Goal: Task Accomplishment & Management: Use online tool/utility

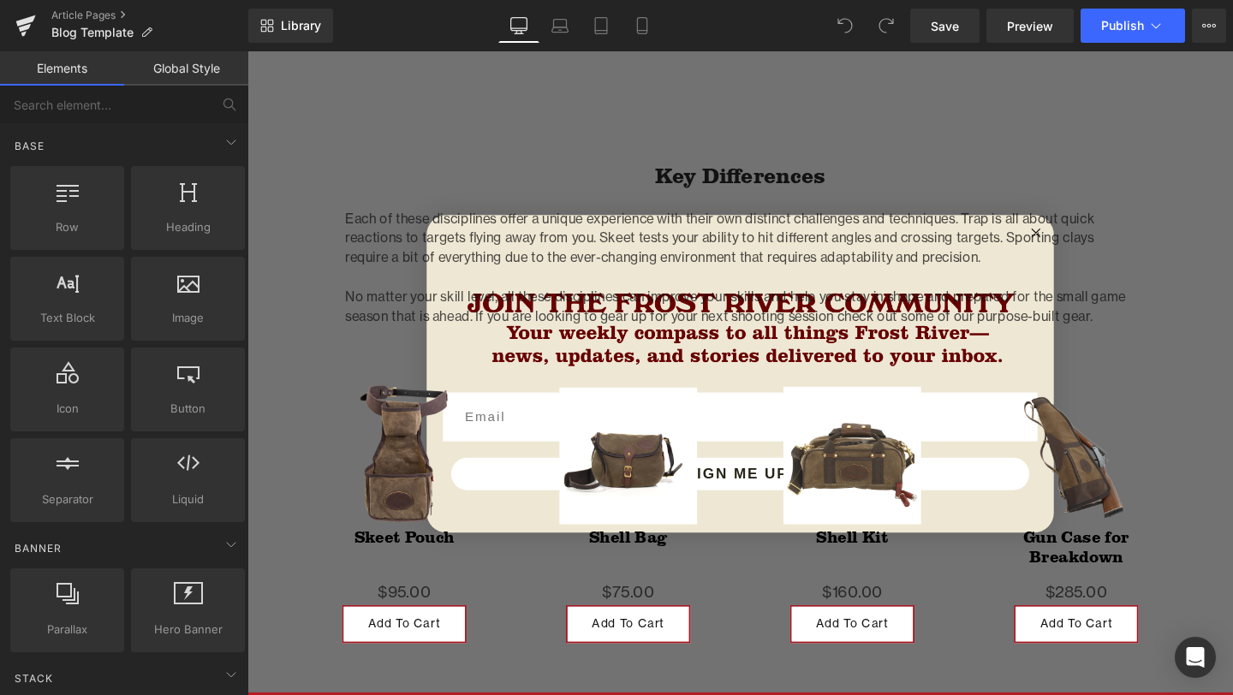
scroll to position [3831, 0]
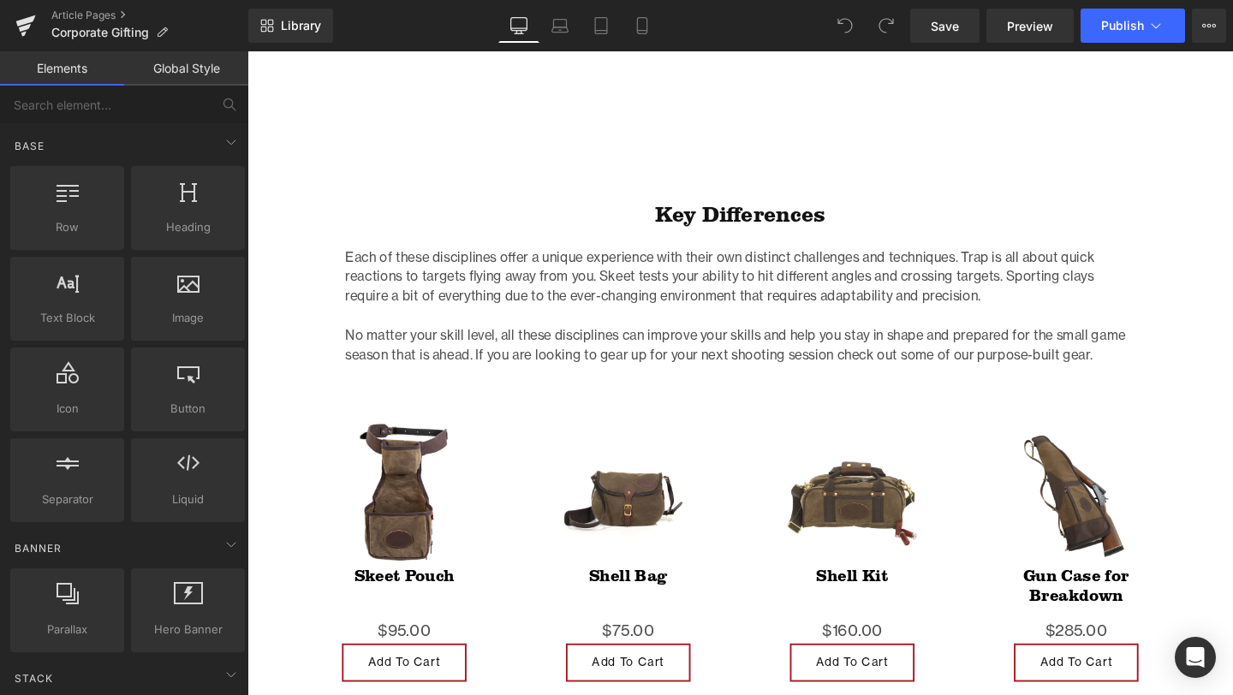
scroll to position [4009, 0]
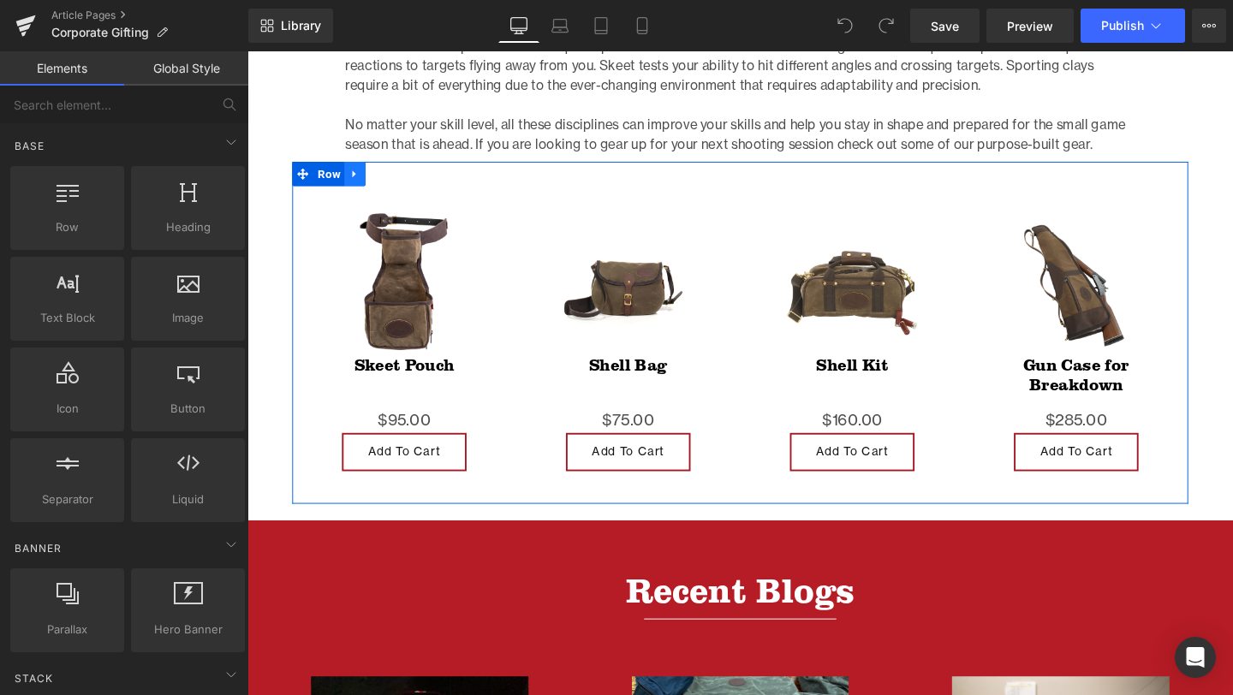
click at [366, 181] on icon at bounding box center [360, 180] width 12 height 13
click at [402, 181] on icon at bounding box center [405, 181] width 12 height 12
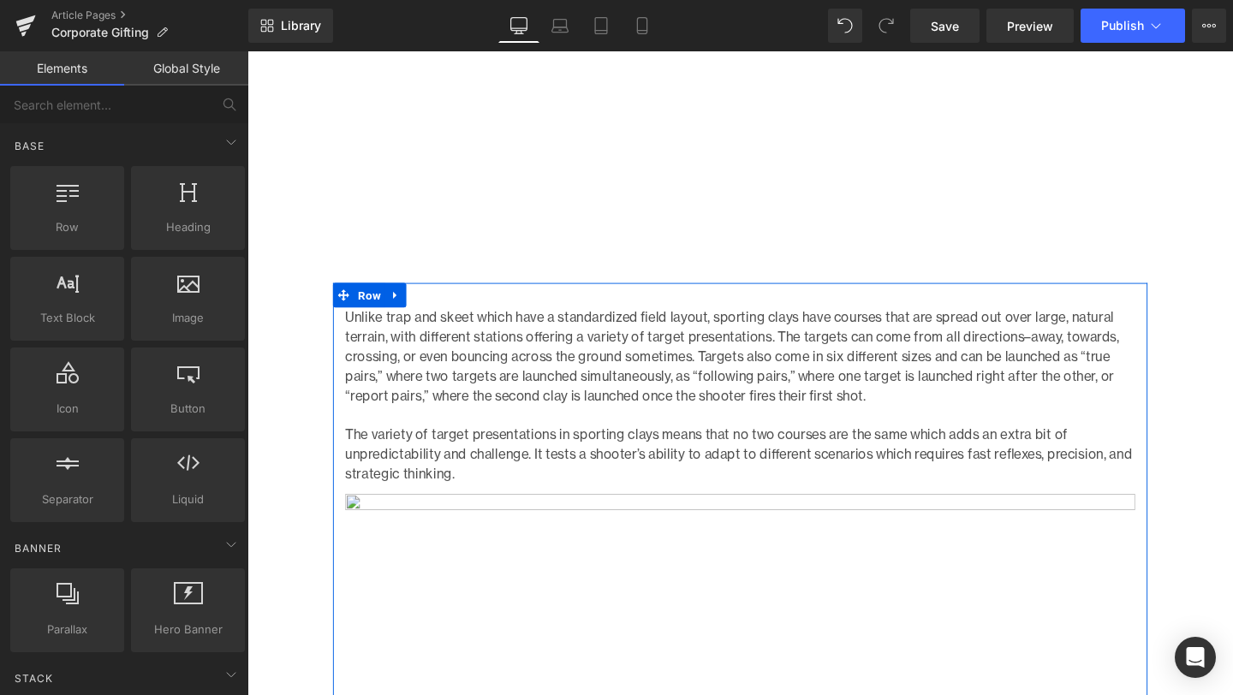
scroll to position [2889, 0]
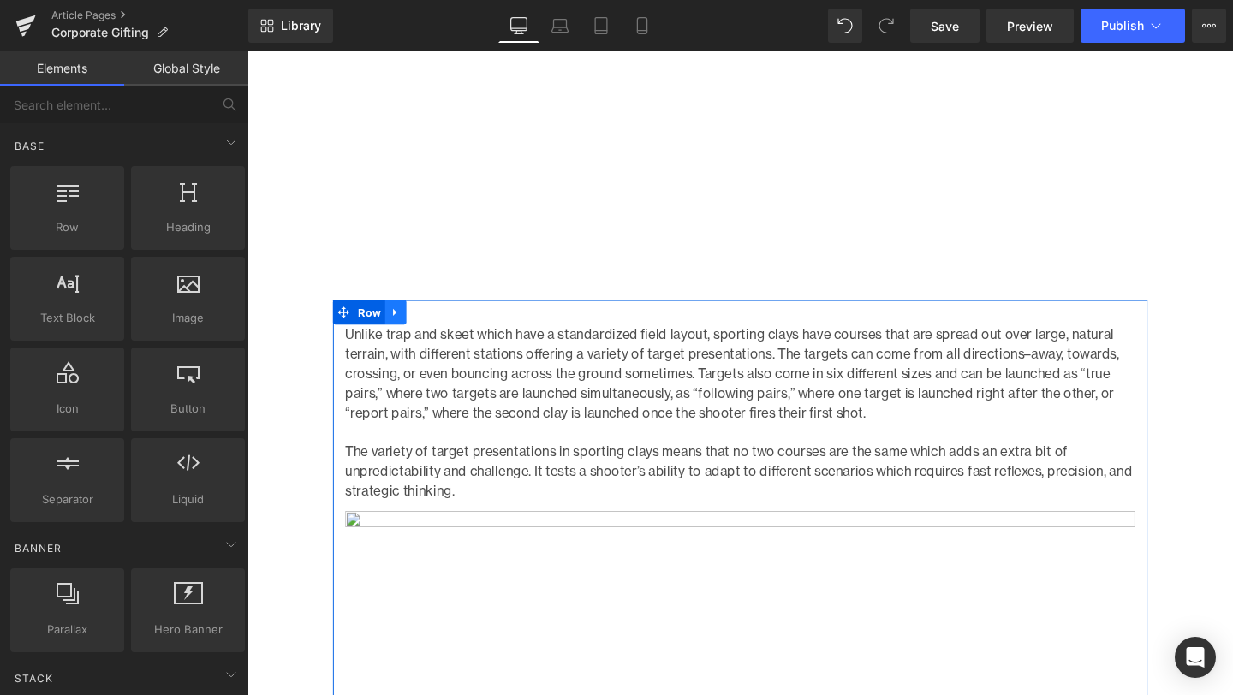
click at [403, 334] on link at bounding box center [403, 325] width 22 height 26
click at [443, 327] on icon at bounding box center [448, 325] width 12 height 12
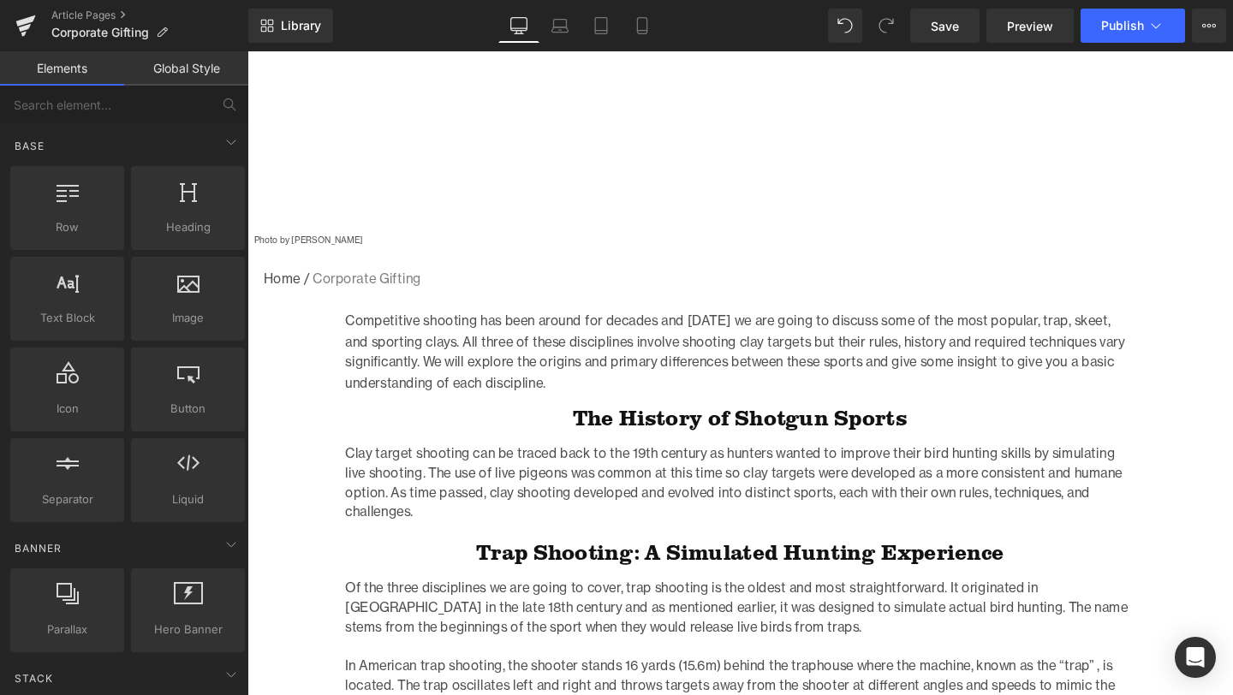
scroll to position [0, 0]
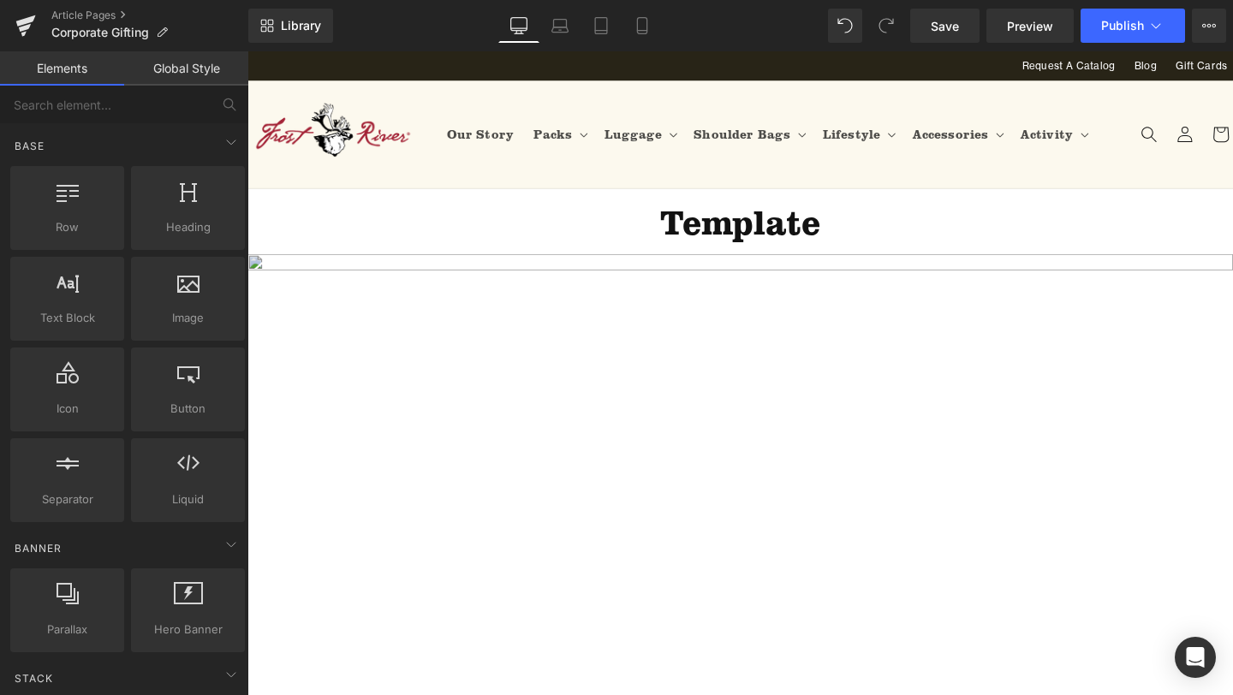
click at [794, 397] on img at bounding box center [765, 541] width 1036 height 552
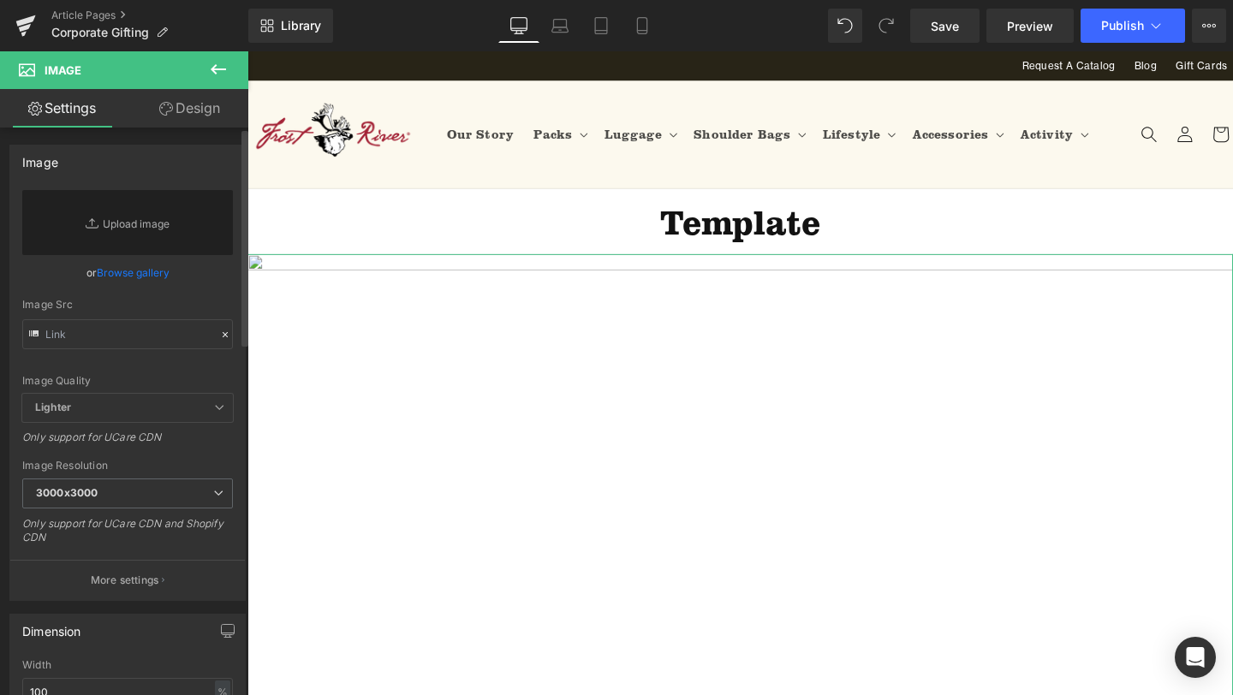
click at [113, 350] on div "Image Quality Lighter Lightest Lighter Lighter Lightest Only support for UCare …" at bounding box center [127, 292] width 211 height 204
click at [120, 334] on input "text" at bounding box center [127, 334] width 211 height 30
paste input "https://ucarecdn.com/033eef81-f391-443a-b730-1b89ac5ac9a1/-/format/auto/-/previ…"
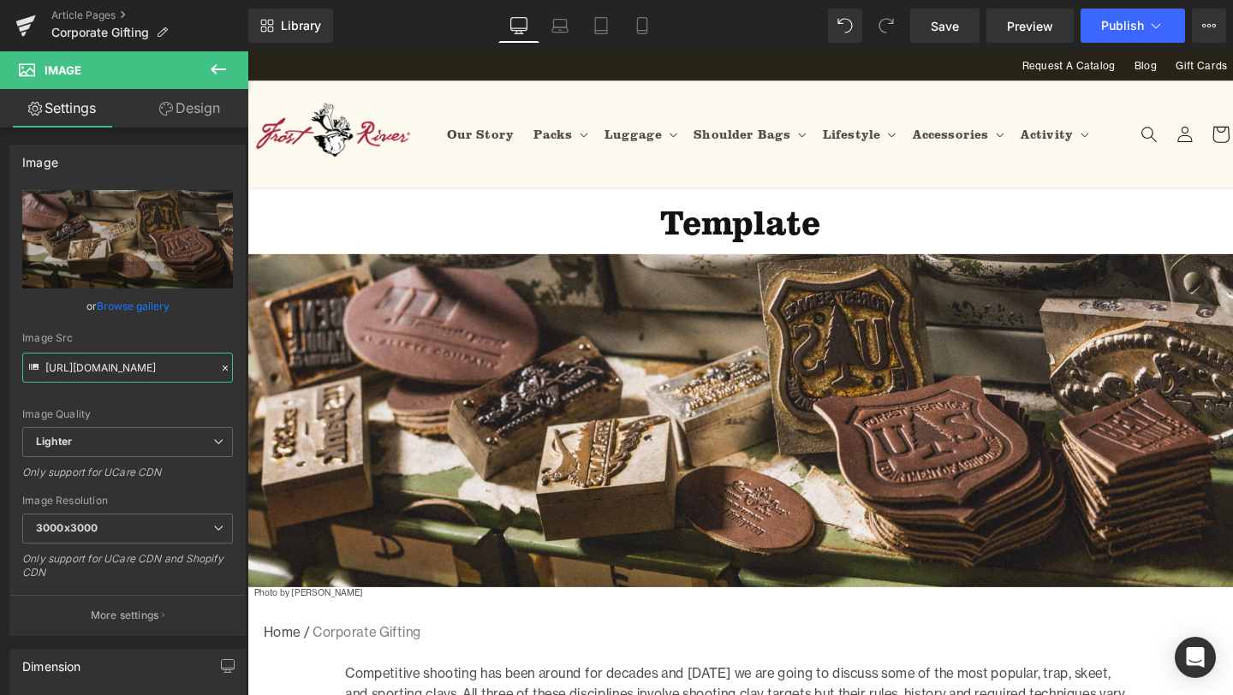
type input "https://ucarecdn.com/033eef81-f391-443a-b730-1b89ac5ac9a1/-/format/auto/-/previ…"
click at [860, 226] on h1 "Template" at bounding box center [765, 231] width 830 height 44
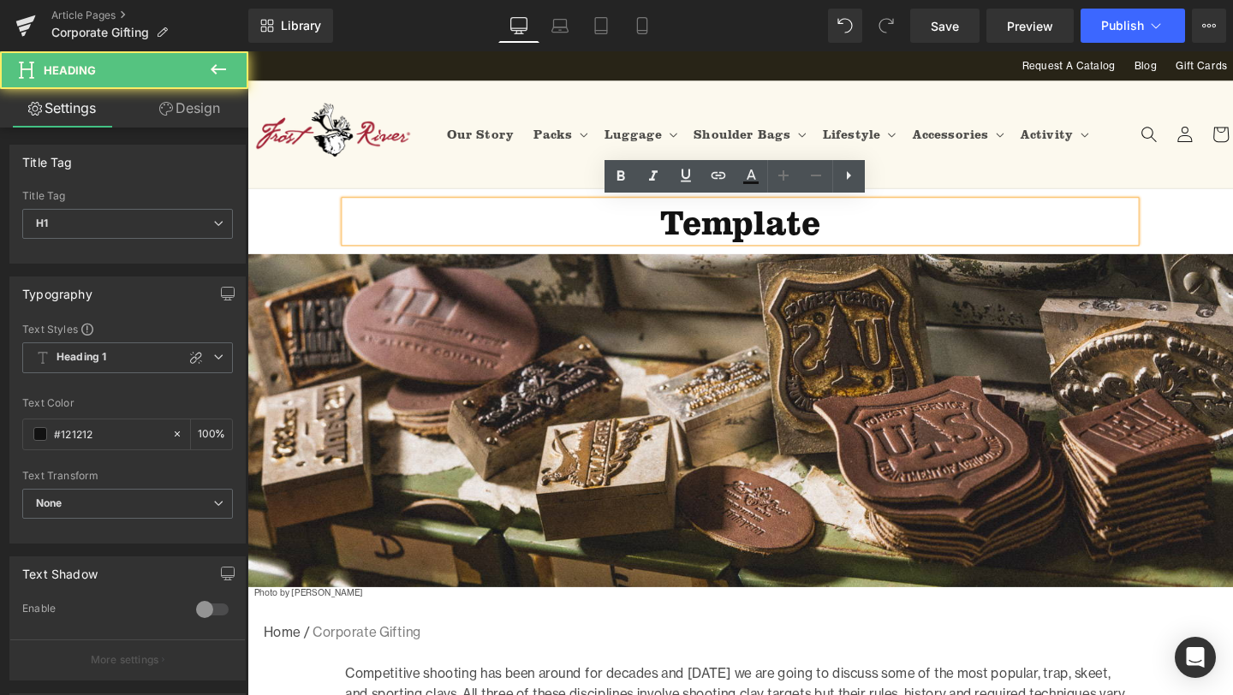
click at [860, 226] on h1 "Template" at bounding box center [765, 231] width 830 height 44
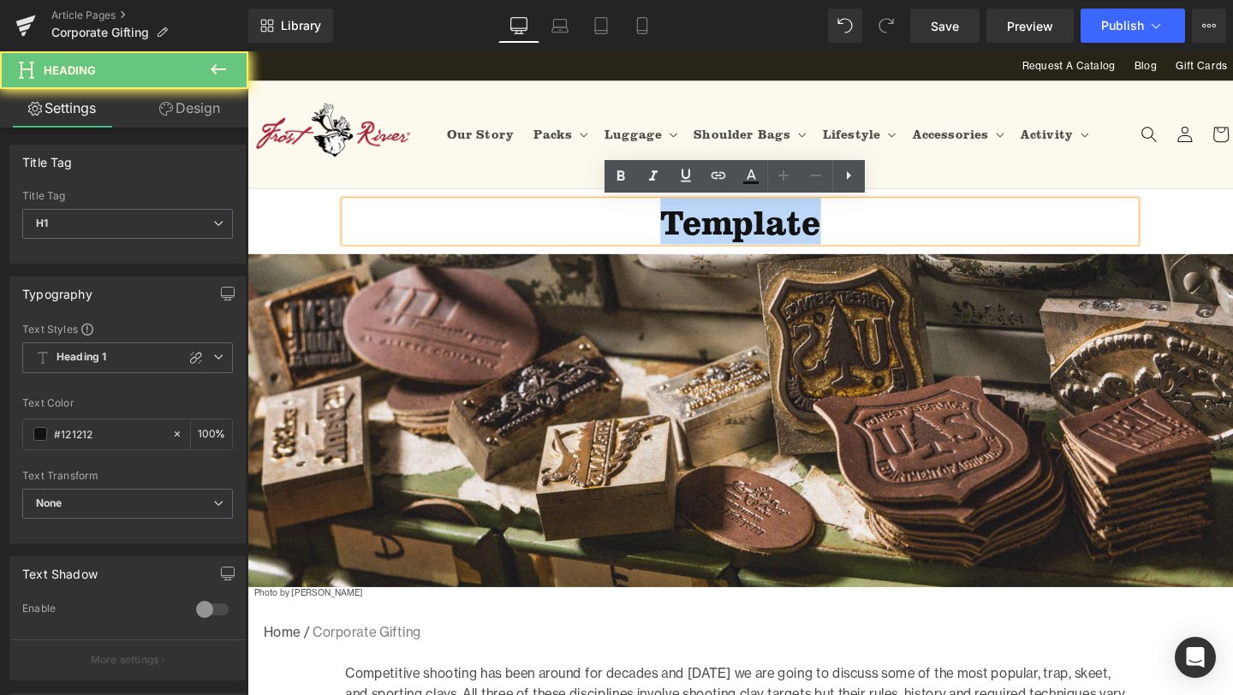
click at [860, 226] on h1 "Template" at bounding box center [765, 231] width 830 height 44
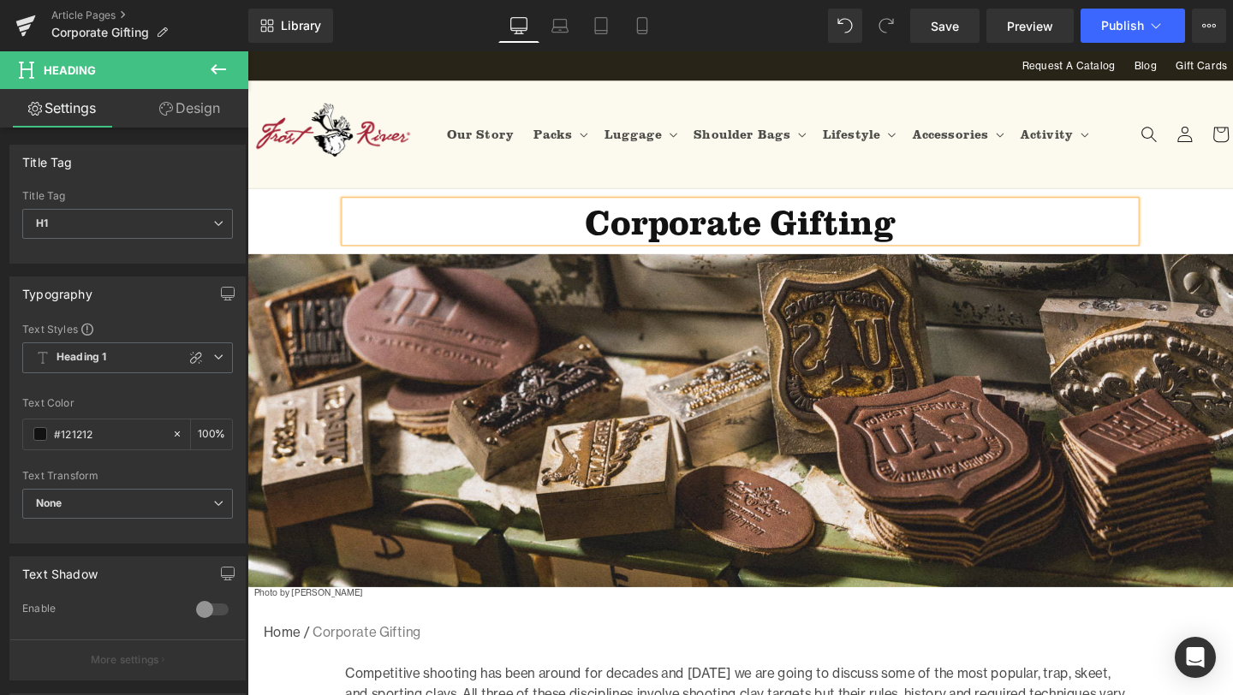
click at [297, 221] on div "Corporate Gifting Heading Row Image Photo by Jonny Gios Text Block Home / Corpo…" at bounding box center [765, 445] width 1036 height 499
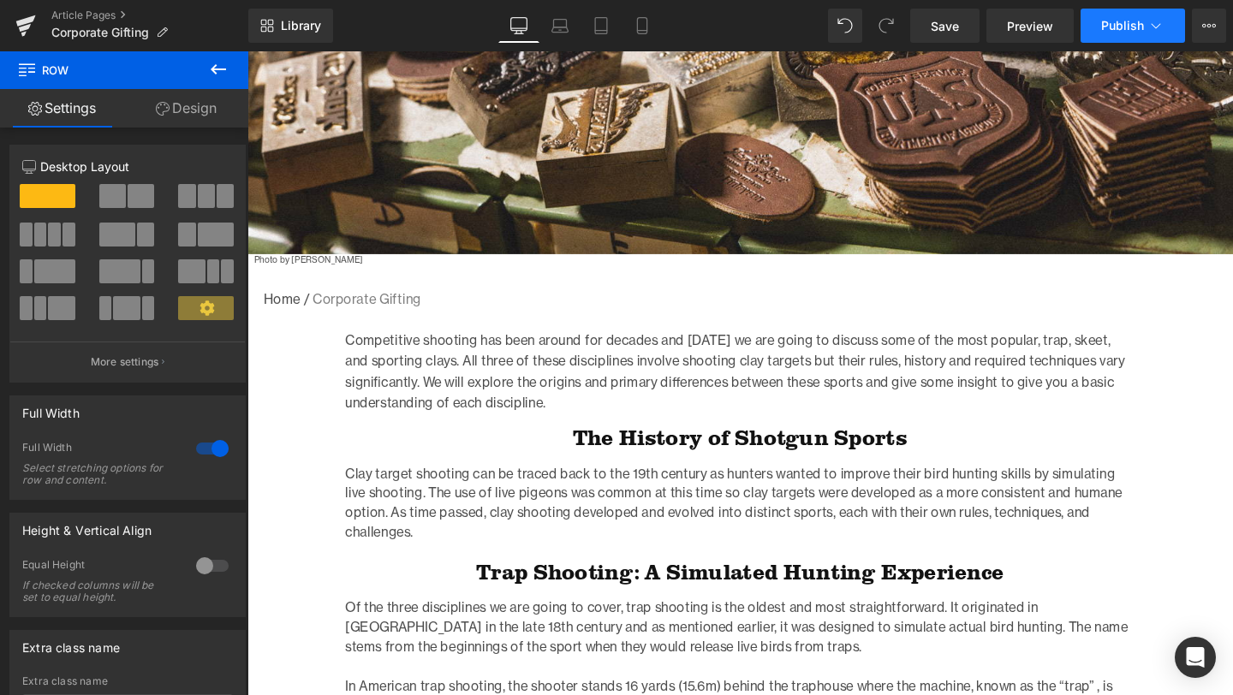
scroll to position [351, 0]
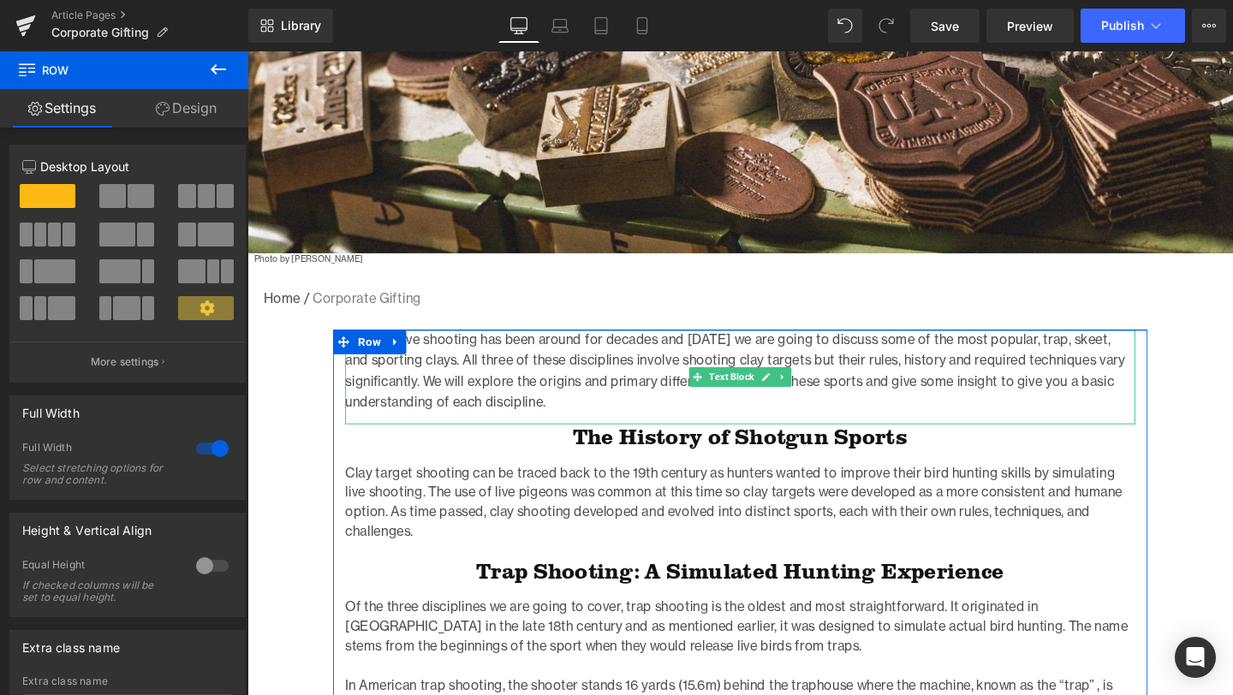
click at [668, 428] on p "Competitive shooting has been around for decades and [DATE] we are going to dis…" at bounding box center [765, 387] width 830 height 87
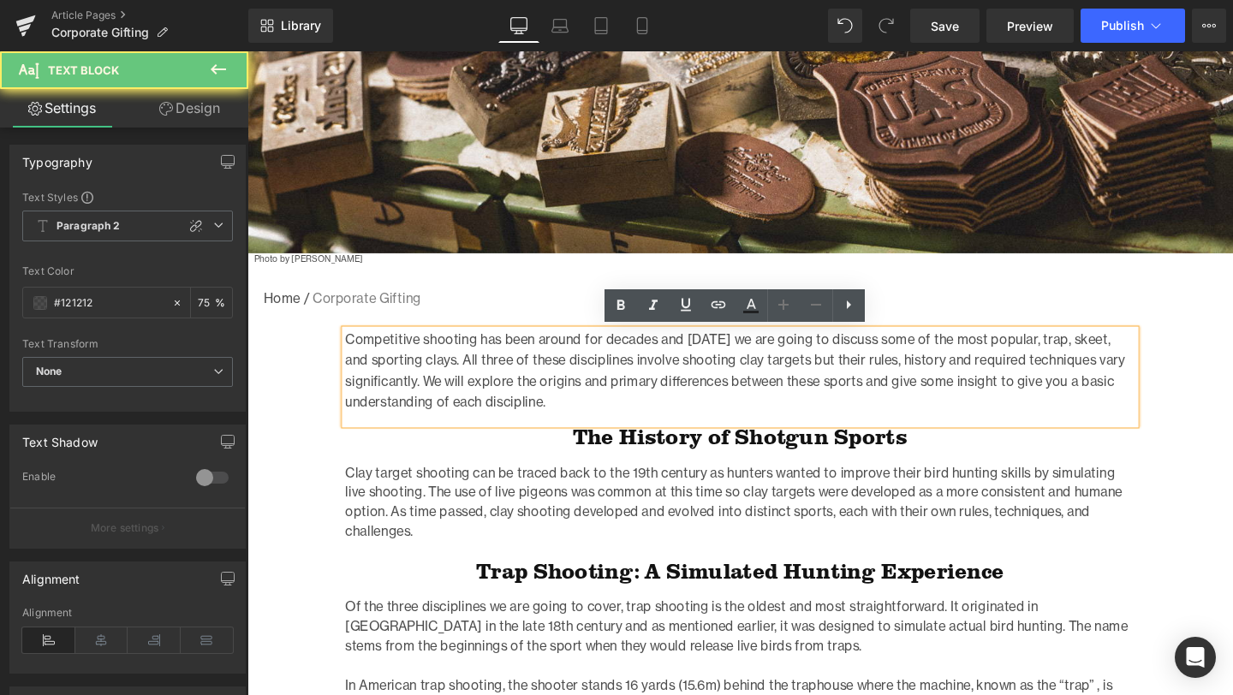
click at [668, 428] on p "Competitive shooting has been around for decades and [DATE] we are going to dis…" at bounding box center [765, 387] width 830 height 87
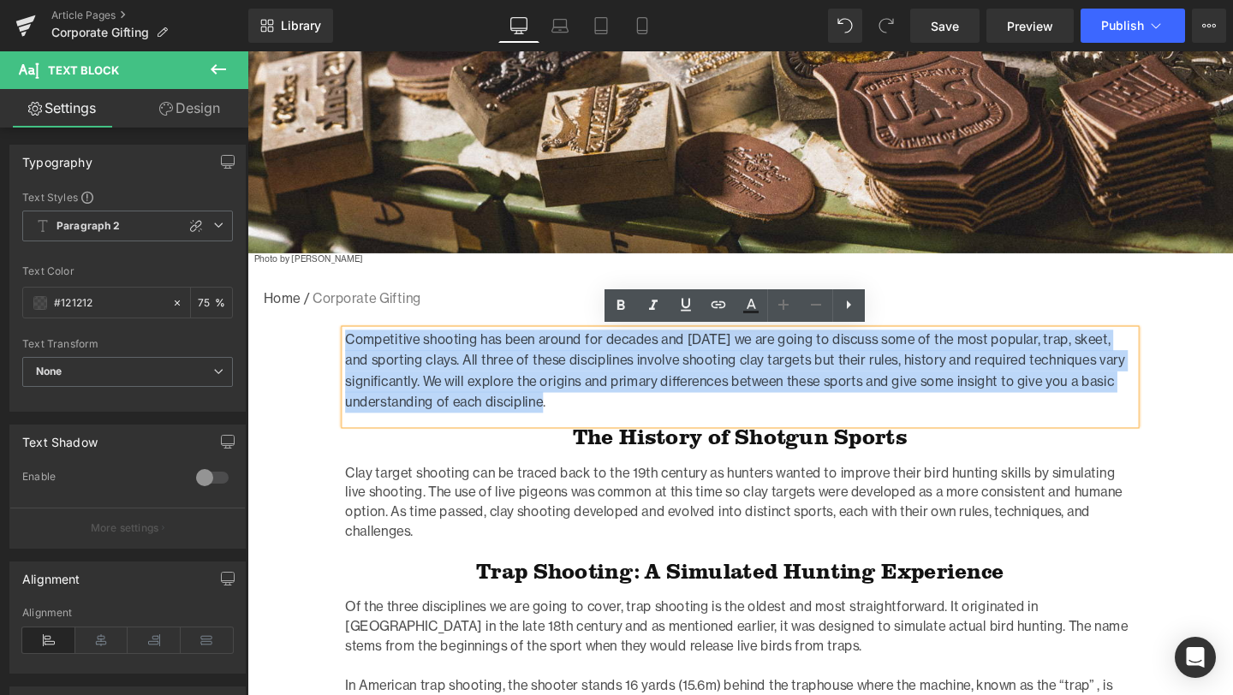
drag, startPoint x: 628, startPoint y: 426, endPoint x: 344, endPoint y: 361, distance: 290.8
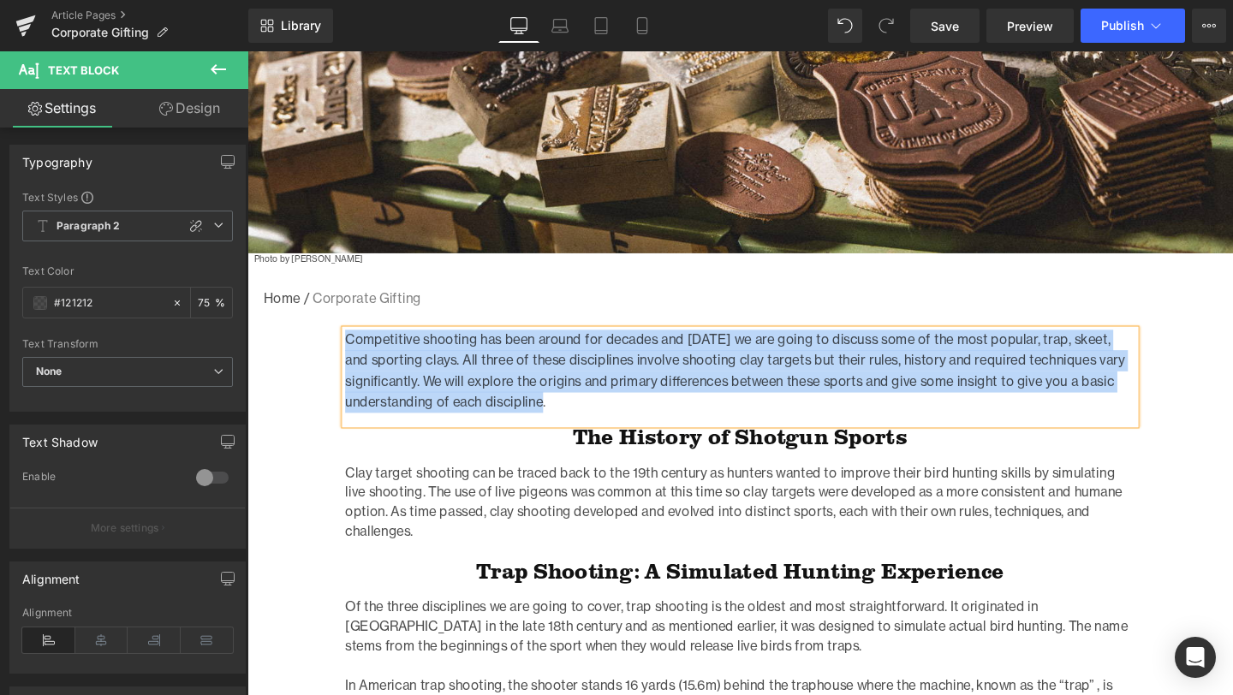
paste div
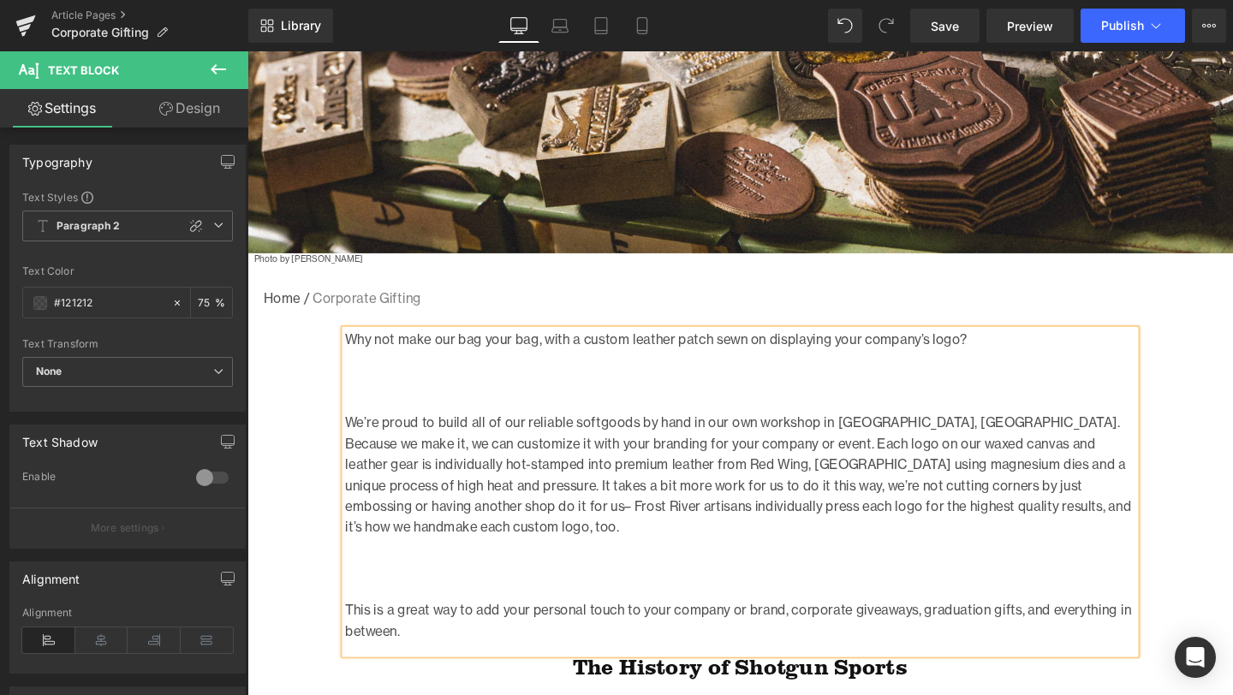
click at [507, 401] on p at bounding box center [765, 399] width 830 height 22
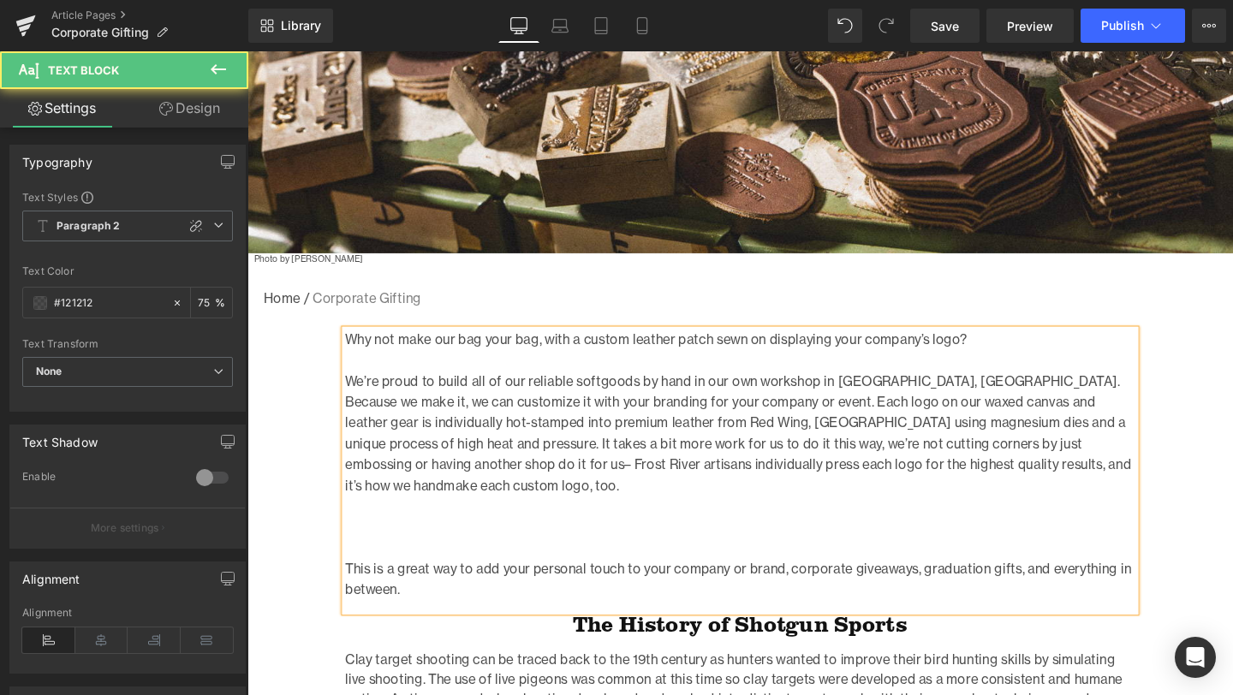
click at [473, 541] on p at bounding box center [765, 552] width 830 height 22
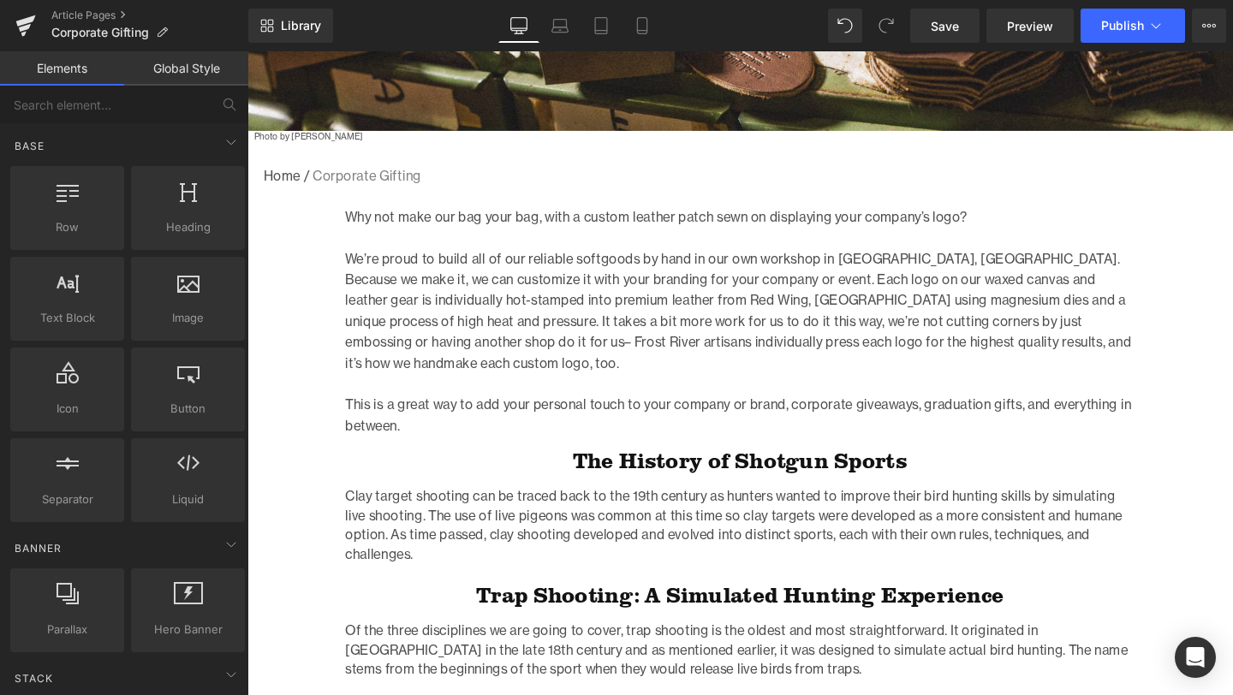
scroll to position [488, 0]
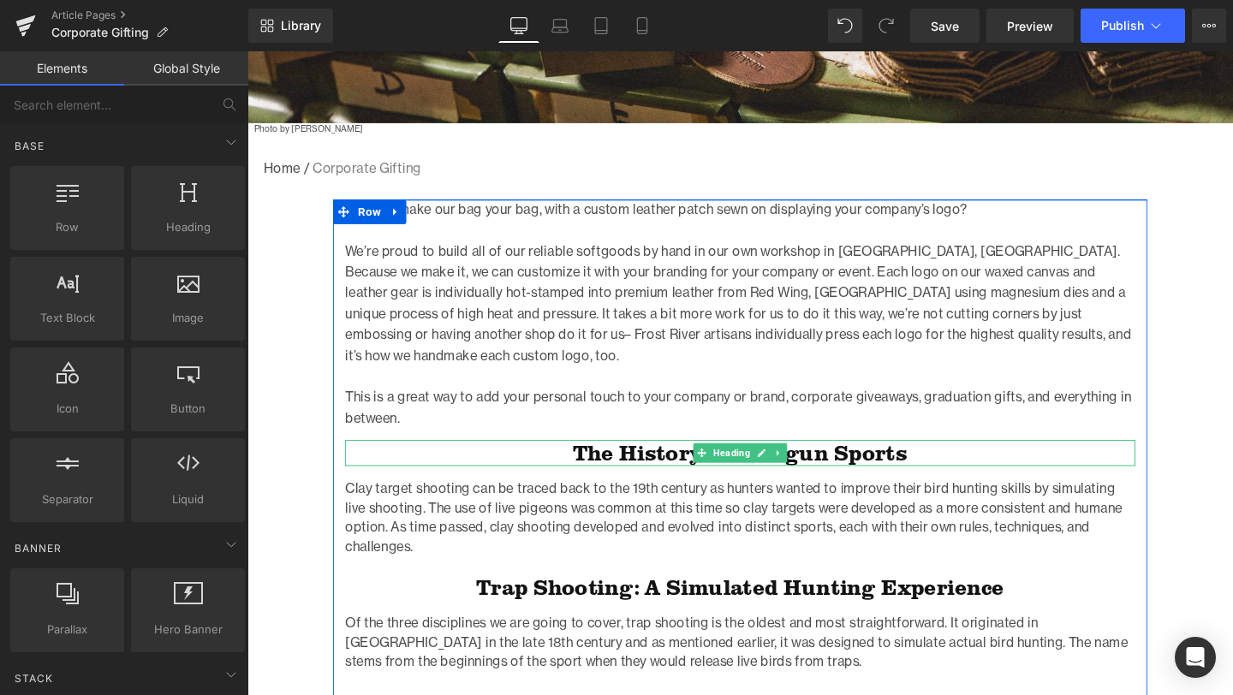
click at [814, 460] on h1 "The History of Shotgun Sports" at bounding box center [765, 473] width 830 height 27
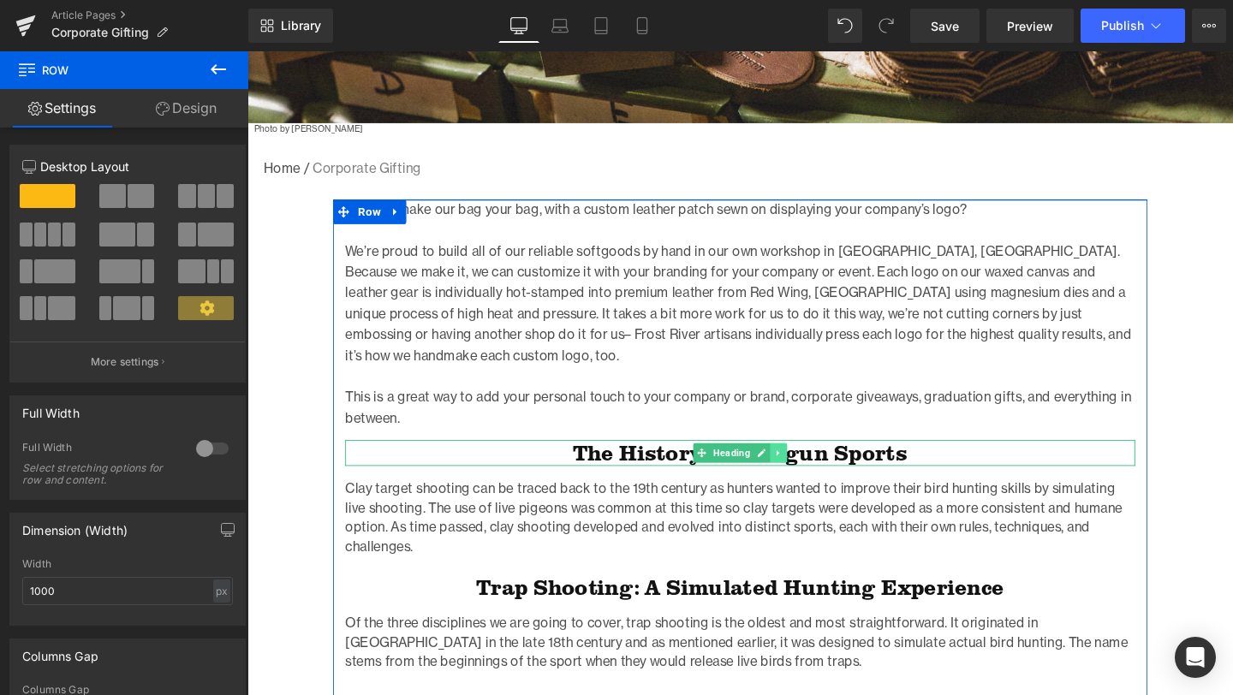
click at [804, 471] on icon at bounding box center [805, 474] width 3 height 6
click at [815, 468] on icon at bounding box center [814, 473] width 9 height 10
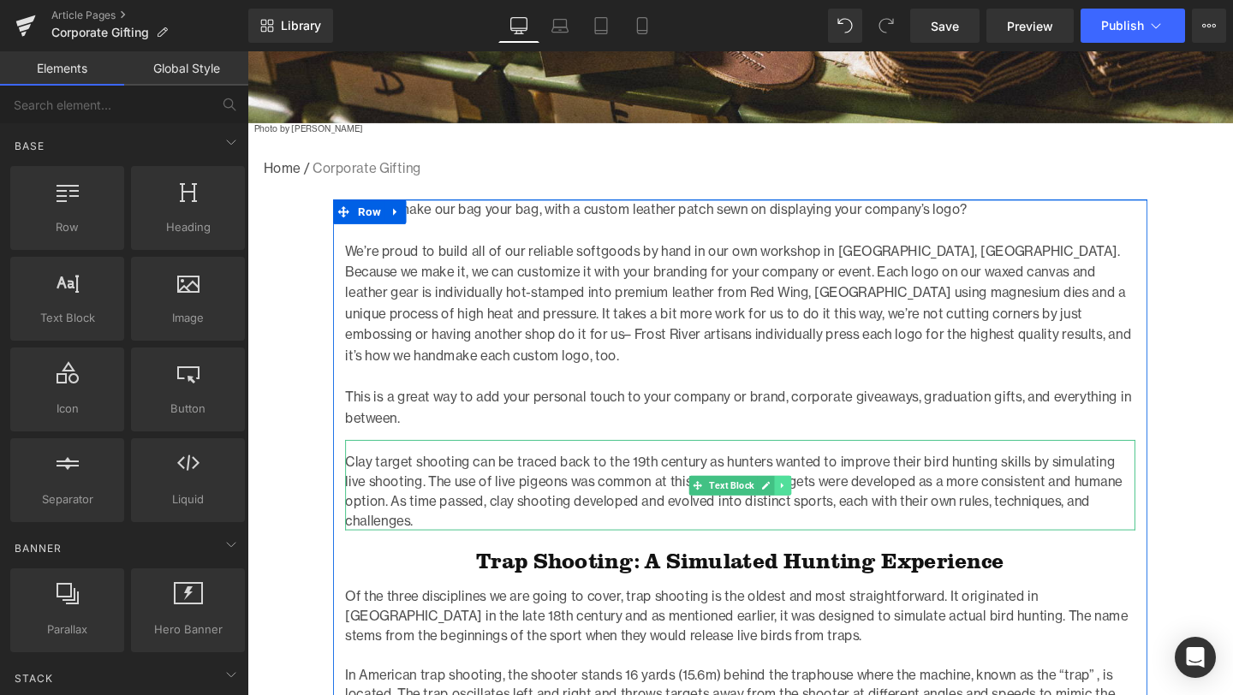
click at [812, 503] on icon at bounding box center [810, 508] width 9 height 10
click at [812, 497] on link at bounding box center [819, 507] width 18 height 21
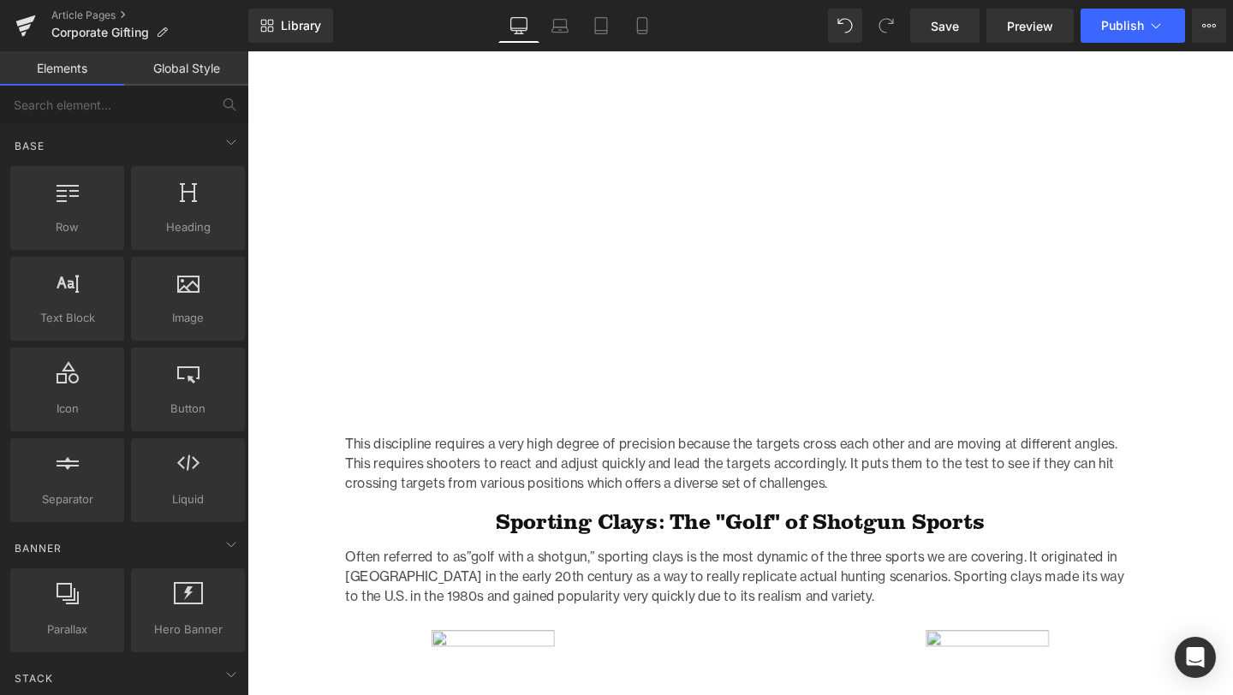
scroll to position [1740, 0]
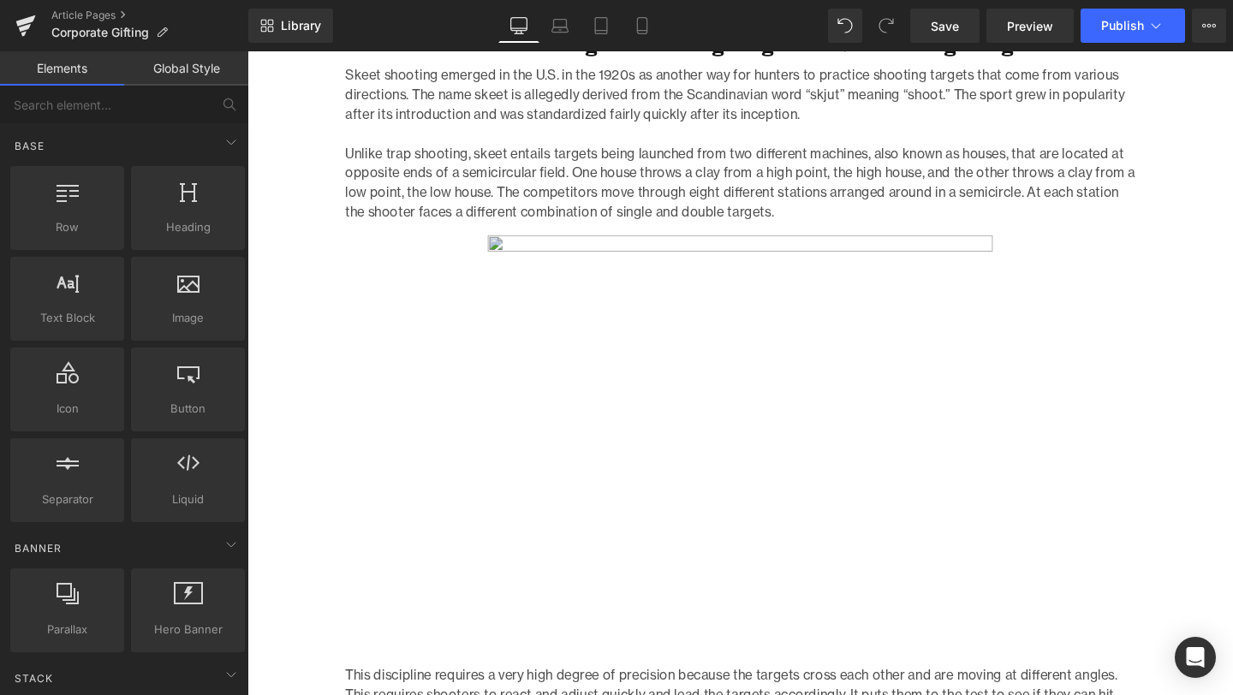
click at [596, 350] on img at bounding box center [765, 466] width 664 height 443
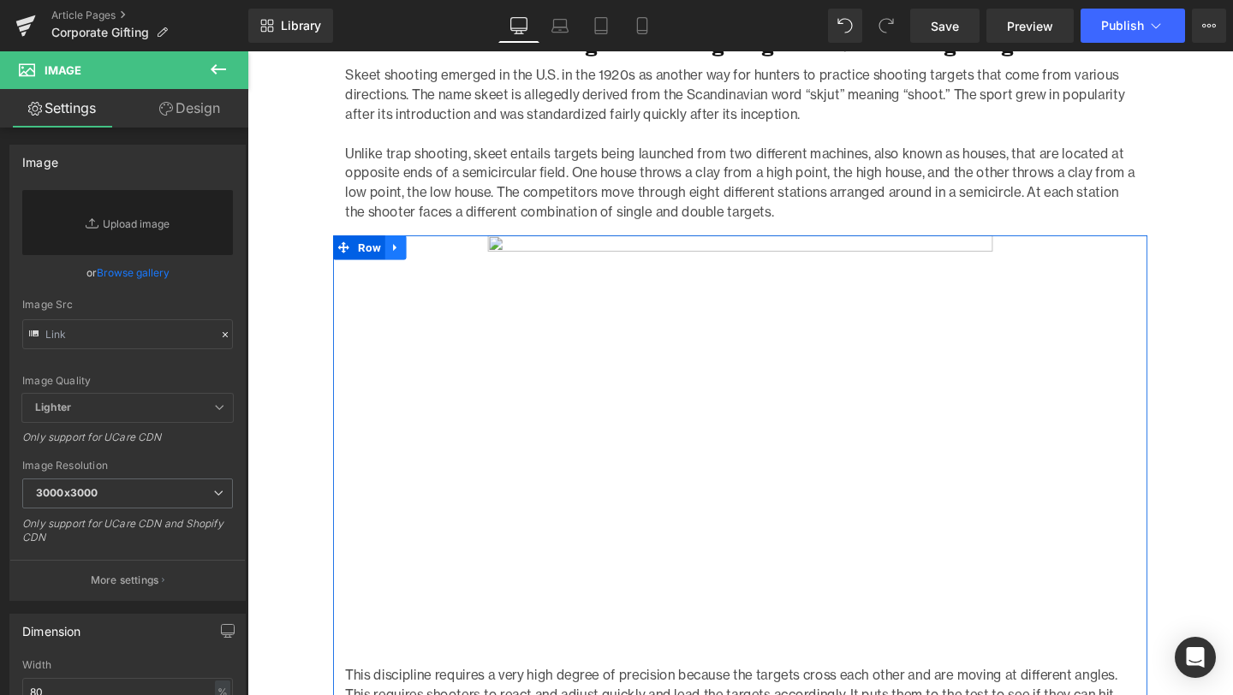
click at [403, 251] on icon at bounding box center [403, 257] width 12 height 13
click at [447, 252] on icon at bounding box center [448, 258] width 12 height 12
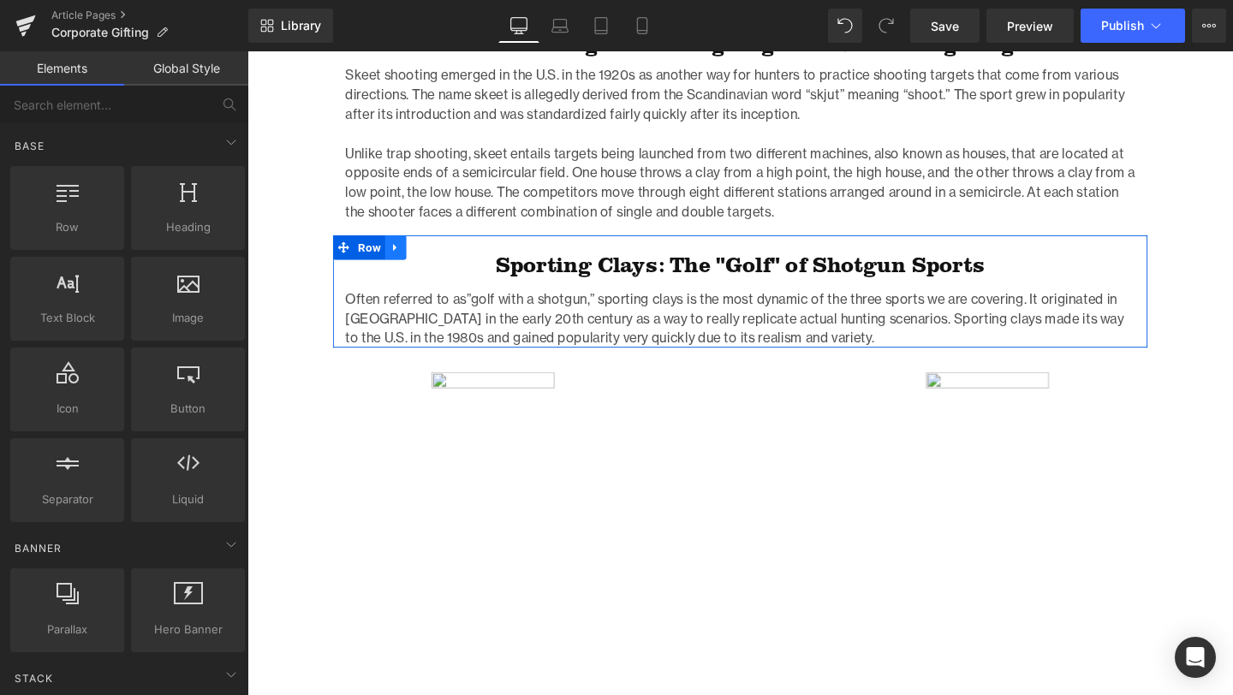
click at [402, 245] on link at bounding box center [403, 258] width 22 height 26
click at [448, 252] on icon at bounding box center [448, 258] width 12 height 12
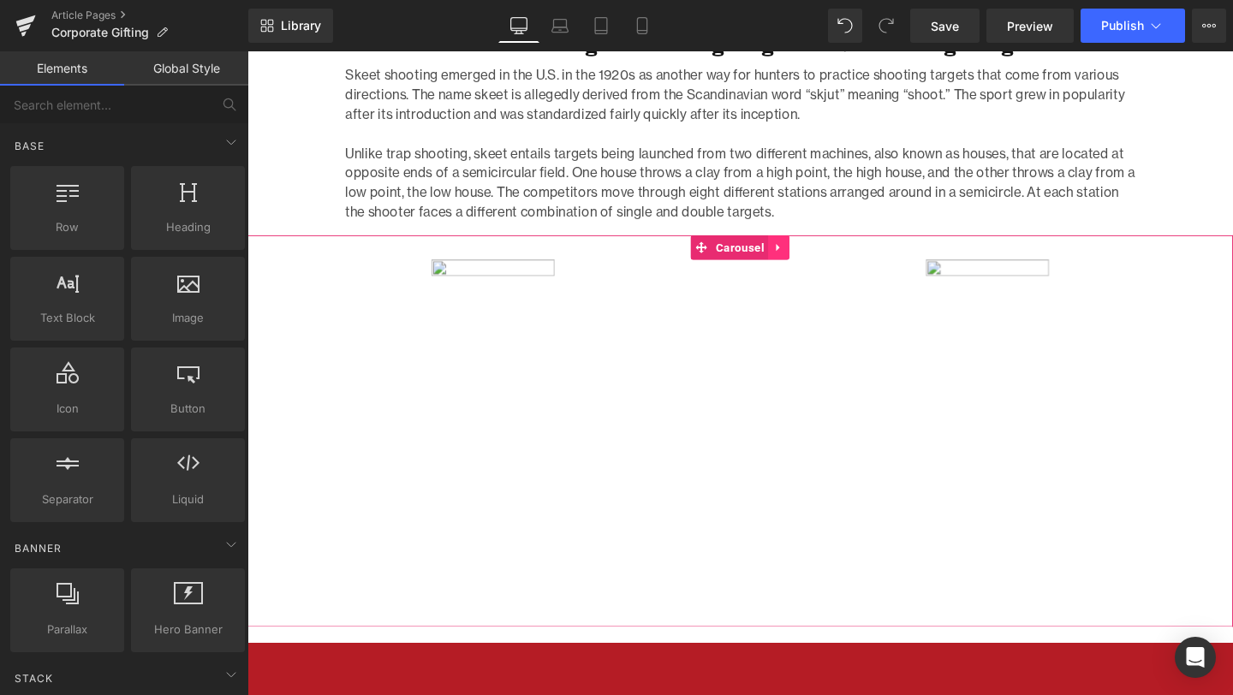
click at [812, 245] on link at bounding box center [806, 258] width 22 height 26
click at [821, 252] on icon at bounding box center [818, 258] width 12 height 12
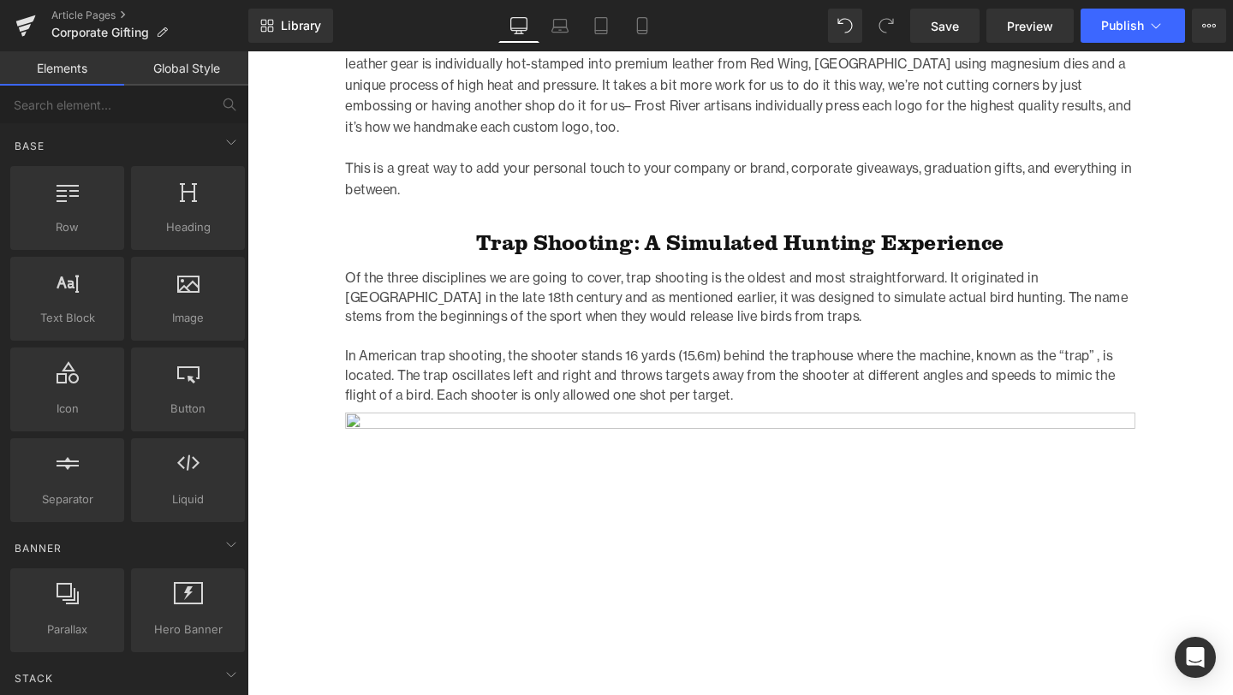
scroll to position [1050, 0]
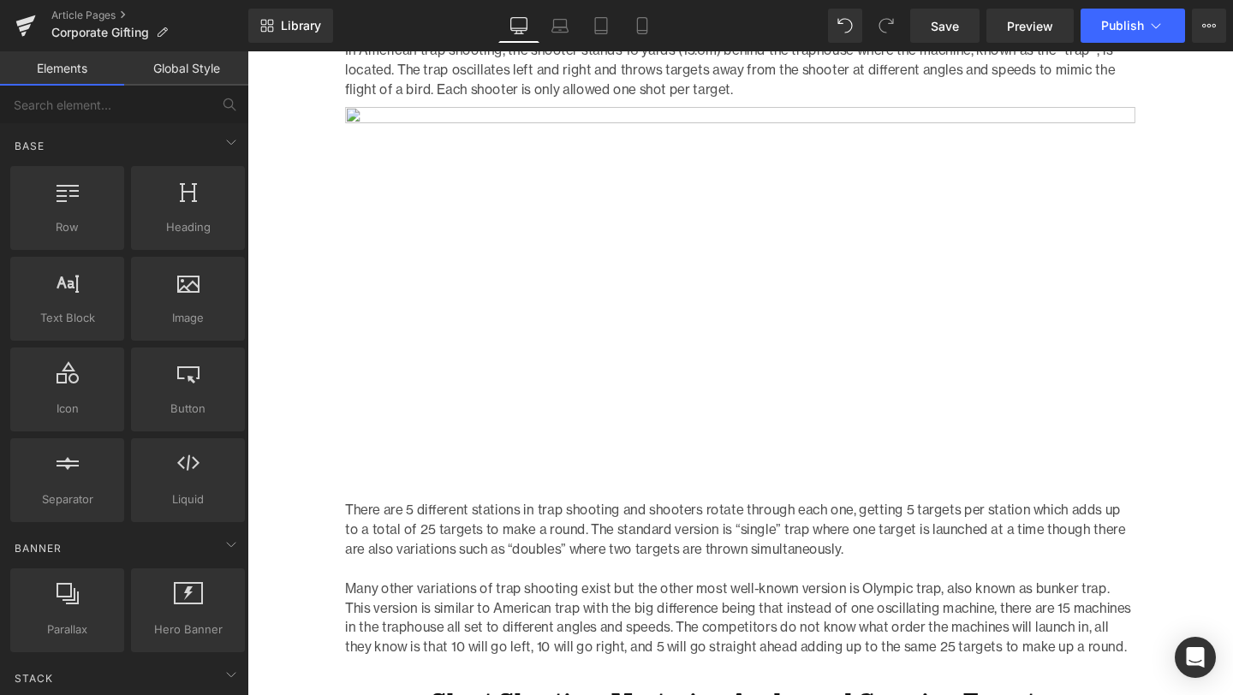
click at [556, 605] on p "Many other variations of trap shooting exist but the other most well-known vers…" at bounding box center [765, 646] width 830 height 82
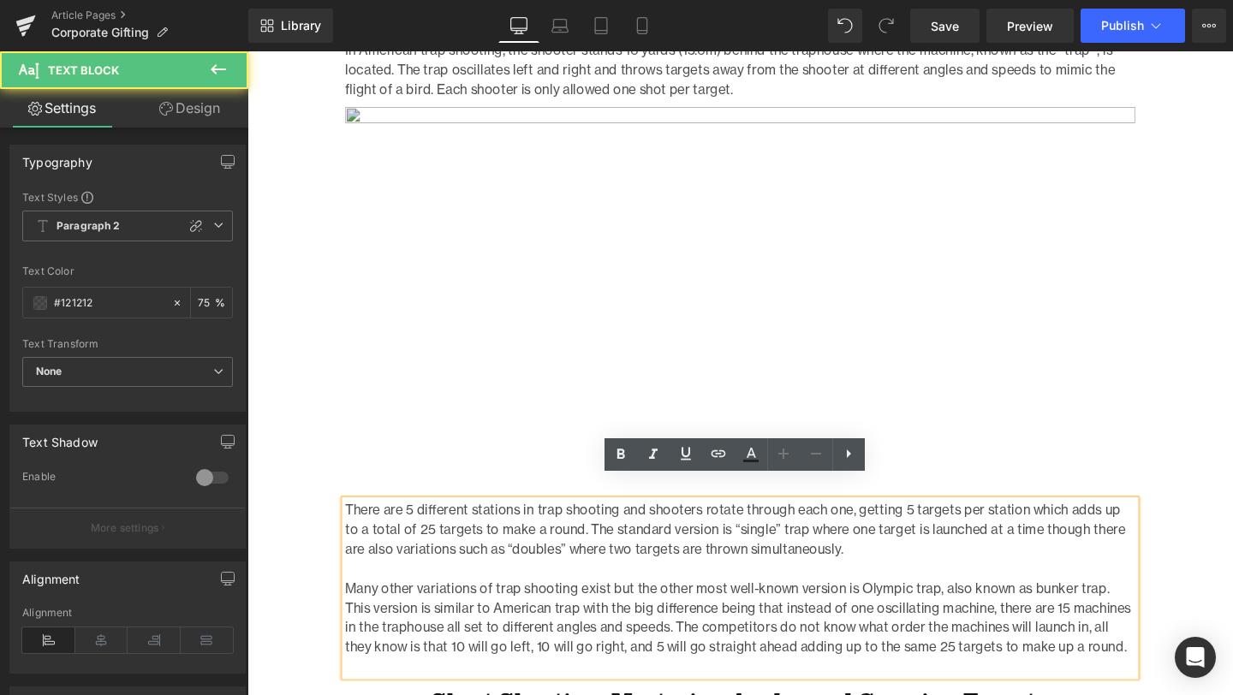
scroll to position [1182, 0]
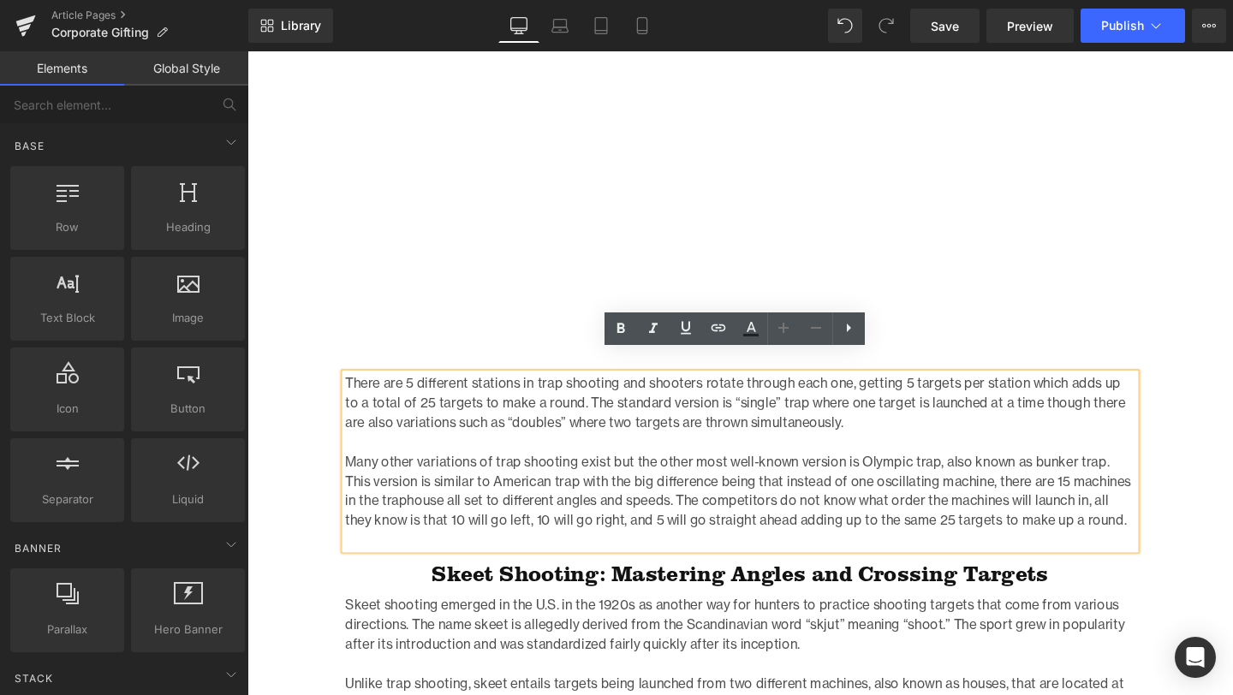
click at [317, 565] on div "Corporate Gifting Heading Row Image Photo by Jonny Gios Text Block Home / Corpo…" at bounding box center [765, 270] width 1036 height 2512
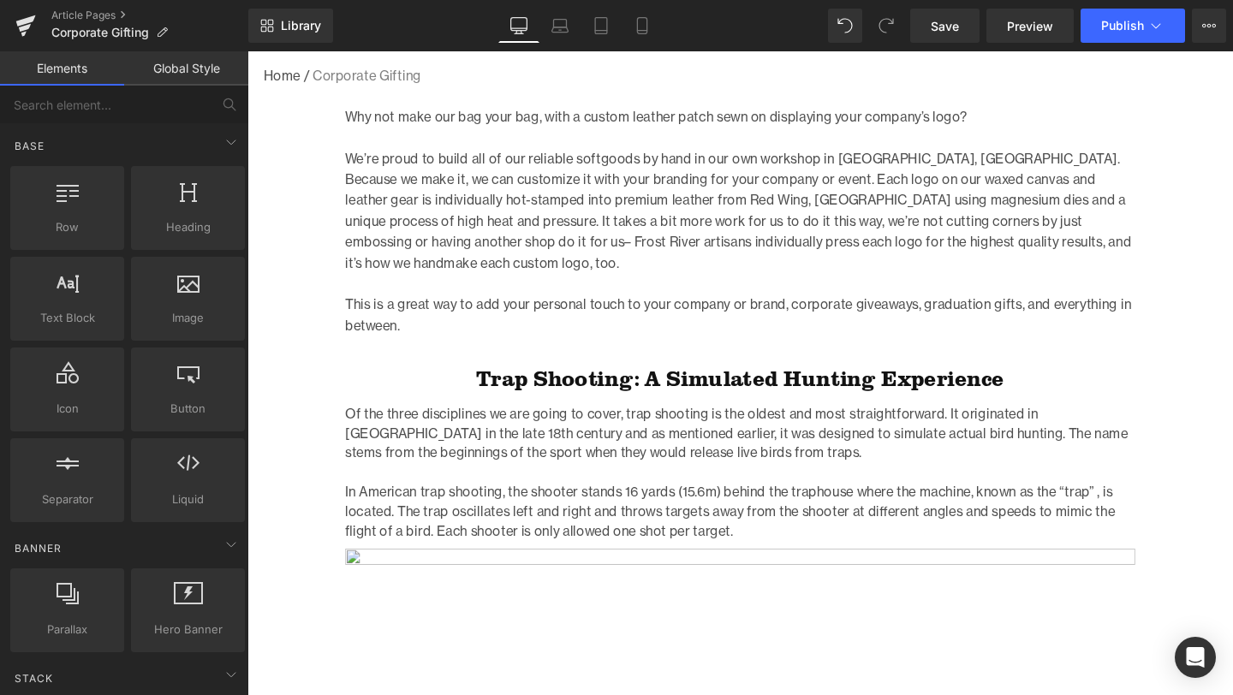
scroll to position [676, 0]
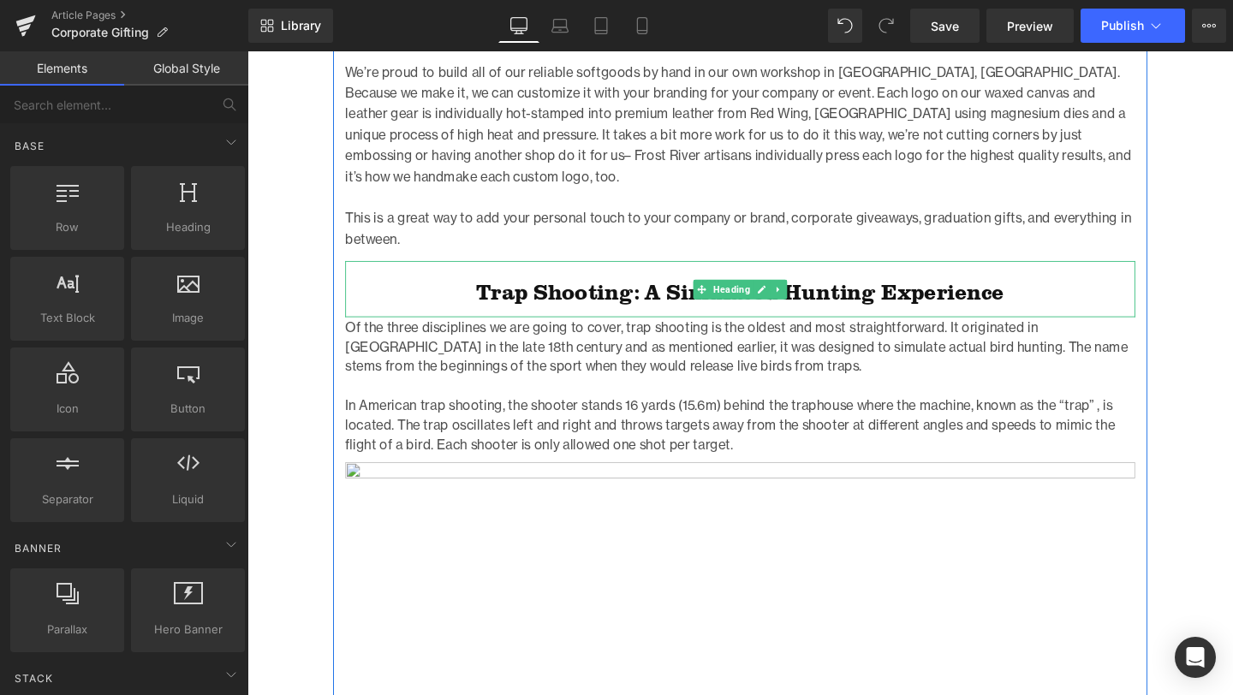
click at [479, 290] on h1 "Trap Shooting: A Simulated Hunting Experience" at bounding box center [765, 303] width 830 height 27
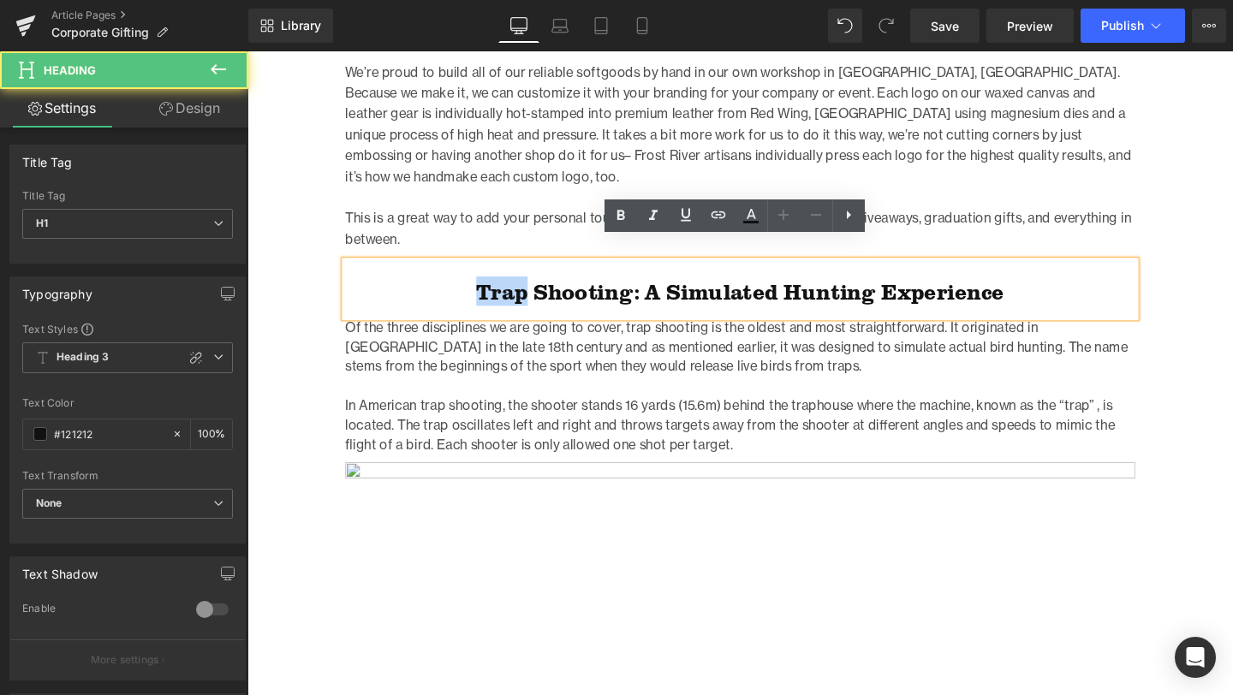
click at [479, 290] on h1 "Trap Shooting: A Simulated Hunting Experience" at bounding box center [765, 303] width 830 height 27
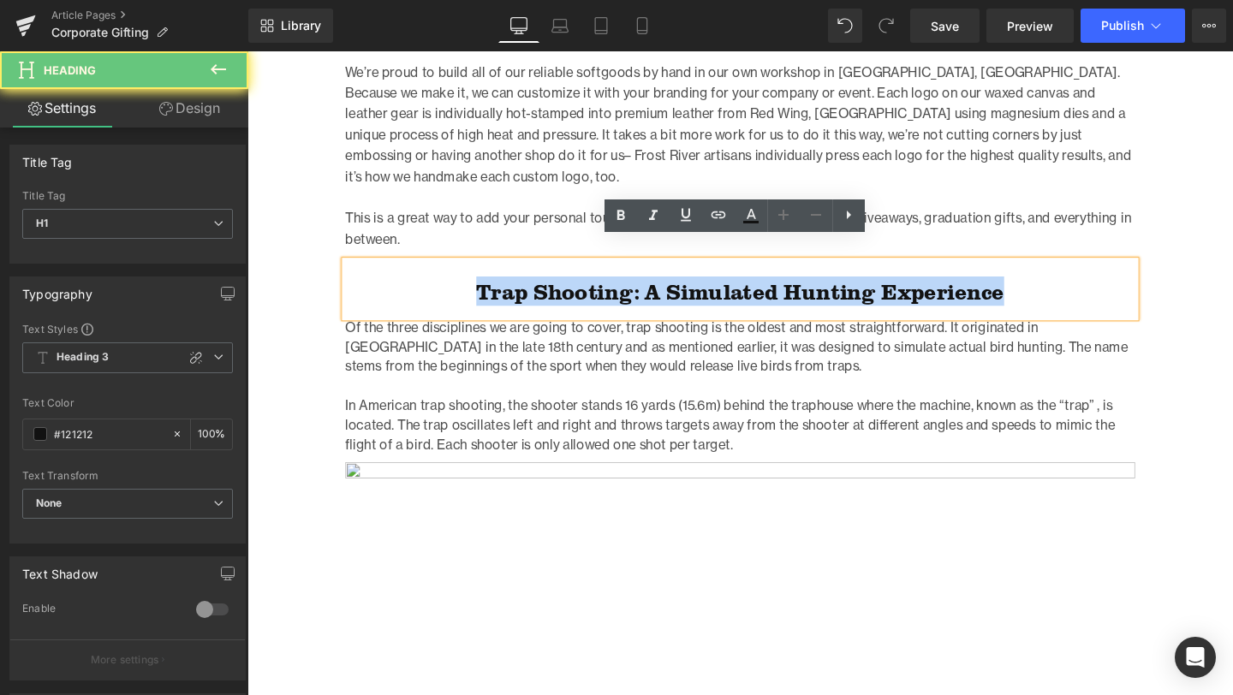
click at [479, 290] on h1 "Trap Shooting: A Simulated Hunting Experience" at bounding box center [765, 303] width 830 height 27
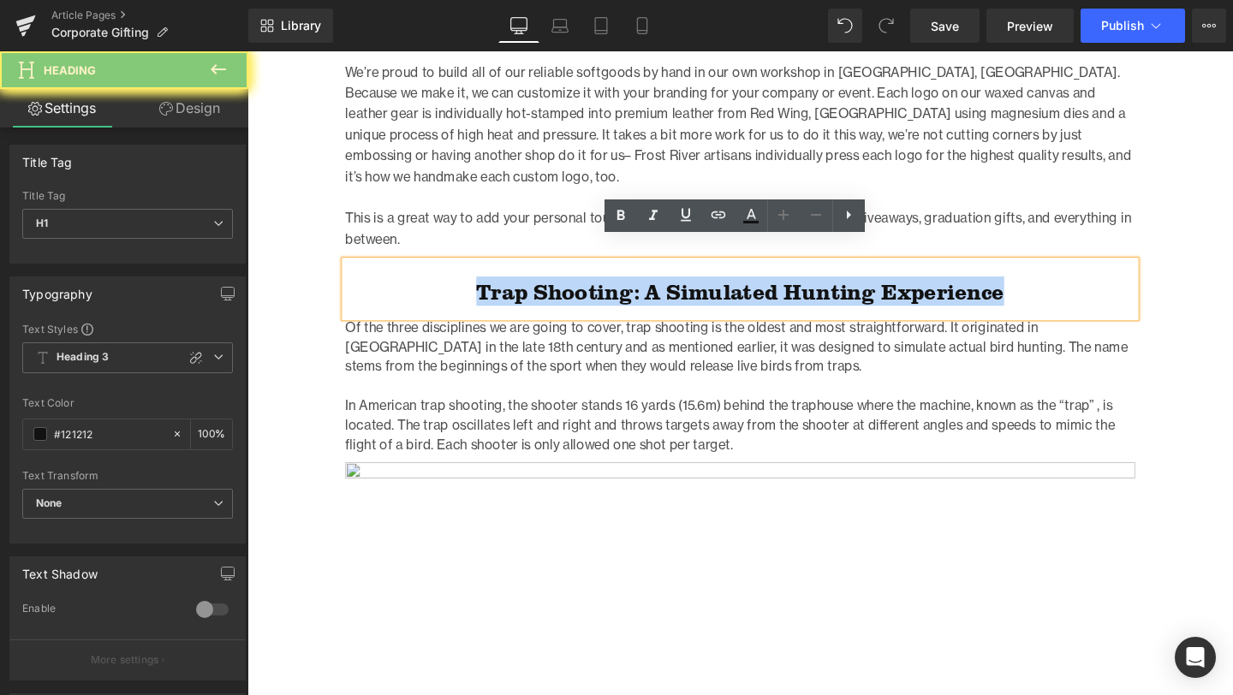
click at [479, 290] on h1 "Trap Shooting: A Simulated Hunting Experience" at bounding box center [765, 303] width 830 height 27
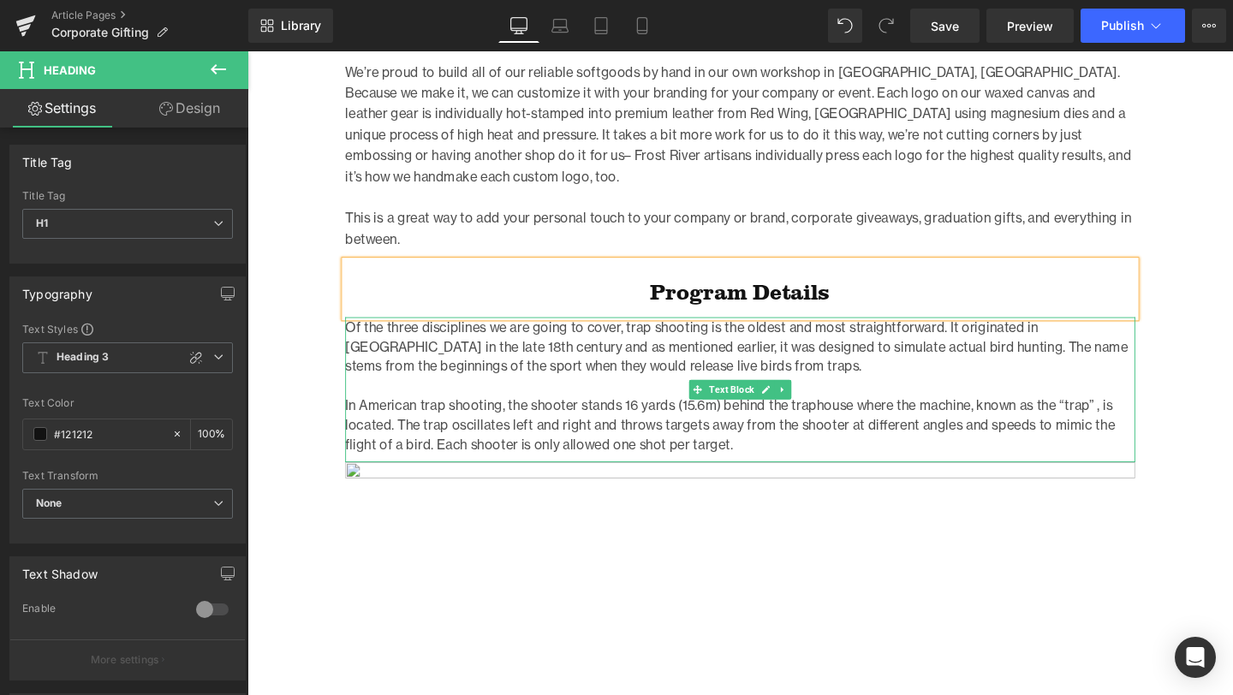
click at [793, 425] on p "In American trap shooting, the shooter stands 16 yards (15.6m) behind the traph…" at bounding box center [765, 444] width 830 height 62
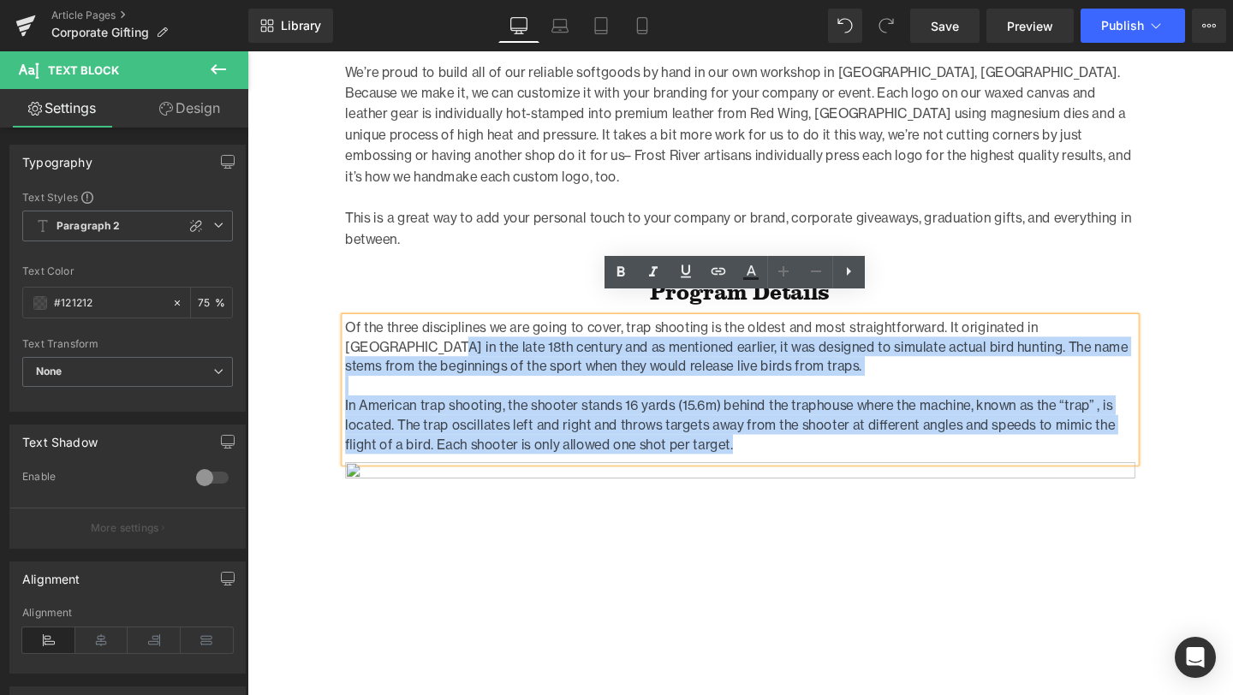
drag, startPoint x: 772, startPoint y: 436, endPoint x: 336, endPoint y: 330, distance: 449.2
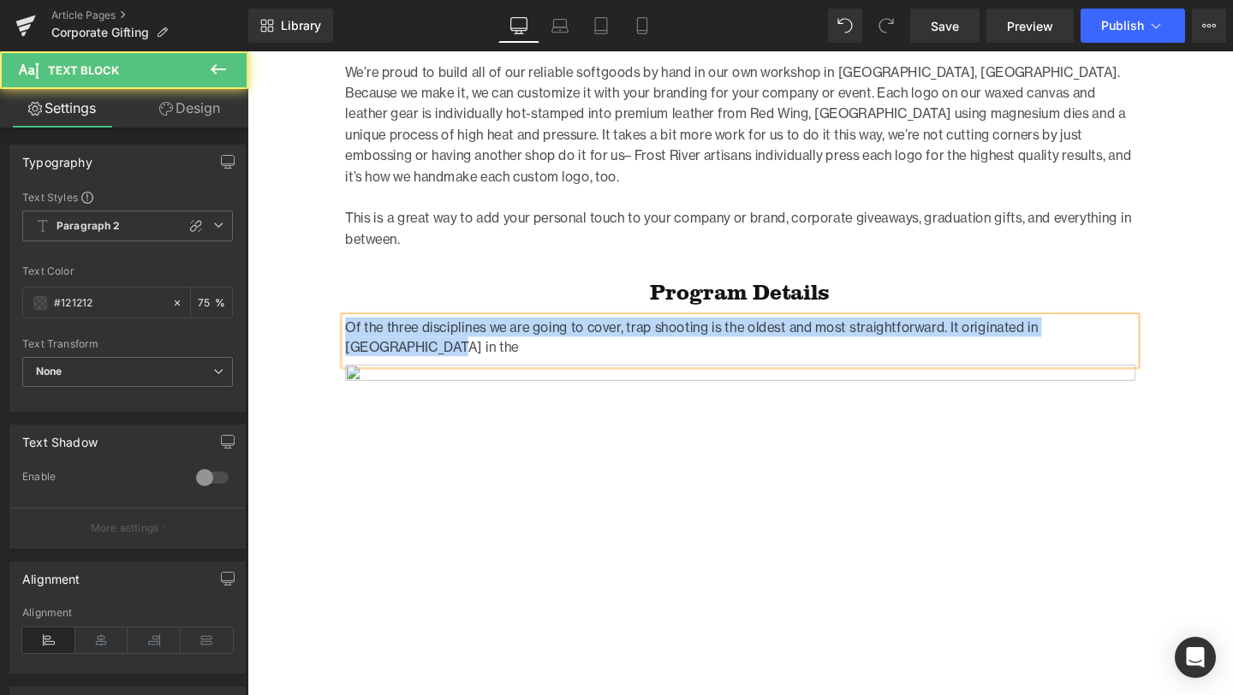
drag, startPoint x: 1170, startPoint y: 322, endPoint x: 320, endPoint y: 318, distance: 850.2
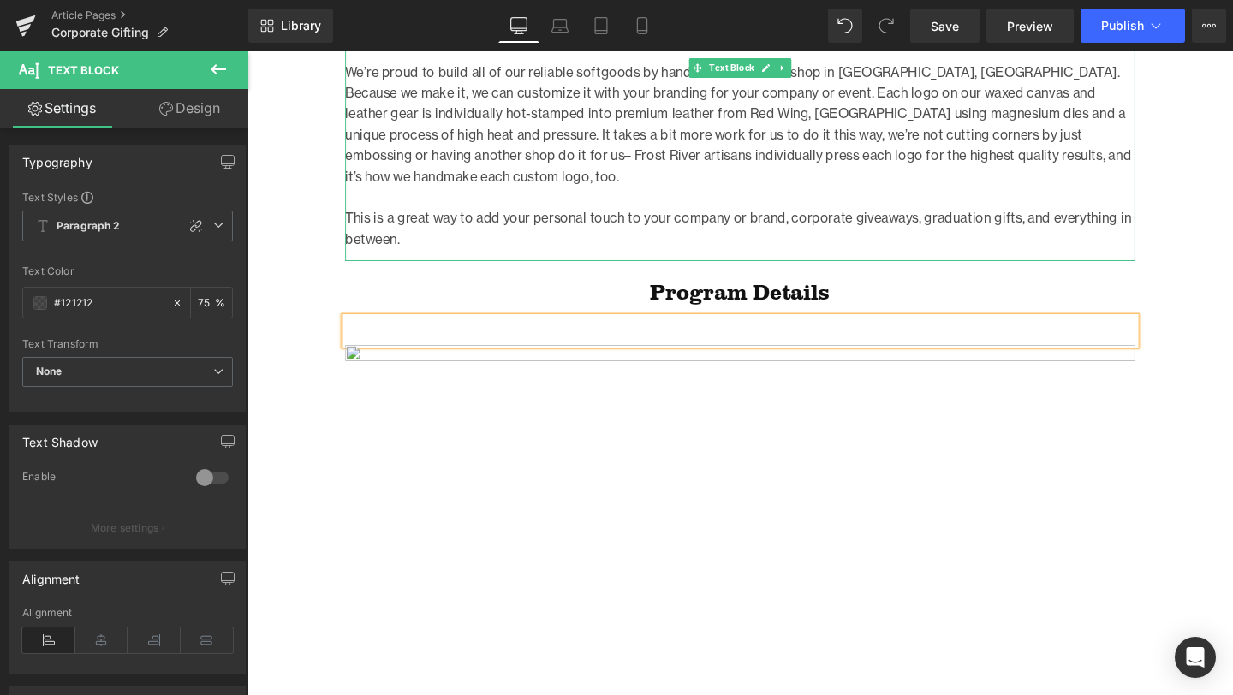
click at [925, 157] on p "We’re proud to build all of our reliable softgoods by hand in our own workshop …" at bounding box center [765, 128] width 830 height 132
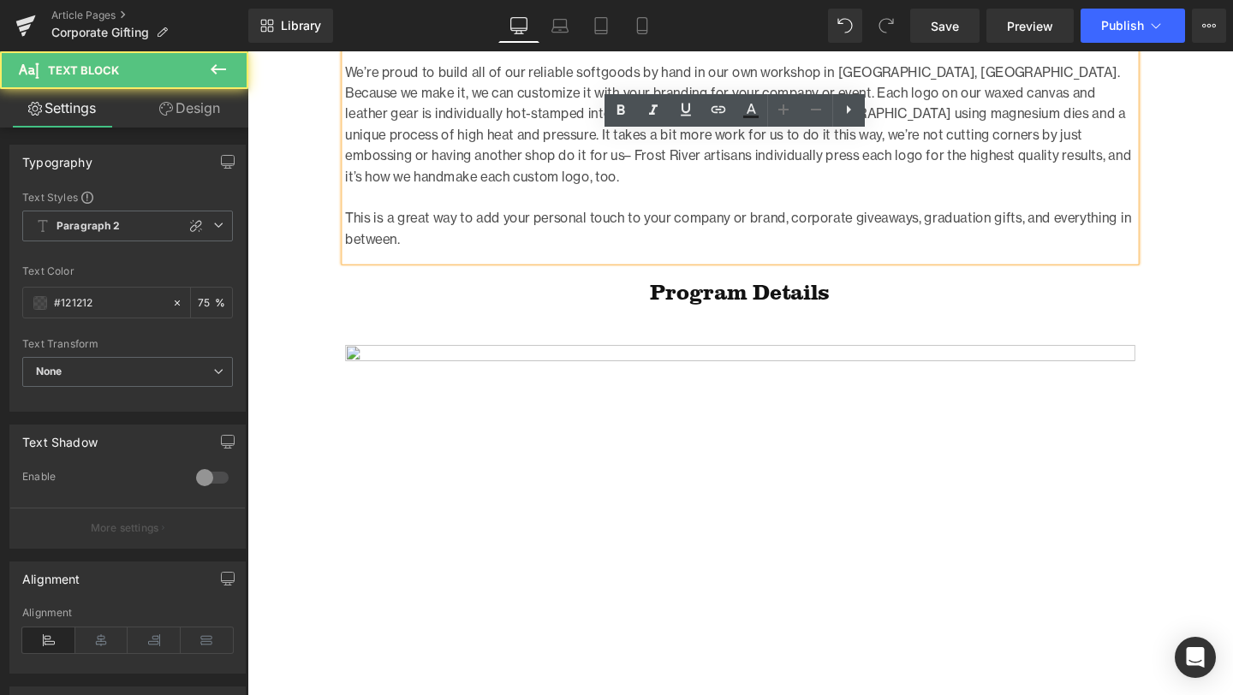
click at [903, 160] on p "We’re proud to build all of our reliable softgoods by hand in our own workshop …" at bounding box center [765, 128] width 830 height 132
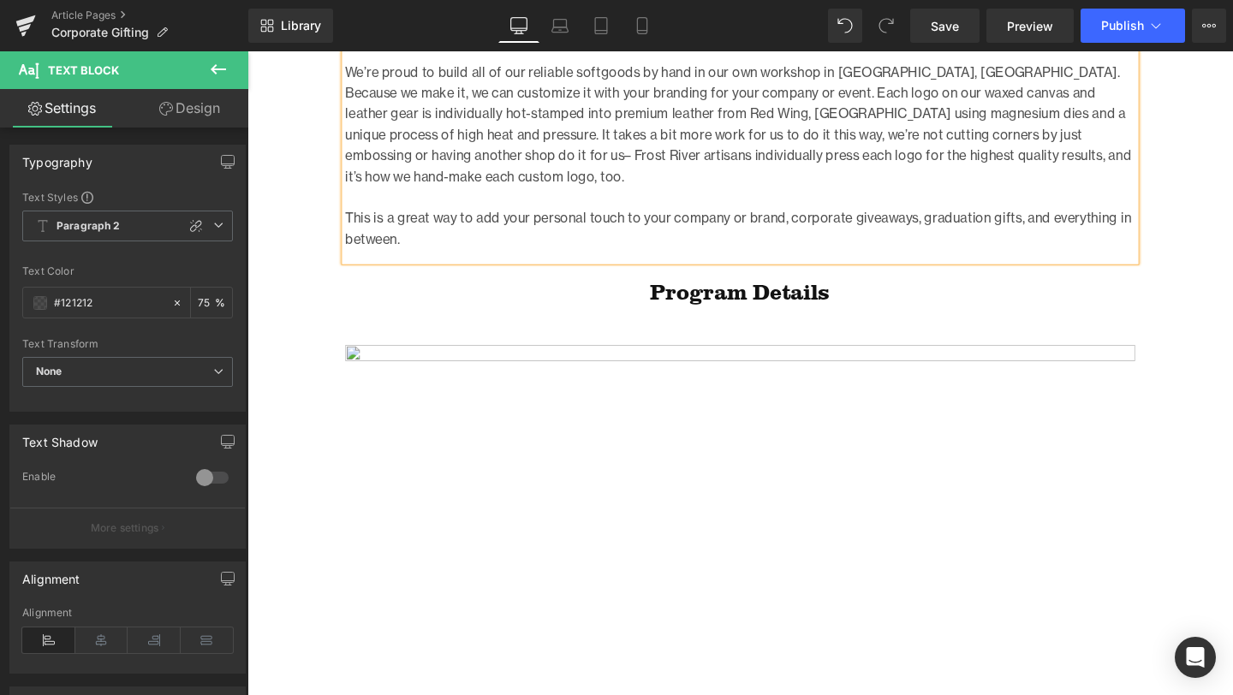
click at [759, 216] on p "This is a great way to add your personal touch to your company or brand, corpor…" at bounding box center [765, 238] width 830 height 44
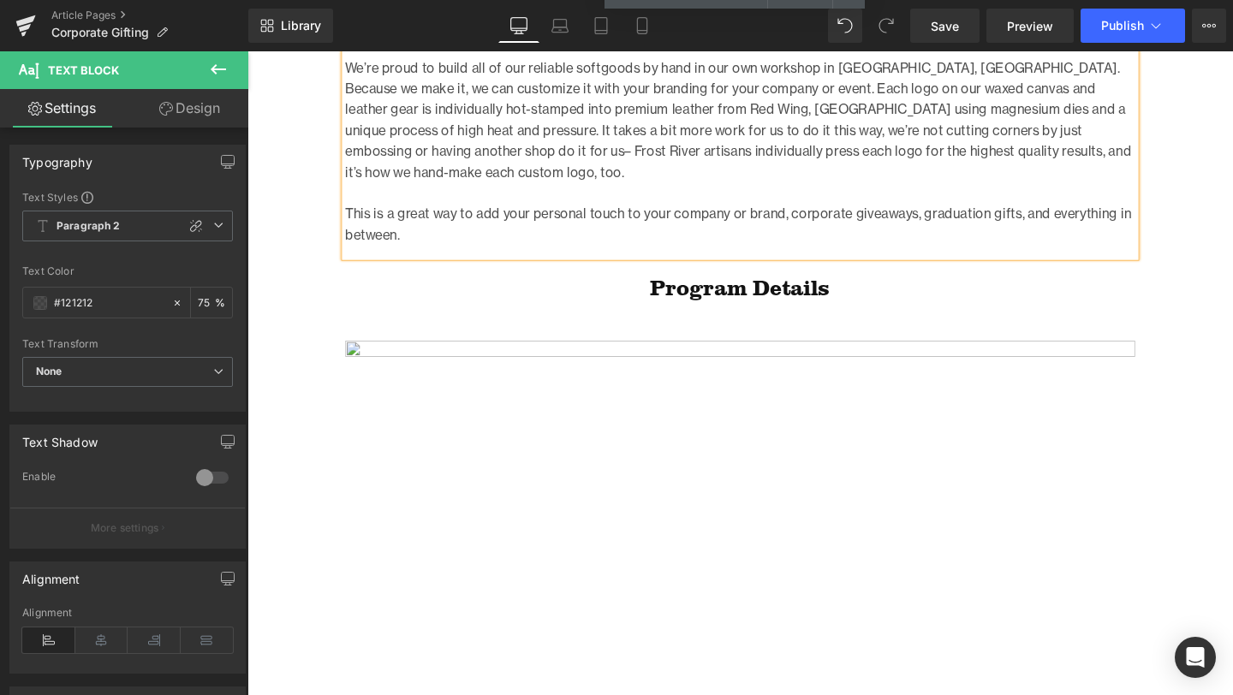
click at [1081, 131] on p "We’re proud to build all of our reliable softgoods by hand in our own workshop …" at bounding box center [765, 124] width 830 height 132
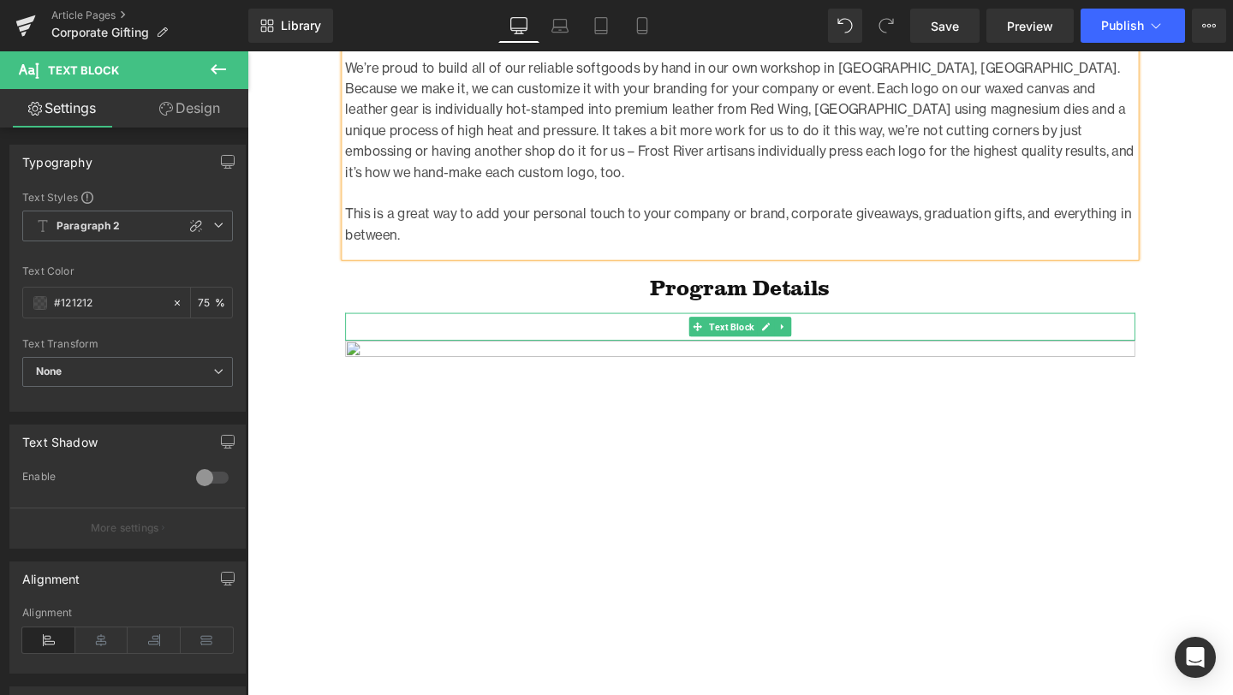
click at [658, 326] on p at bounding box center [765, 336] width 830 height 21
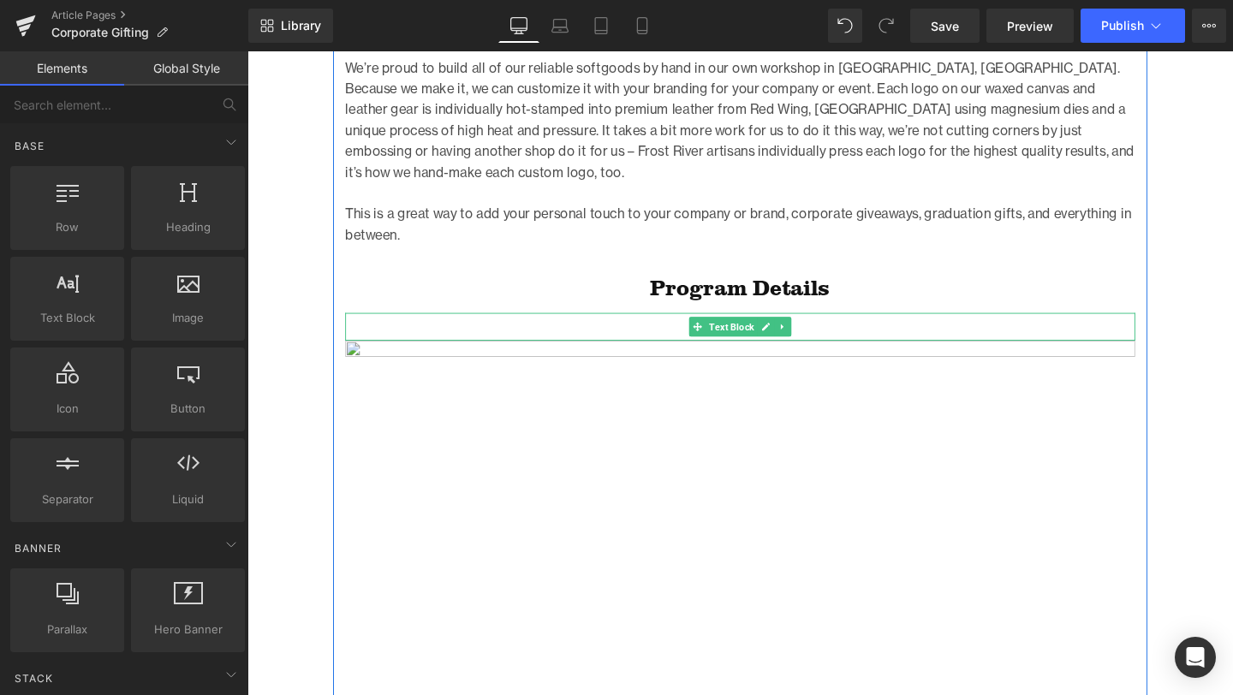
click at [485, 326] on p at bounding box center [765, 336] width 830 height 21
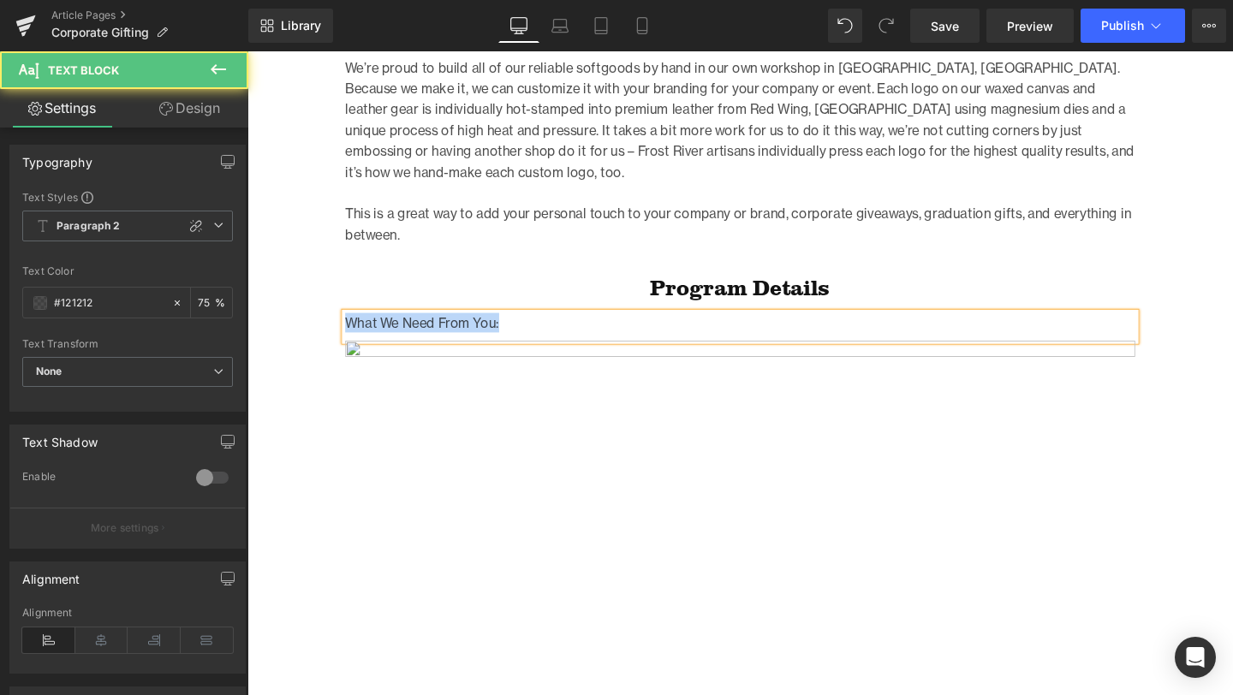
drag, startPoint x: 543, startPoint y: 313, endPoint x: 350, endPoint y: 310, distance: 192.7
click at [350, 326] on p "What We Need From You:" at bounding box center [765, 336] width 830 height 21
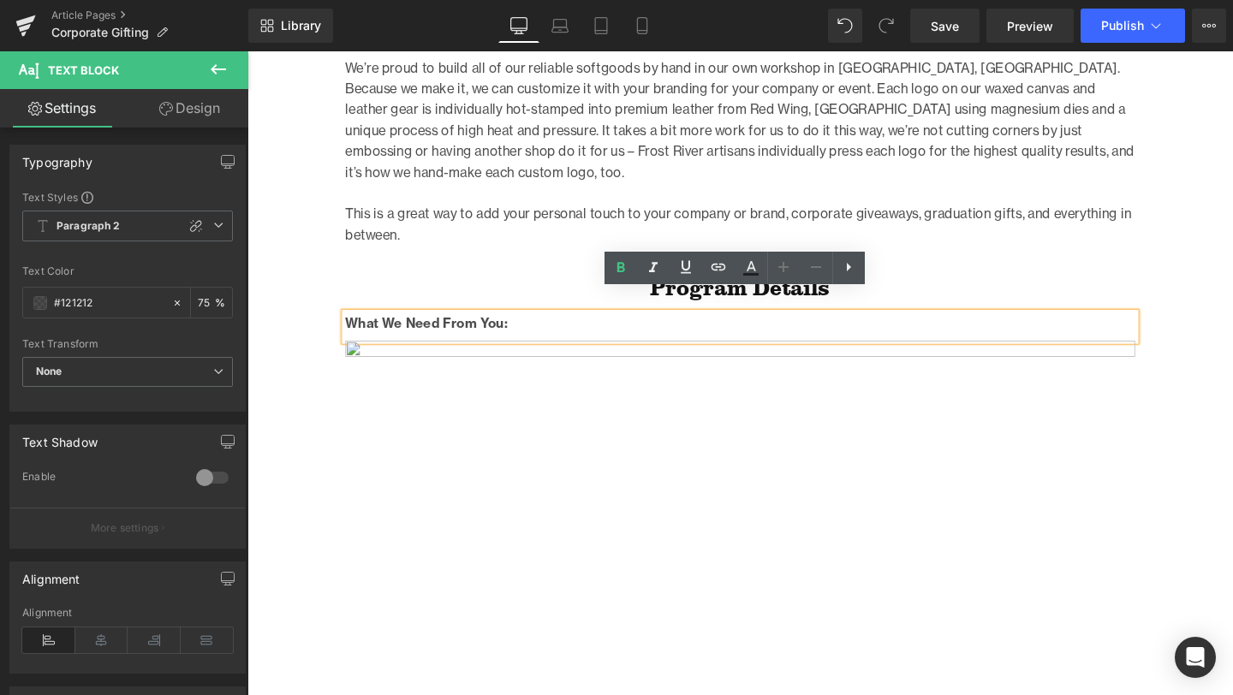
click at [550, 326] on p "What We Need From You:" at bounding box center [765, 336] width 830 height 21
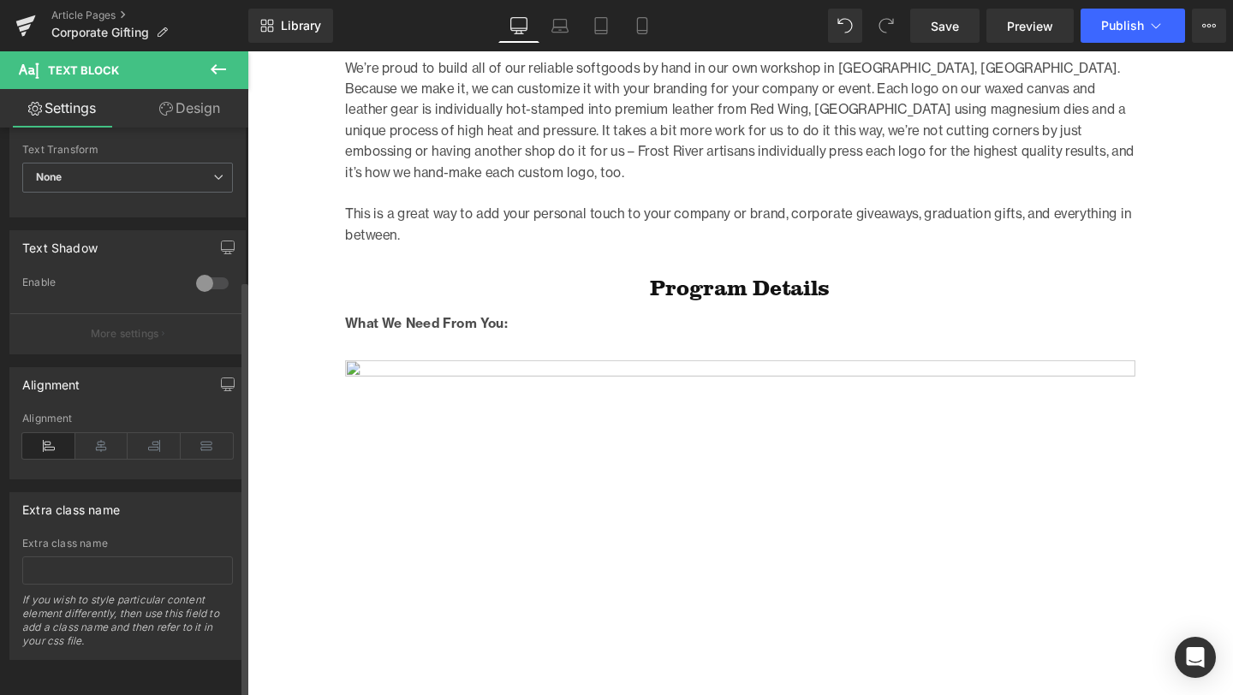
scroll to position [0, 0]
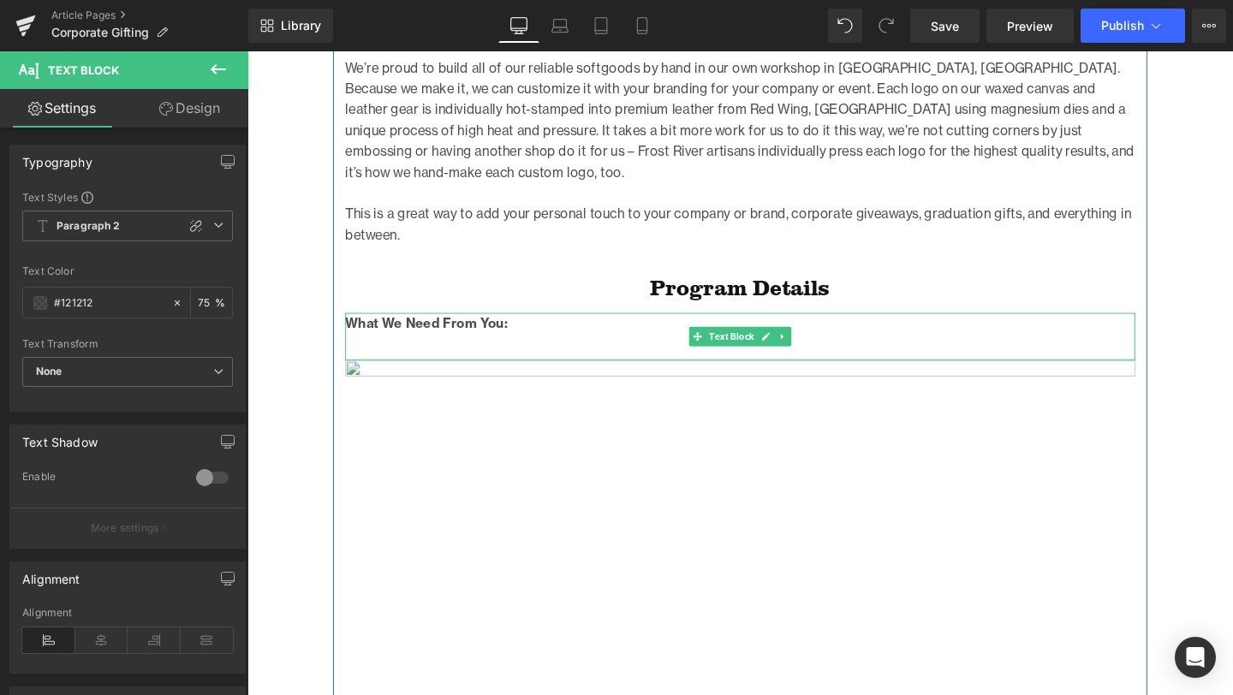
click at [453, 347] on p at bounding box center [765, 357] width 830 height 21
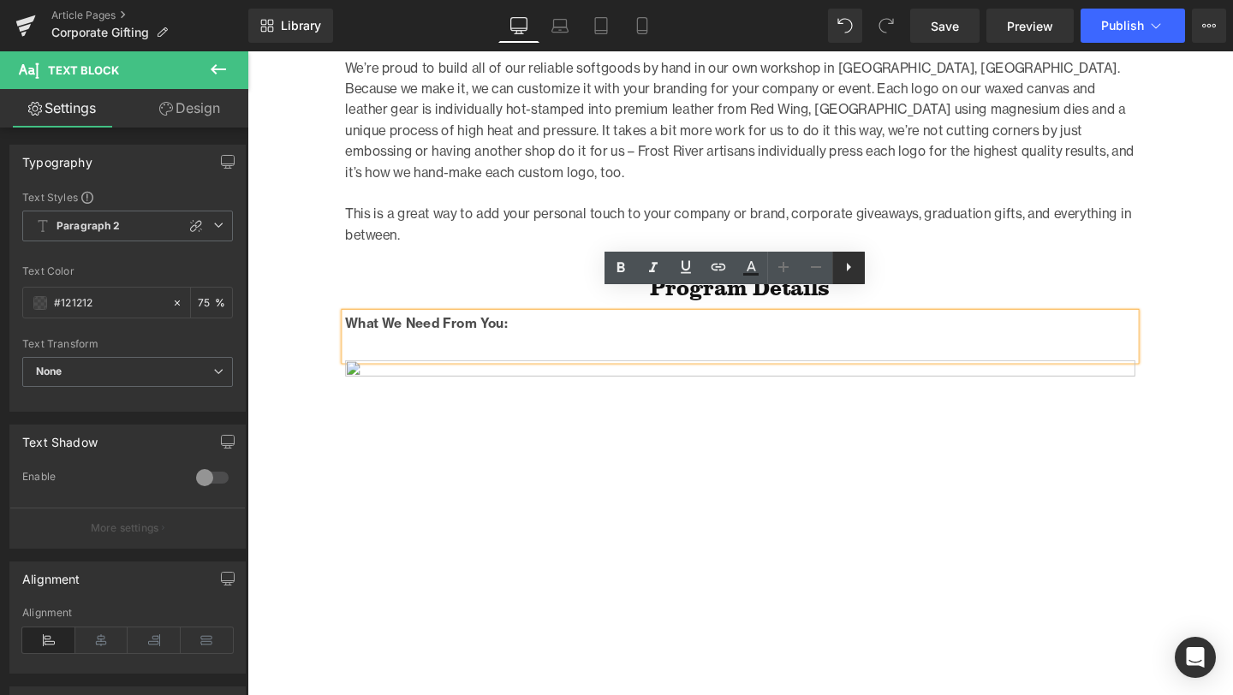
click at [848, 261] on icon at bounding box center [848, 267] width 21 height 21
click at [852, 265] on icon at bounding box center [848, 267] width 21 height 21
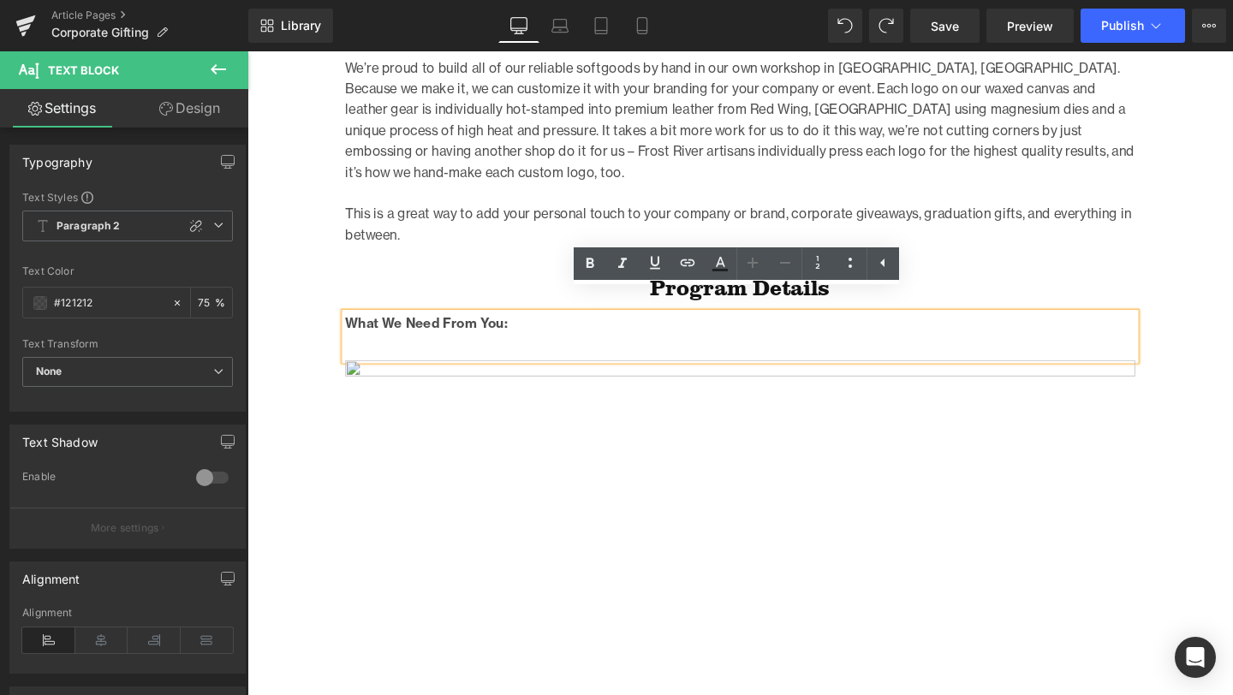
click at [669, 347] on p at bounding box center [765, 357] width 830 height 21
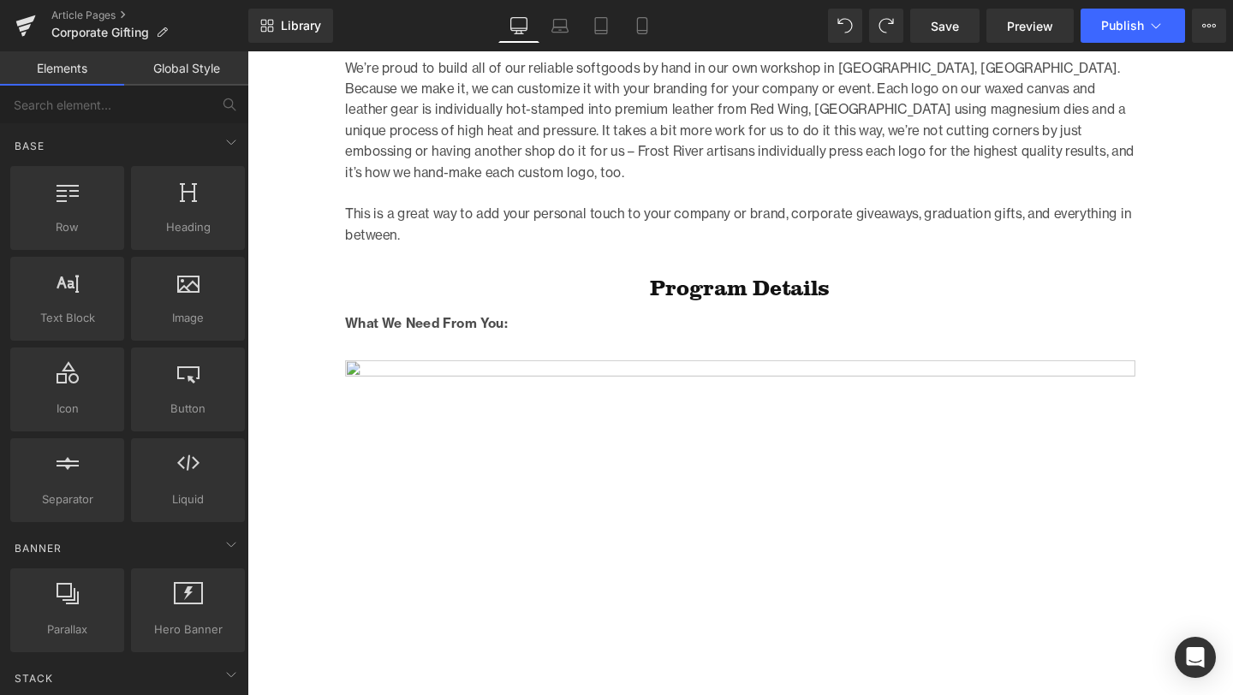
click at [613, 347] on p at bounding box center [765, 357] width 830 height 21
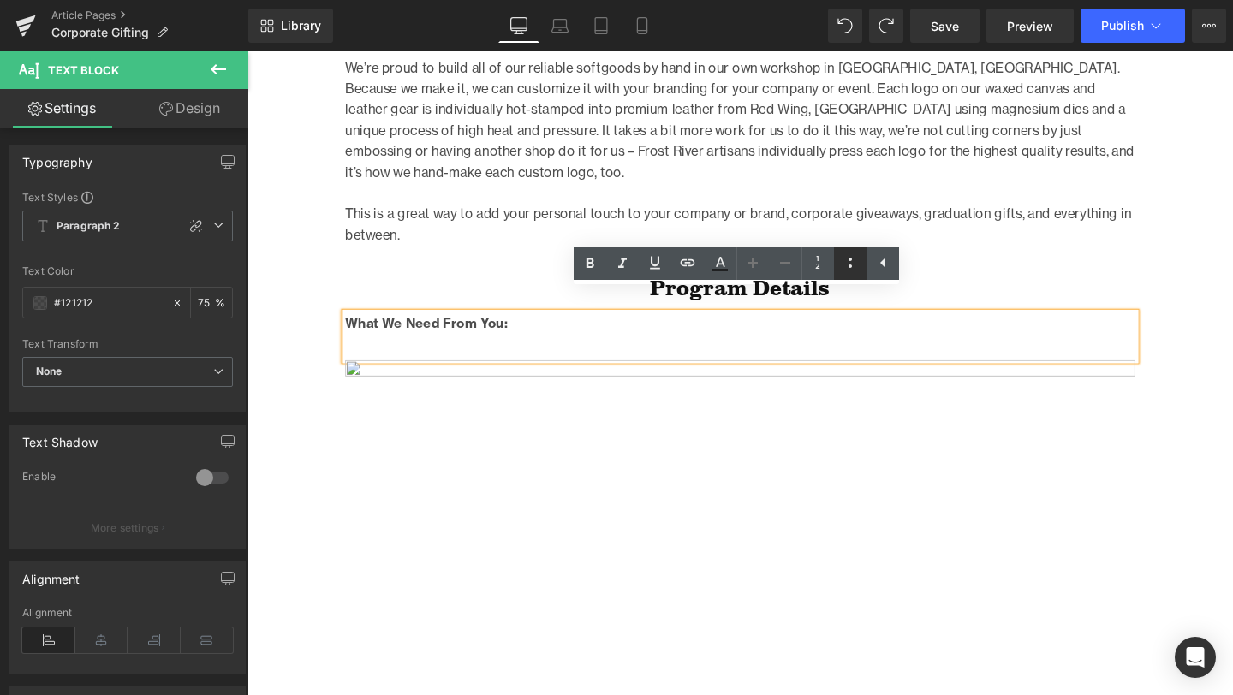
click at [855, 256] on icon at bounding box center [850, 263] width 21 height 21
click at [459, 347] on p at bounding box center [765, 357] width 830 height 21
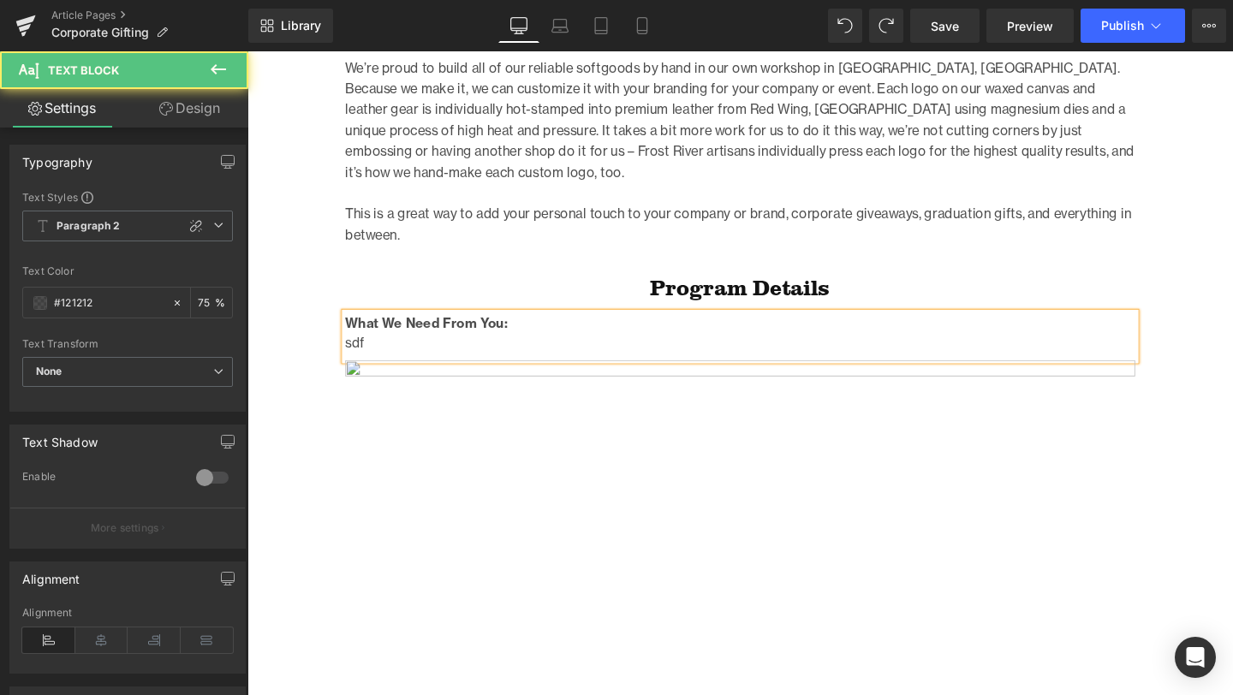
click at [586, 347] on p "sdf" at bounding box center [765, 357] width 830 height 21
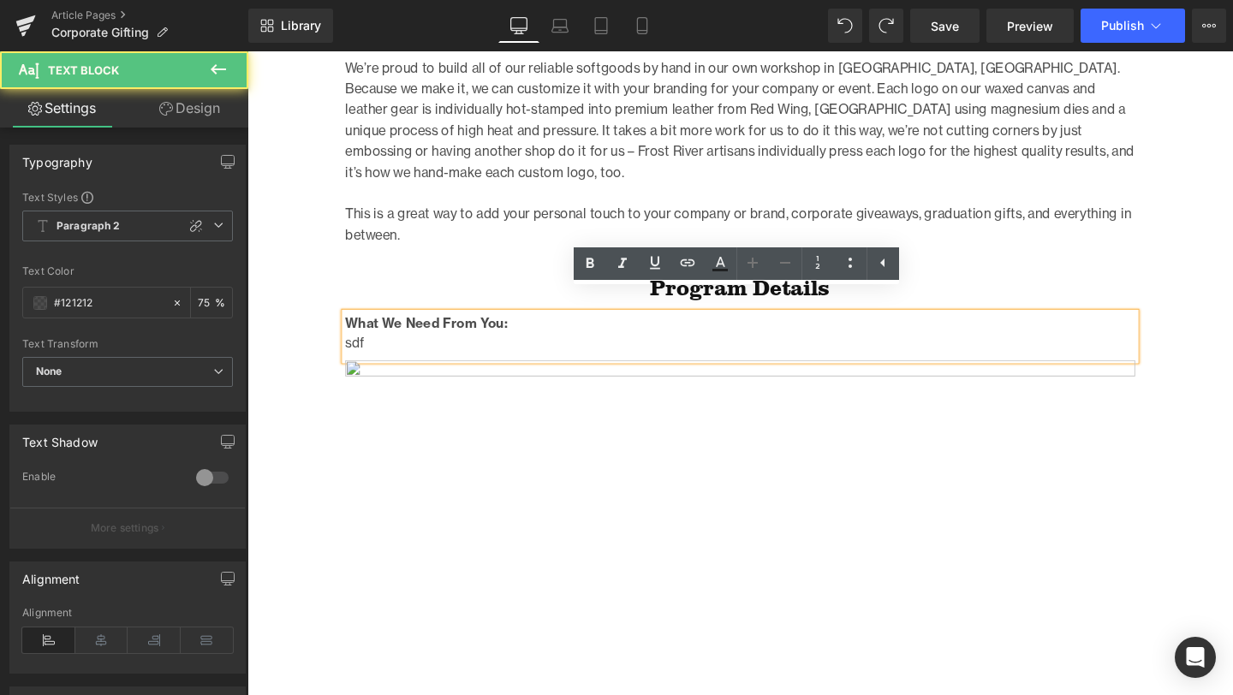
click at [394, 347] on p "sdf" at bounding box center [765, 357] width 830 height 21
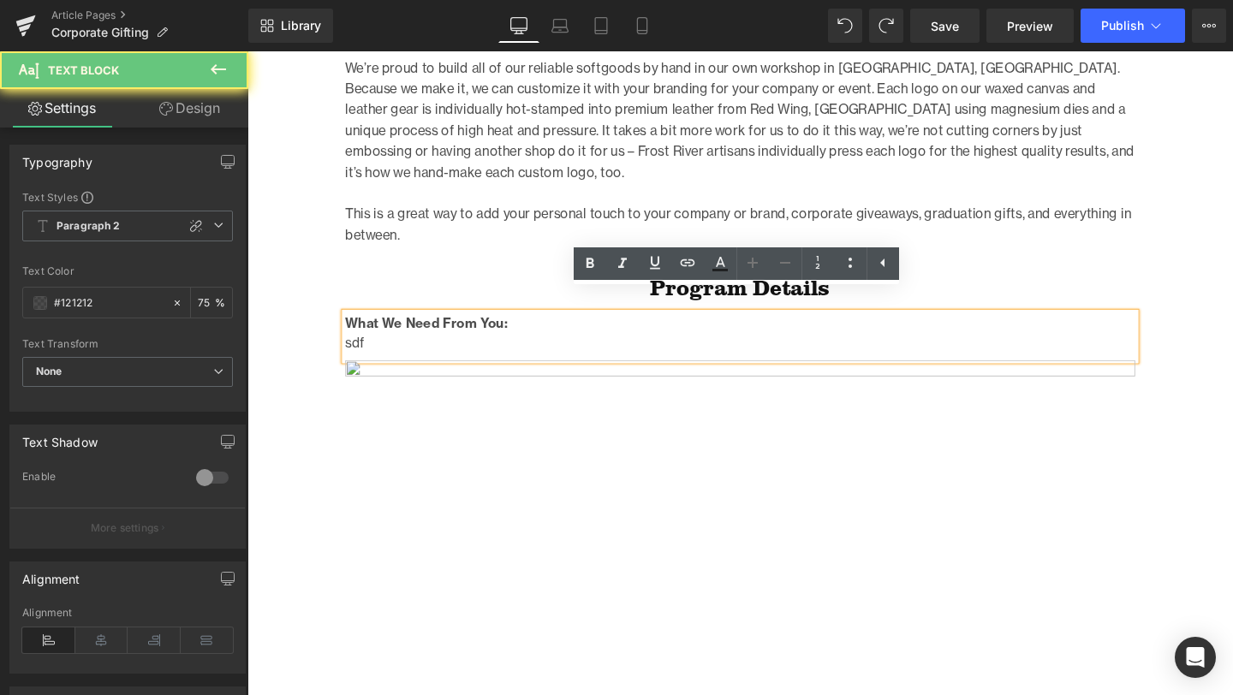
click at [394, 347] on p "sdf" at bounding box center [765, 357] width 830 height 21
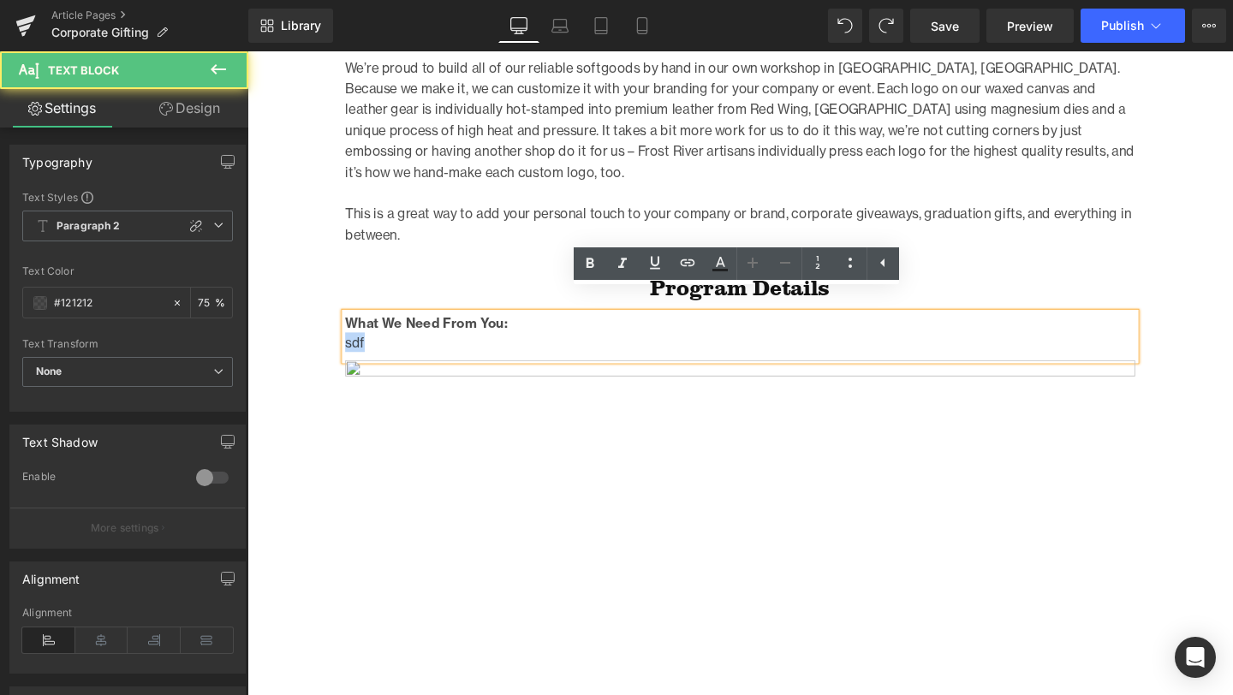
drag, startPoint x: 381, startPoint y: 336, endPoint x: 341, endPoint y: 337, distance: 40.2
click at [341, 337] on div "Why not make our bag your bag, with a custom leather patch sewn on displaying y…" at bounding box center [765, 608] width 856 height 1187
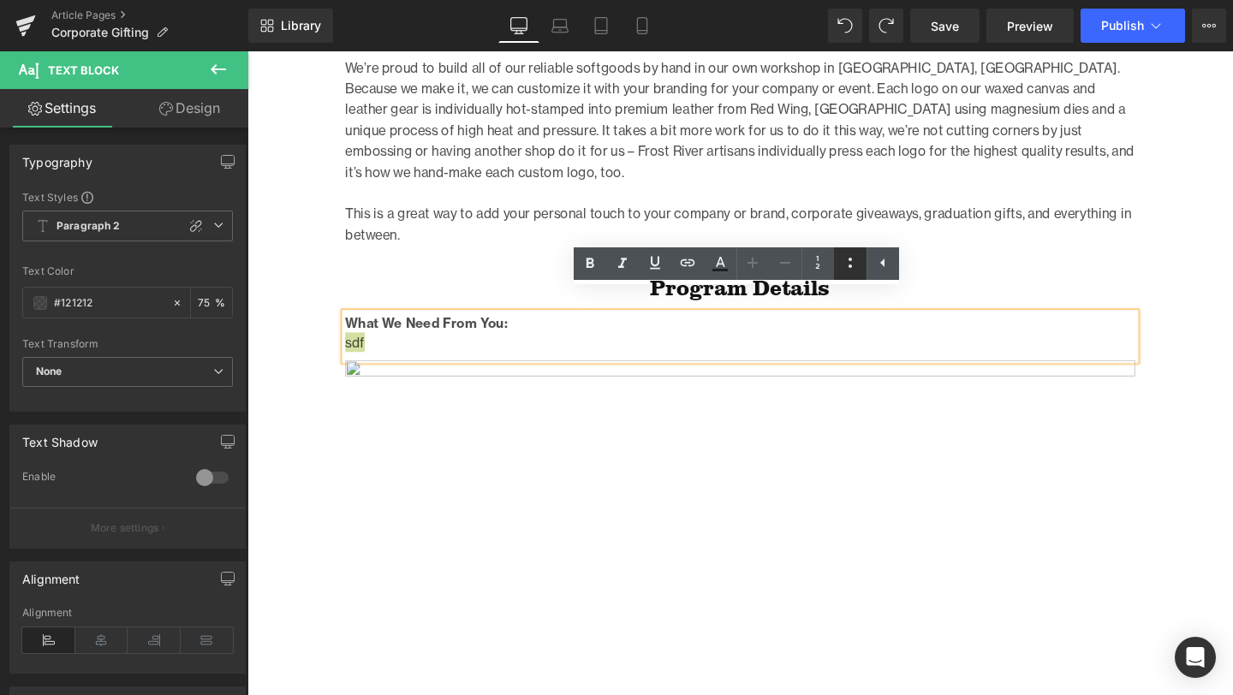
click at [851, 263] on icon at bounding box center [850, 263] width 21 height 21
click at [364, 326] on li "What We Need From You:" at bounding box center [765, 336] width 830 height 21
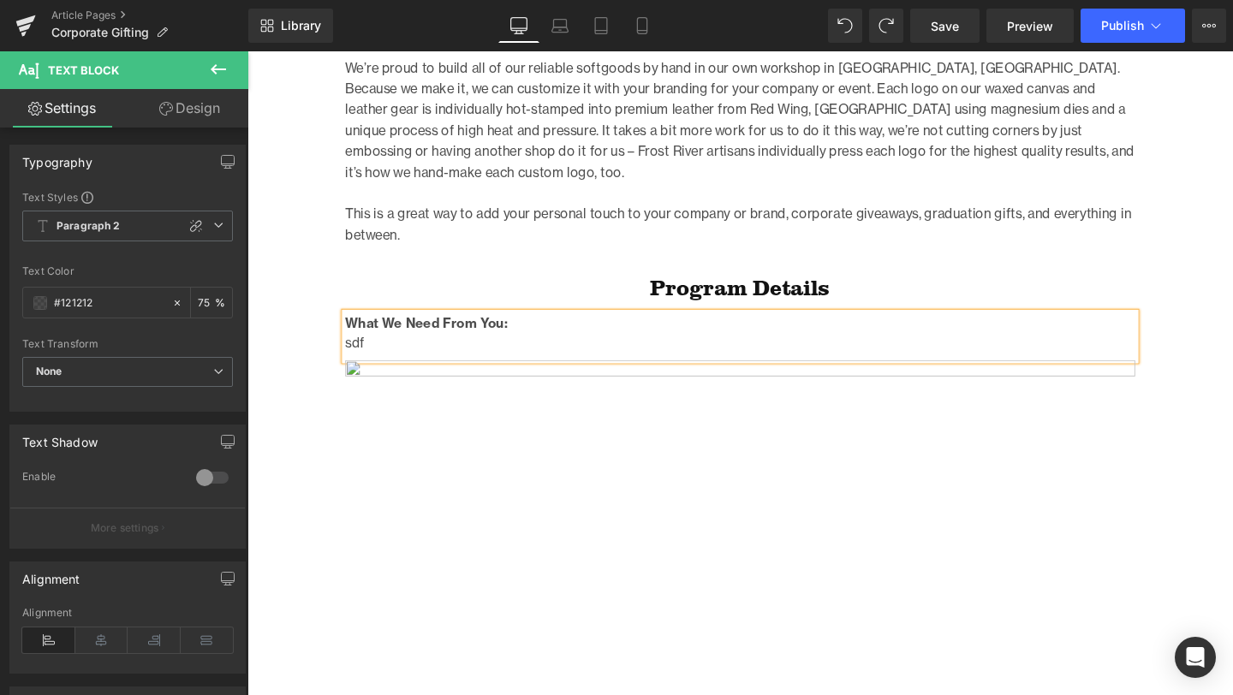
click at [443, 347] on p "sdf" at bounding box center [765, 357] width 830 height 21
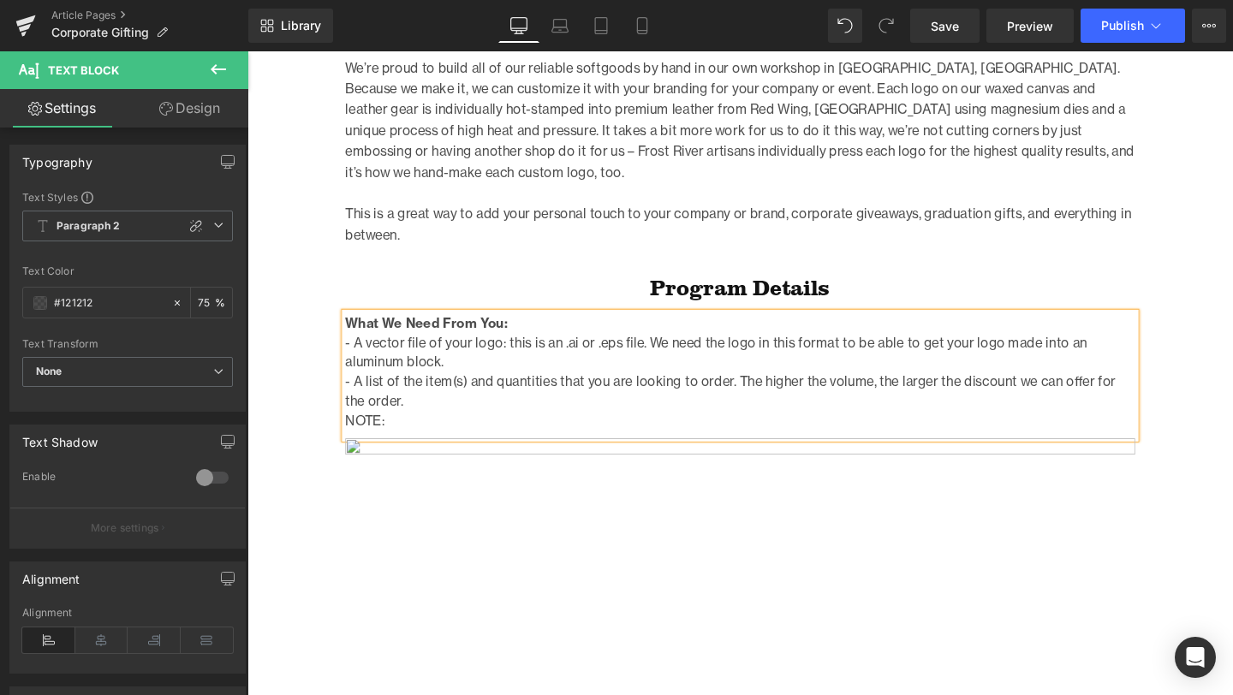
drag, startPoint x: 403, startPoint y: 420, endPoint x: 351, endPoint y: 415, distance: 52.4
click at [351, 429] on p "NOTE:" at bounding box center [765, 439] width 830 height 21
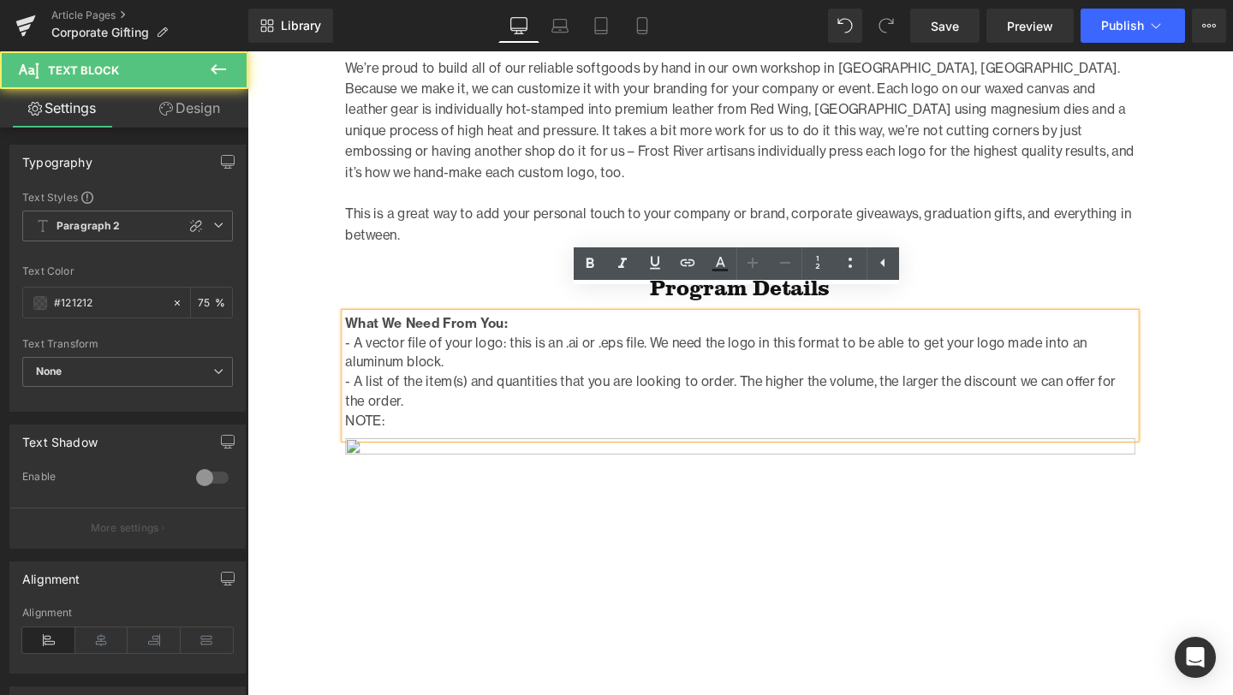
click at [404, 429] on p "NOTE:" at bounding box center [765, 439] width 830 height 21
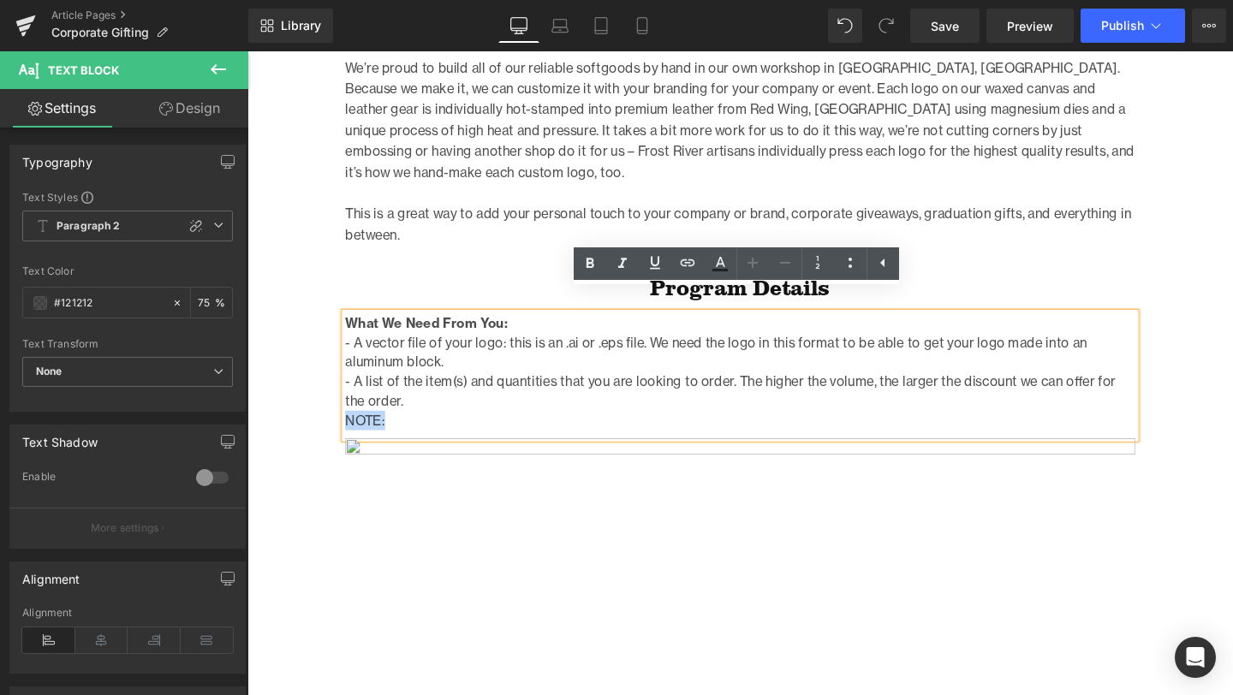
drag, startPoint x: 392, startPoint y: 419, endPoint x: 345, endPoint y: 417, distance: 47.1
click at [345, 417] on div "Why not make our bag your bag, with a custom leather patch sewn on displaying y…" at bounding box center [765, 649] width 856 height 1269
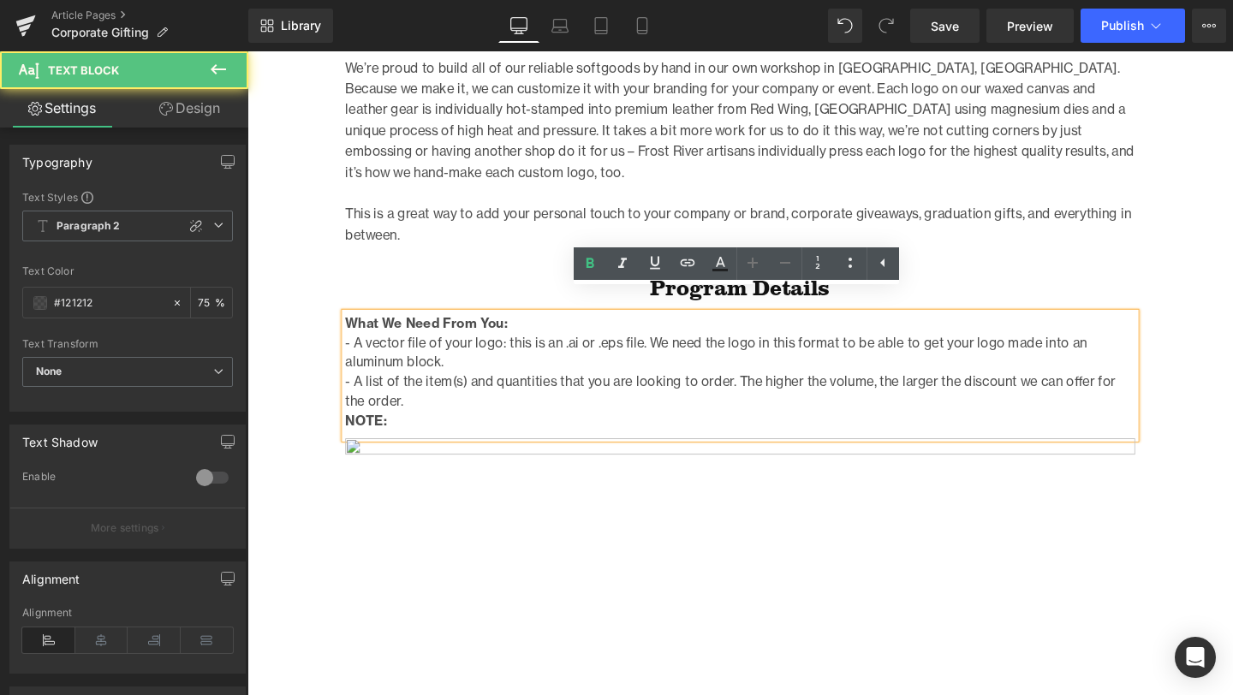
click at [430, 429] on p "NOTE:" at bounding box center [765, 439] width 830 height 21
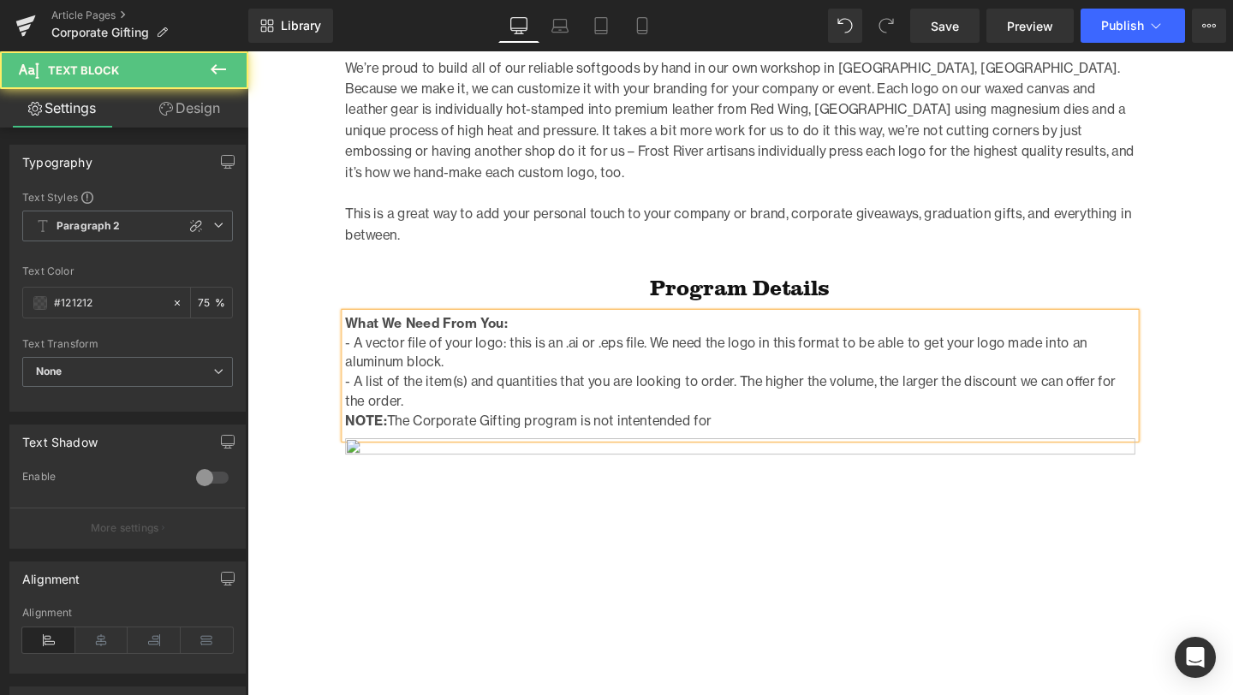
click at [687, 429] on p "NOTE: The Corporate Gifting program is not intentended for" at bounding box center [765, 439] width 830 height 21
click at [796, 429] on p "NOTE: The Corporate Gifting program is not intended for" at bounding box center [765, 439] width 830 height 21
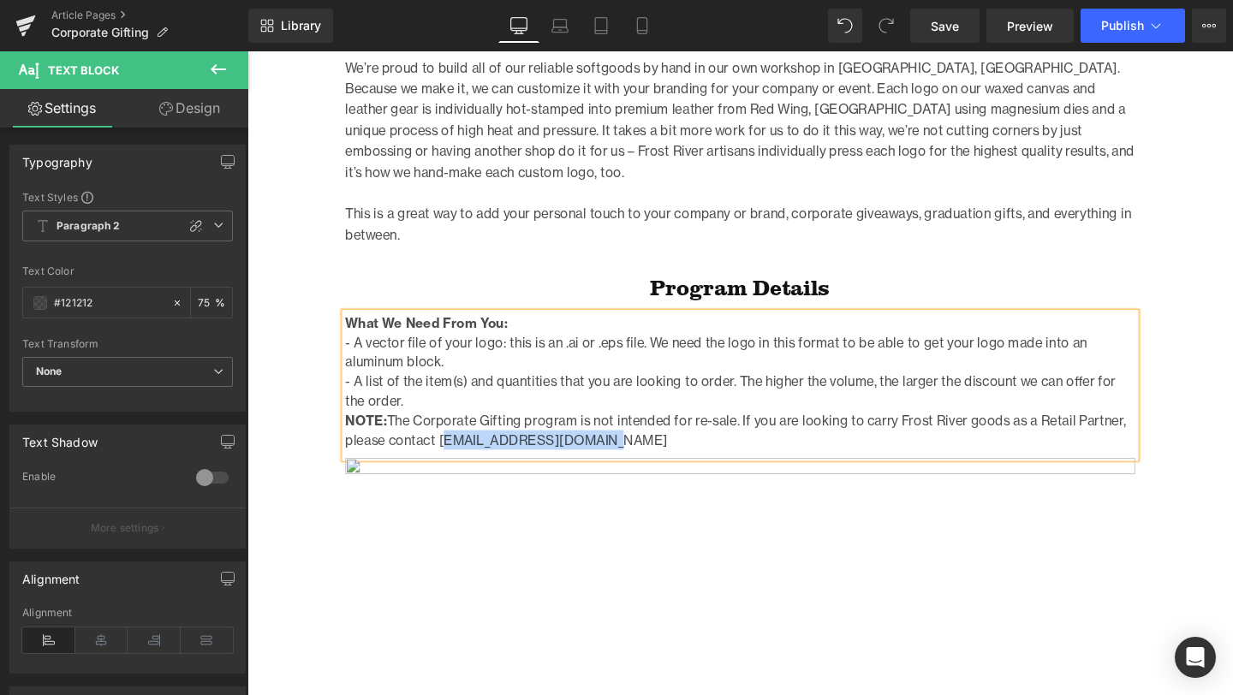
drag, startPoint x: 593, startPoint y: 437, endPoint x: 449, endPoint y: 438, distance: 143.8
click at [449, 438] on p "NOTE: The Corporate Gifting program is not intended for re-sale. If you are loo…" at bounding box center [765, 449] width 830 height 41
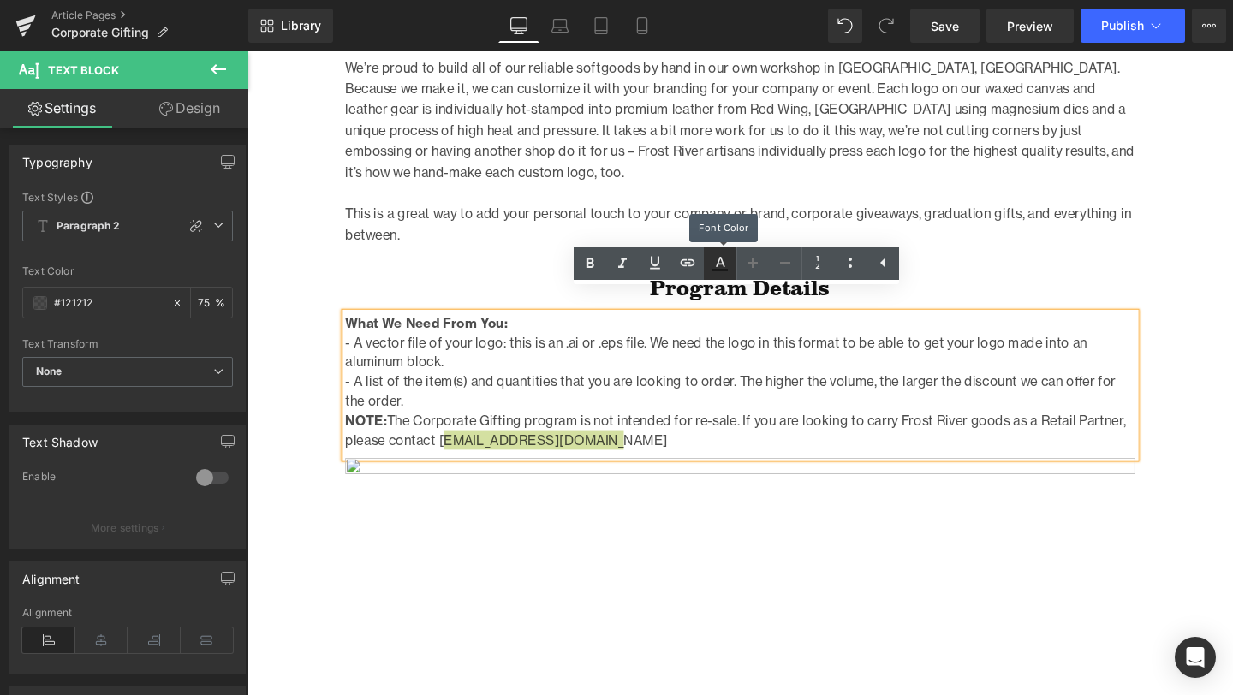
click at [727, 268] on icon at bounding box center [720, 263] width 21 height 21
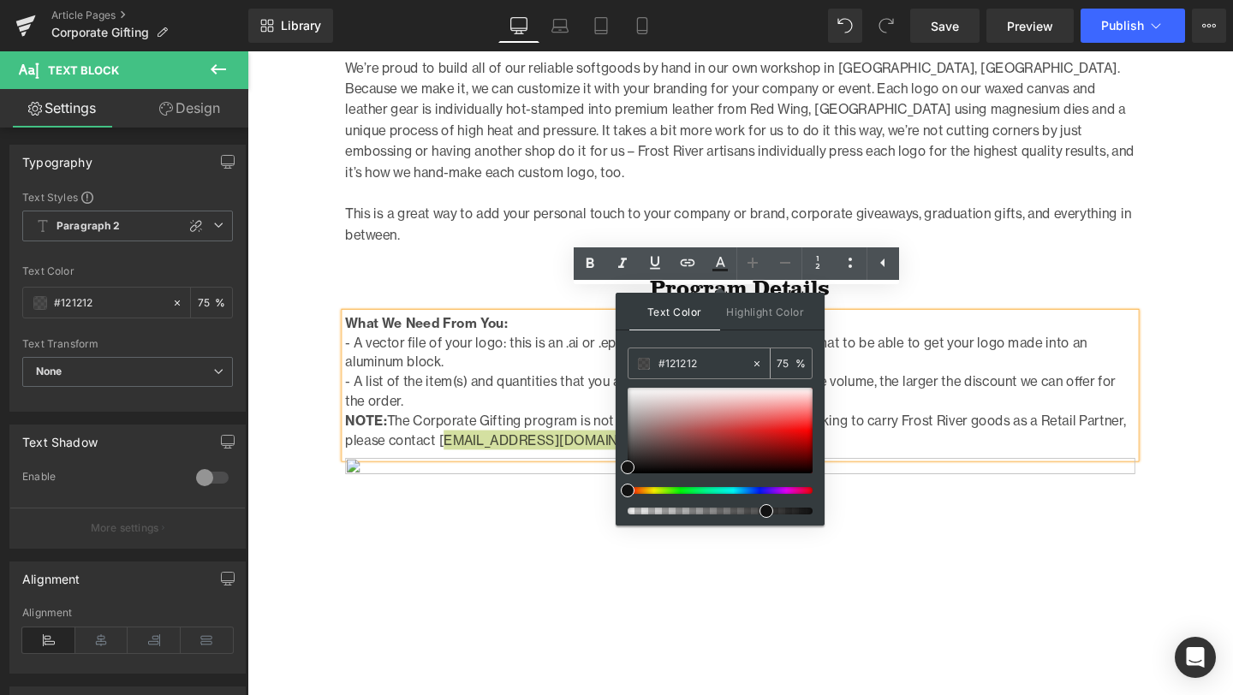
click at [714, 360] on input "#121212" at bounding box center [704, 363] width 92 height 19
type input "#b"
type input "0"
type input "#b52"
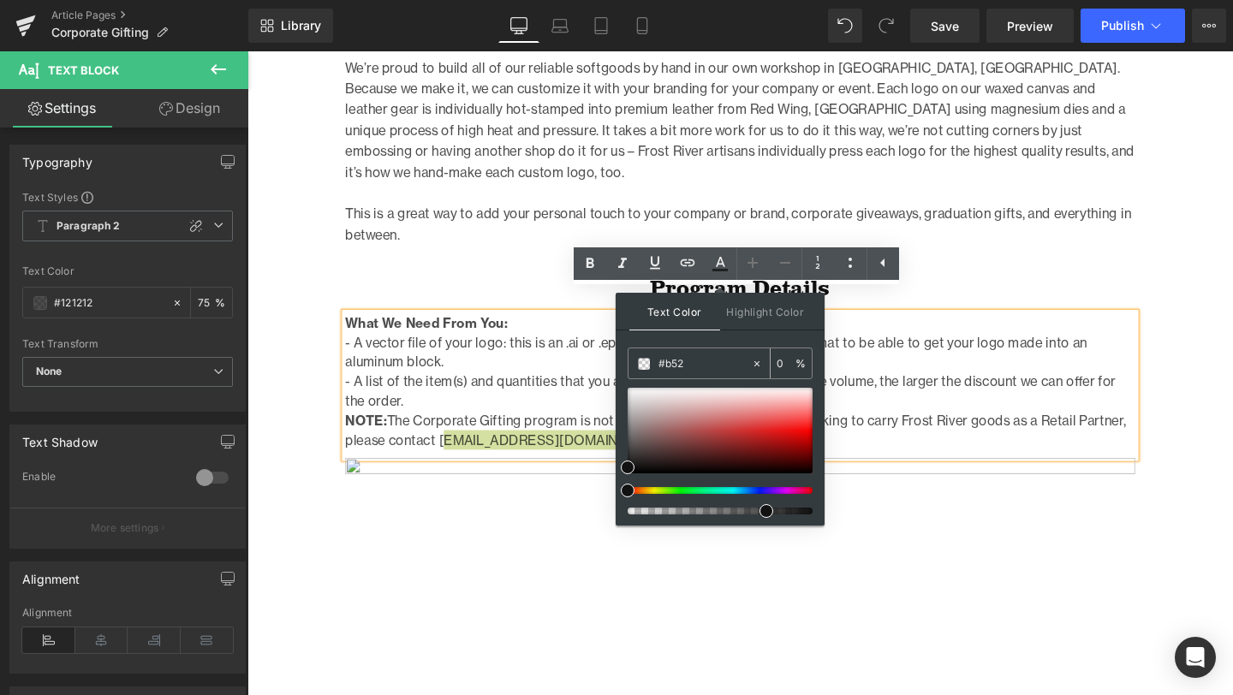
type input "100"
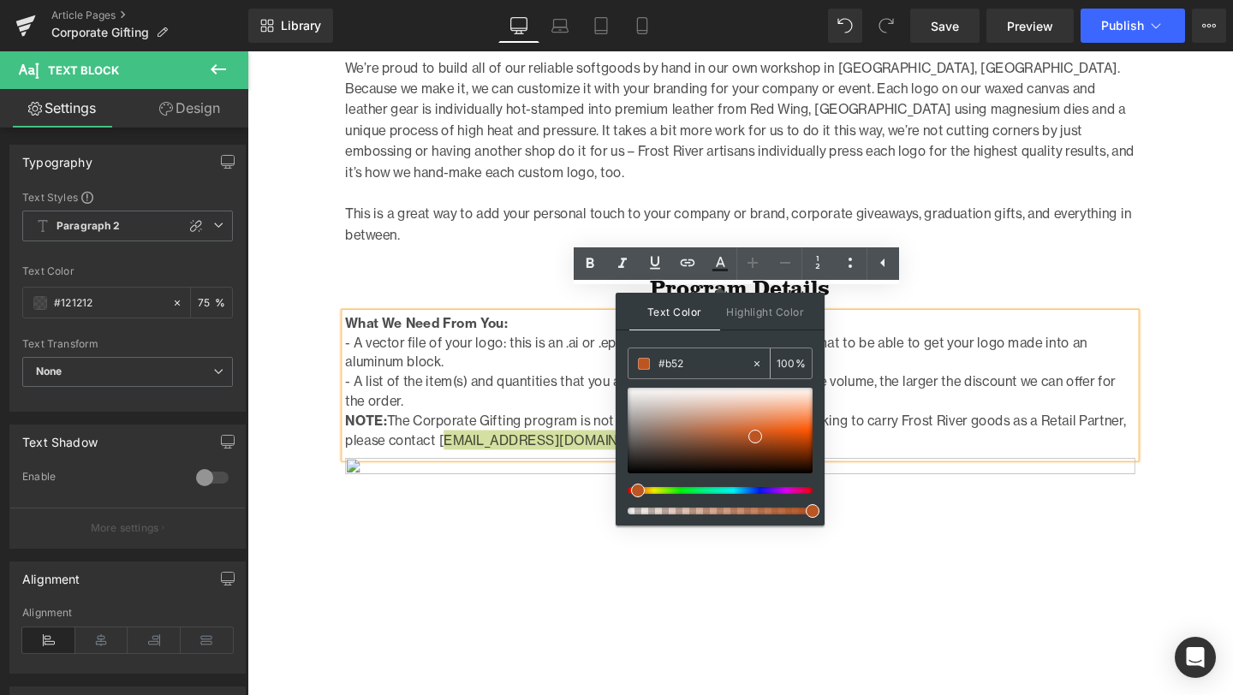
type input "#b52c"
type input "80"
type input "#b52c2"
type input "0"
type input "#b52c25"
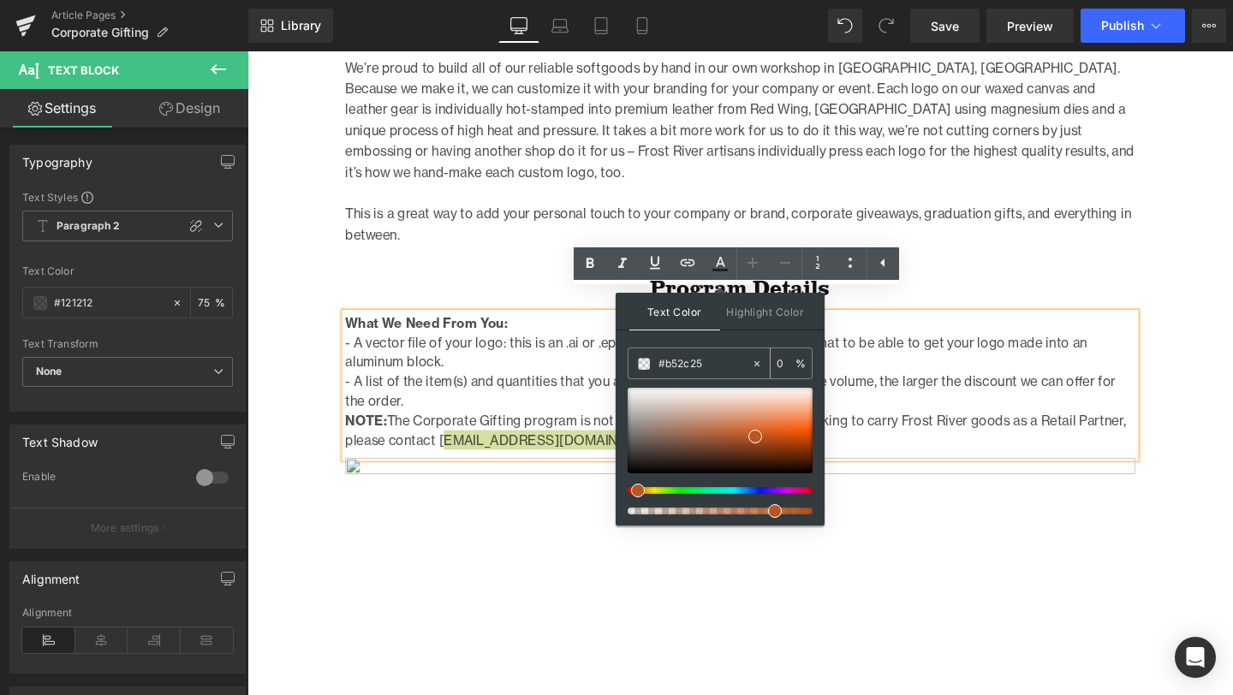
type input "100"
click at [723, 362] on input "#b52c25" at bounding box center [704, 363] width 92 height 19
type input "#b62c25"
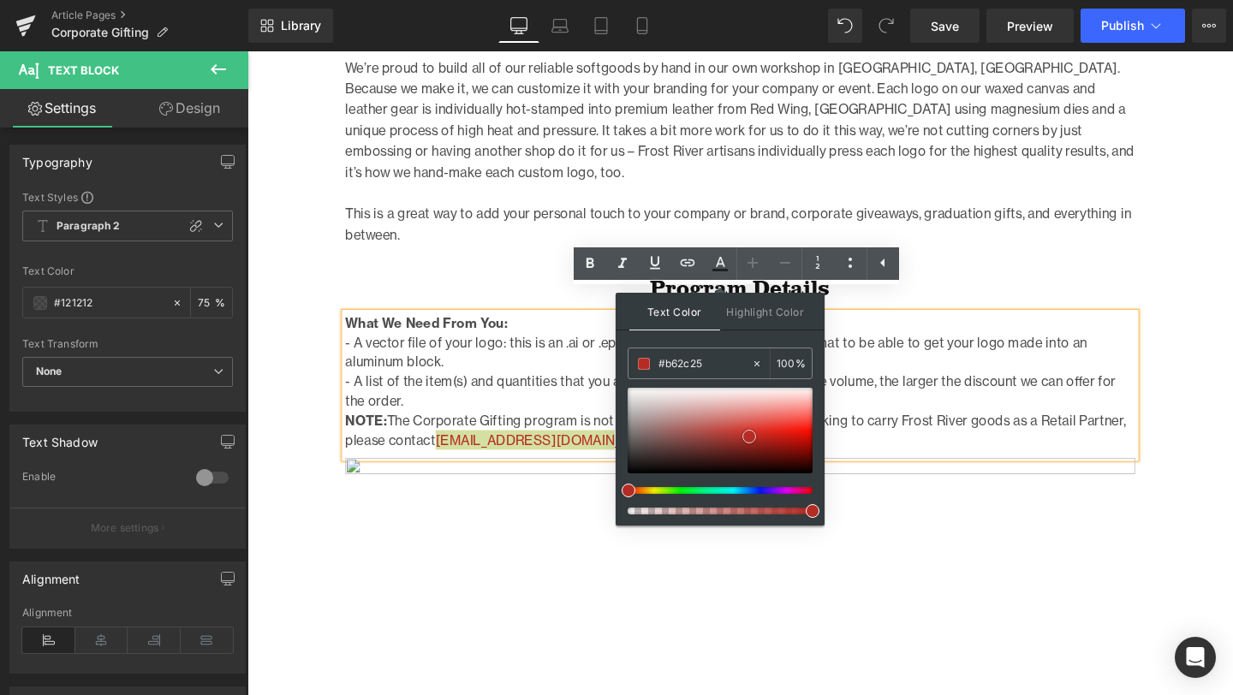
click at [749, 437] on span at bounding box center [749, 437] width 14 height 14
click at [719, 362] on input "#b62c25" at bounding box center [704, 363] width 92 height 19
click at [962, 508] on img at bounding box center [765, 686] width 830 height 414
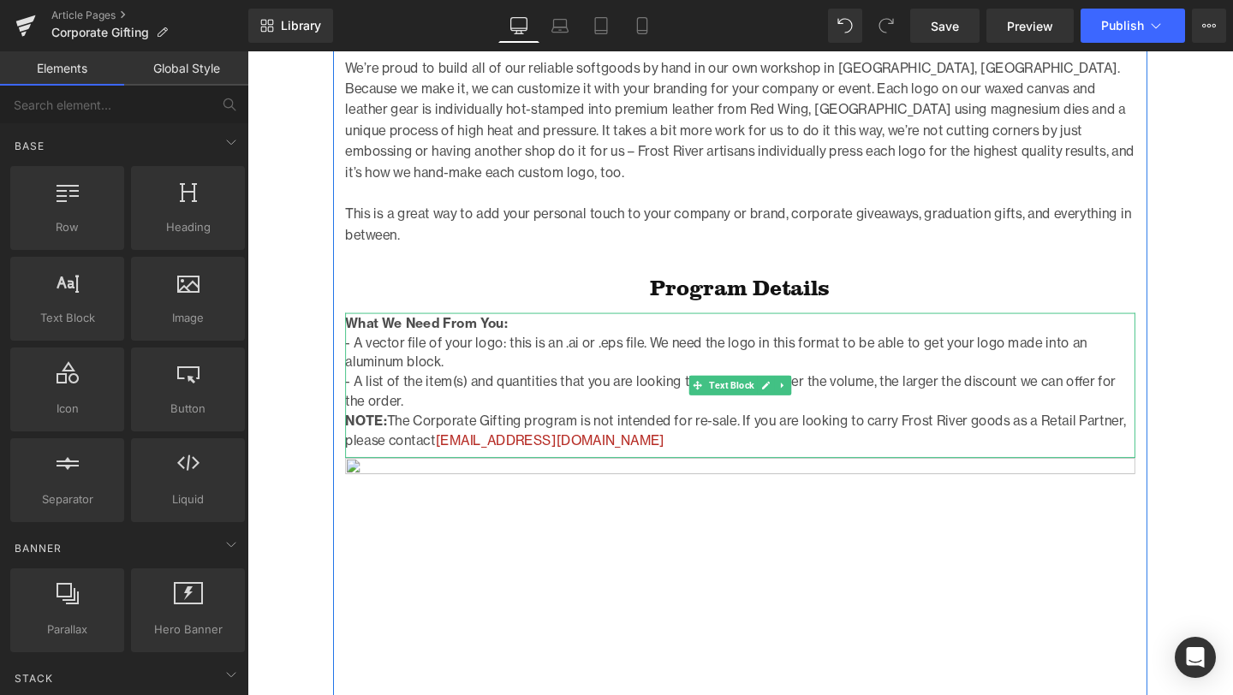
click at [617, 443] on p "NOTE: The Corporate Gifting program is not intended for re-sale. If you are loo…" at bounding box center [765, 449] width 830 height 41
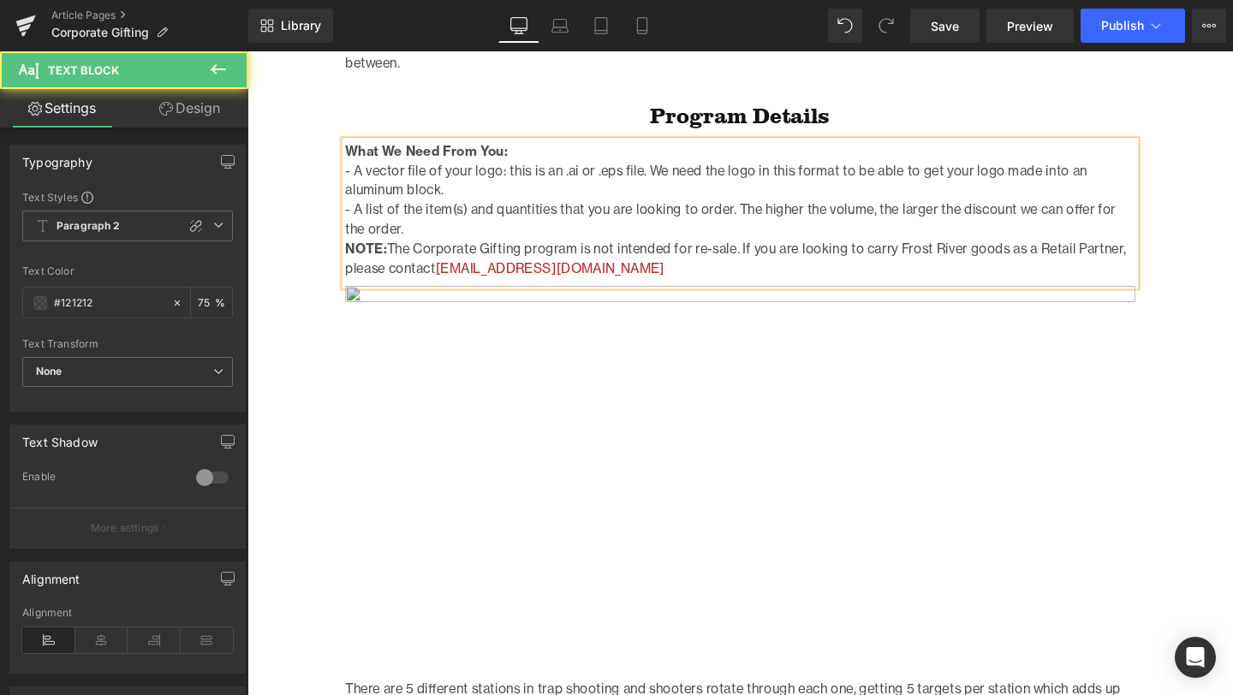
scroll to position [865, 0]
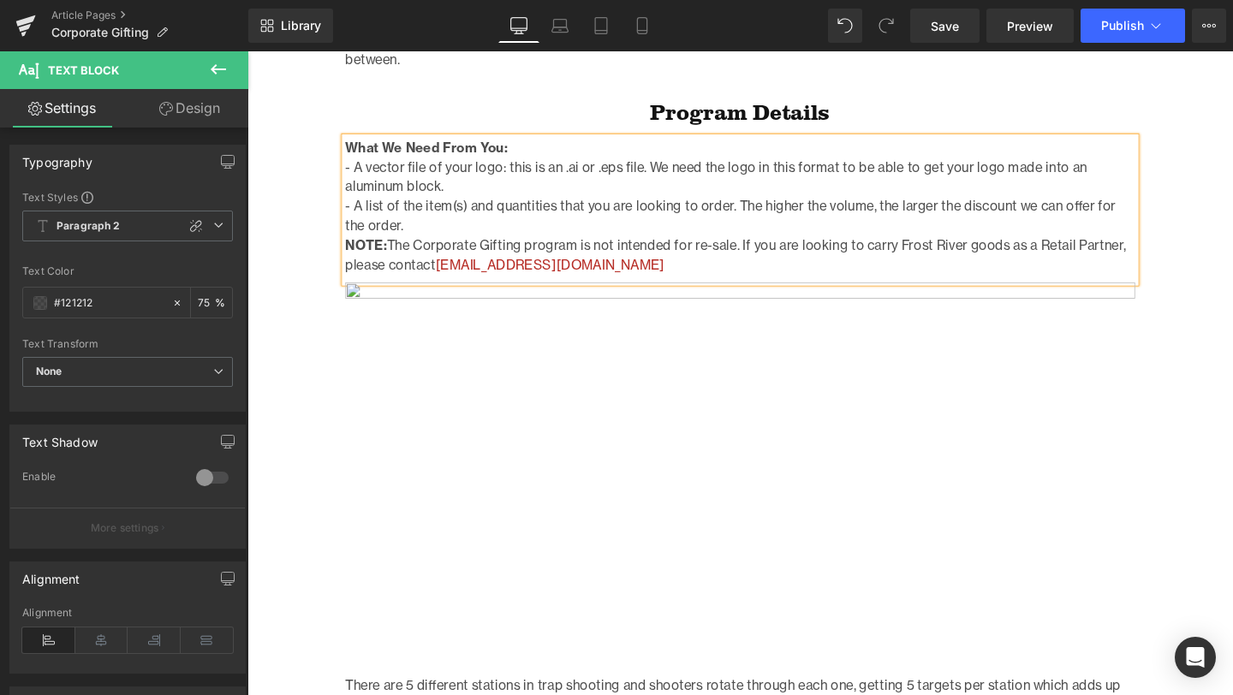
click at [613, 249] on p "NOTE: The Corporate Gifting program is not intended for re-sale. If you are loo…" at bounding box center [765, 265] width 830 height 41
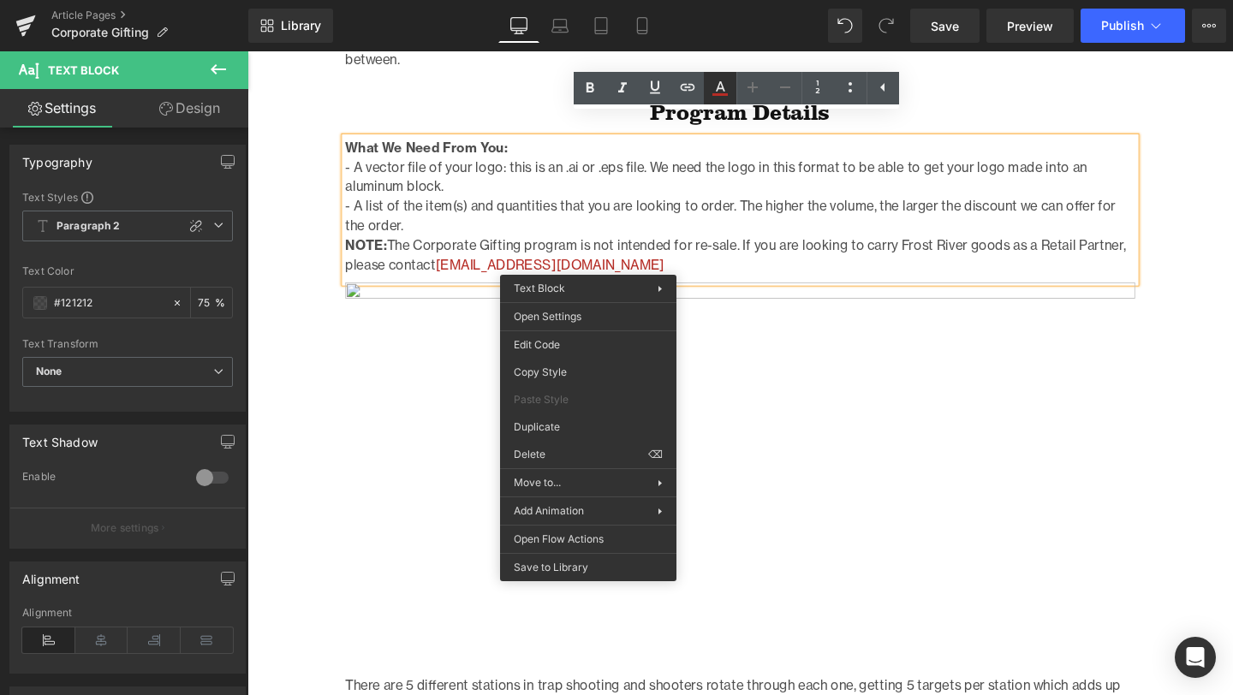
click at [723, 84] on icon at bounding box center [720, 88] width 21 height 21
type input "100"
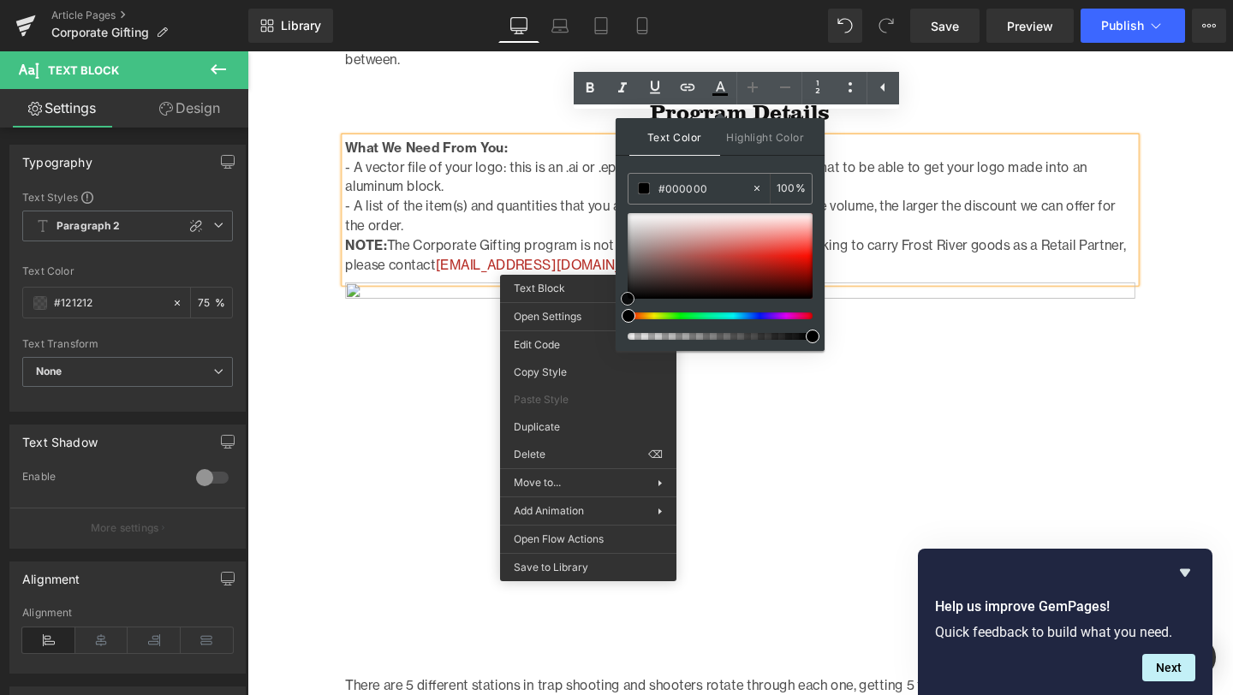
drag, startPoint x: 628, startPoint y: 291, endPoint x: 616, endPoint y: 325, distance: 36.6
click at [616, 325] on div "Text Color Highlight Color rgba(0, 0, 0, 1) #000000 100 % transparent transpare…" at bounding box center [720, 234] width 209 height 233
click at [628, 299] on link at bounding box center [628, 299] width 0 height 0
click at [292, 283] on div "Corporate Gifting Heading Row Image Photo by Jonny Gios Text Block Home / Corpo…" at bounding box center [765, 587] width 1036 height 2512
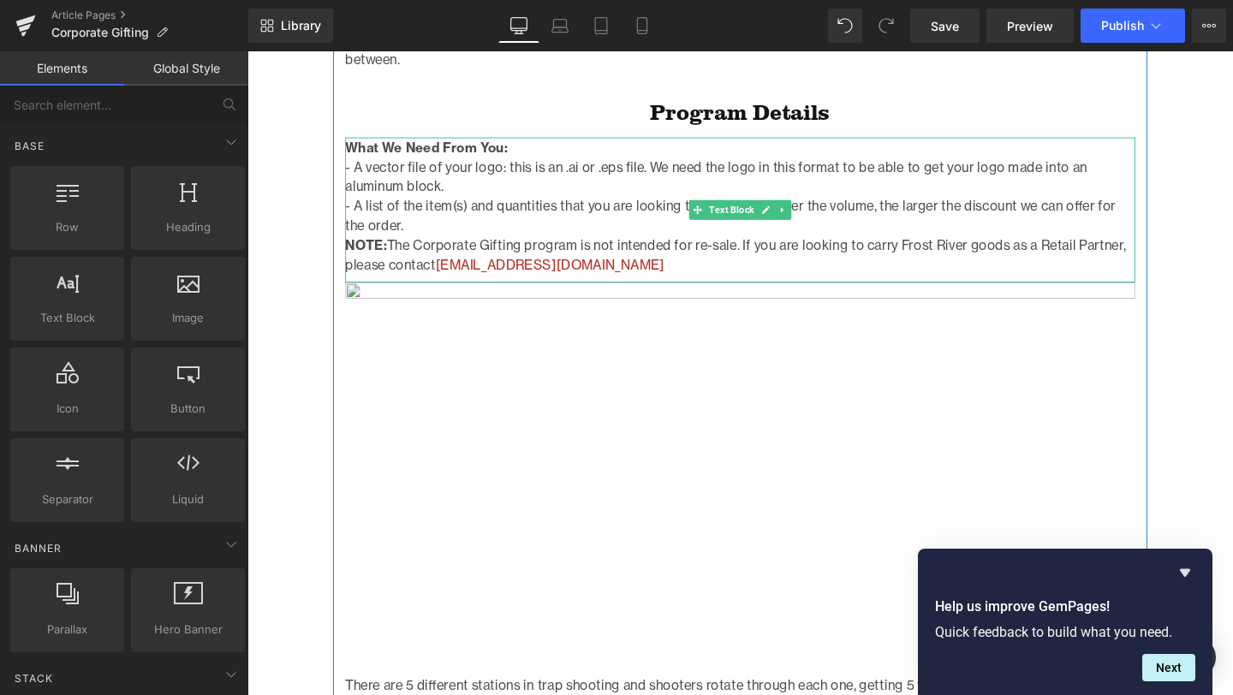
click at [631, 250] on p "NOTE: The Corporate Gifting program is not intended for re-sale. If you are loo…" at bounding box center [765, 265] width 830 height 41
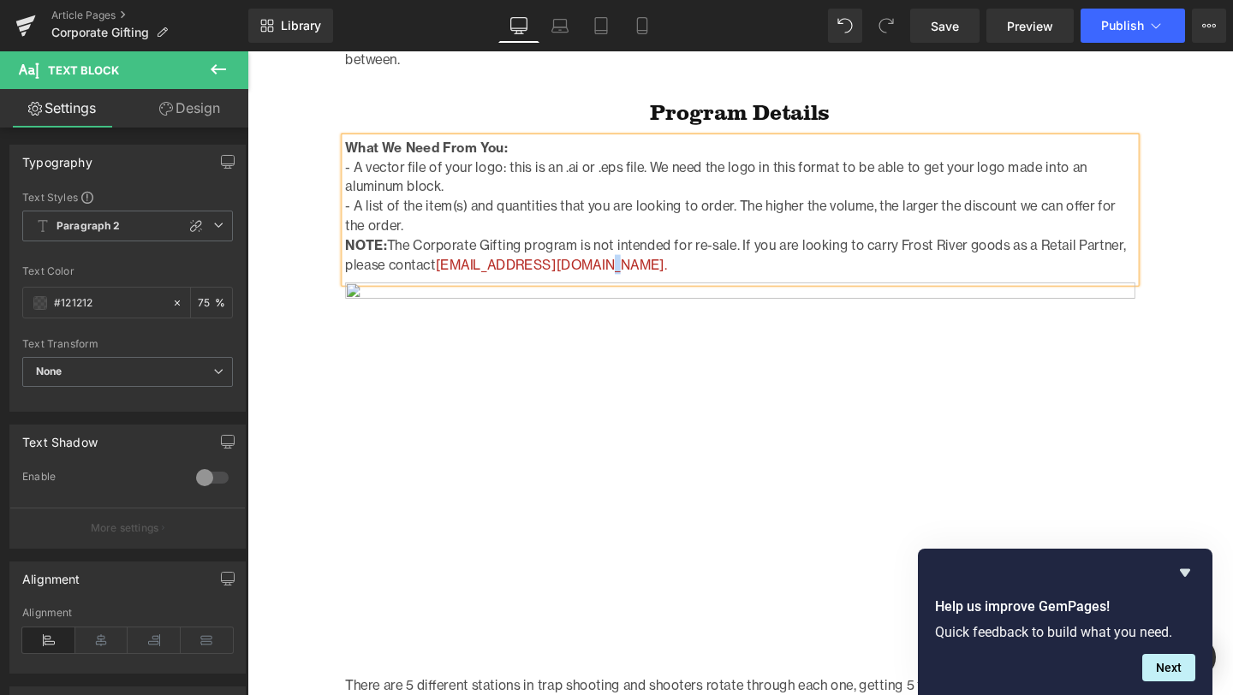
drag, startPoint x: 603, startPoint y: 253, endPoint x: 589, endPoint y: 253, distance: 13.7
click at [589, 253] on p "NOTE: The Corporate Gifting program is not intended for re-sale. If you are loo…" at bounding box center [765, 265] width 830 height 41
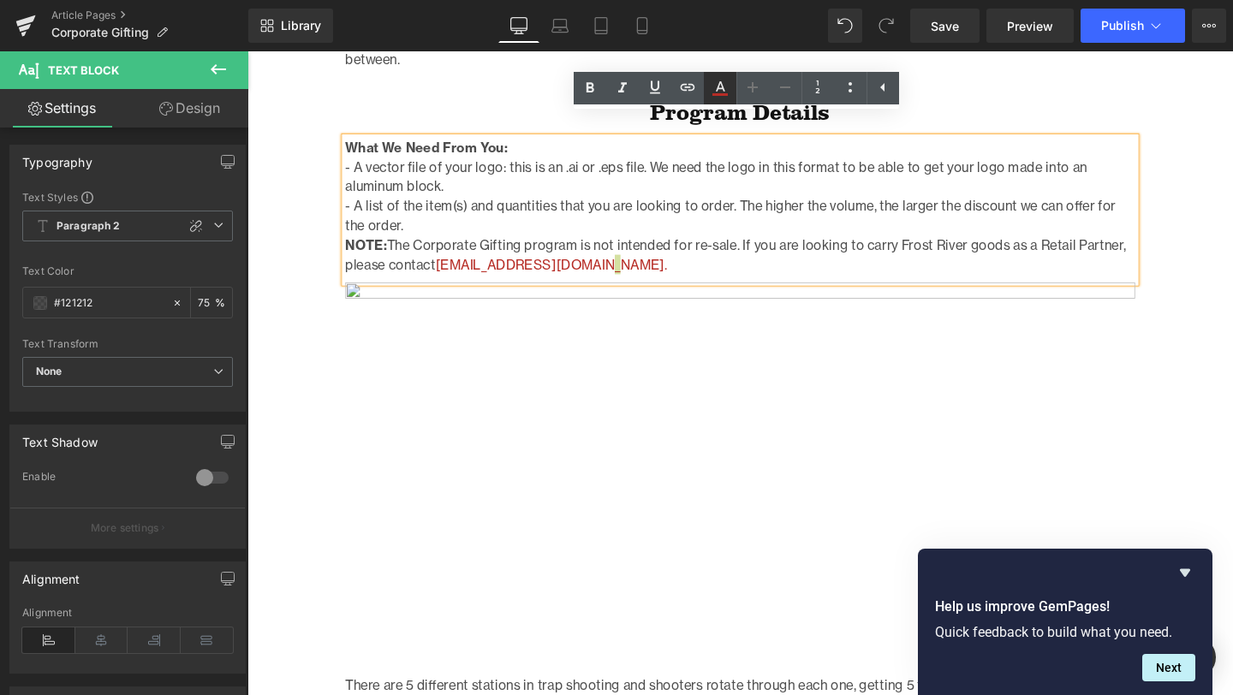
click at [715, 85] on icon at bounding box center [720, 88] width 21 height 21
type input "#b62c25"
type input "100"
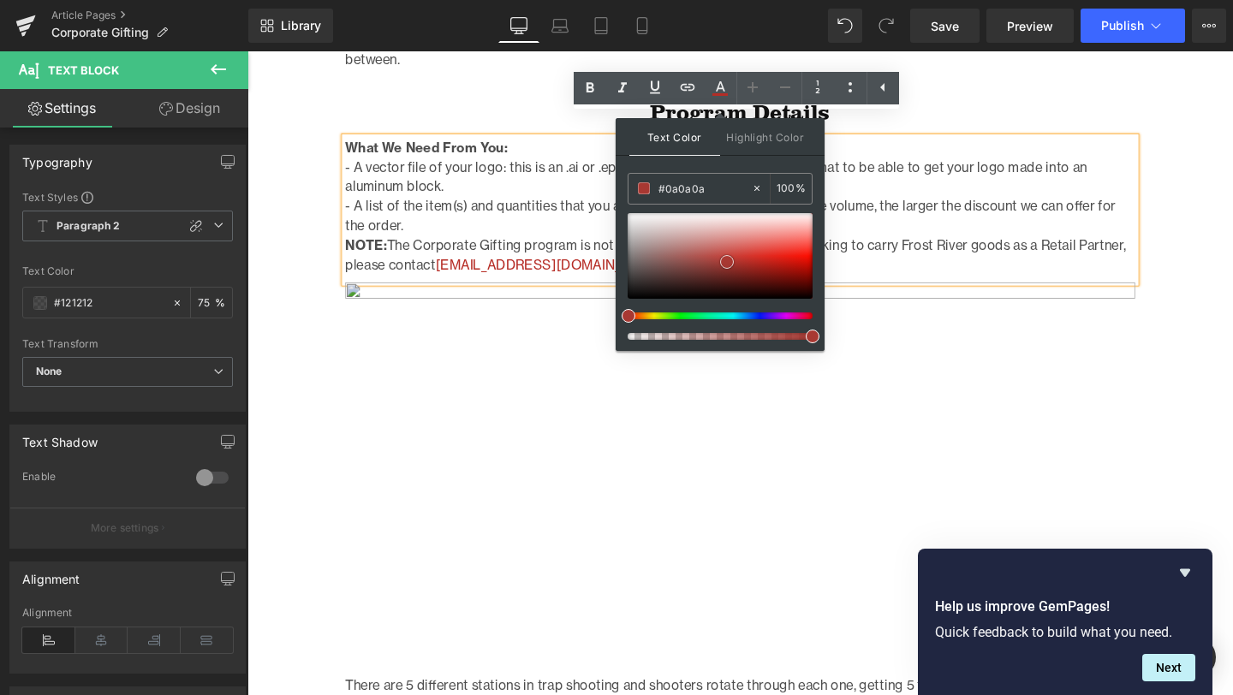
type input "#000000"
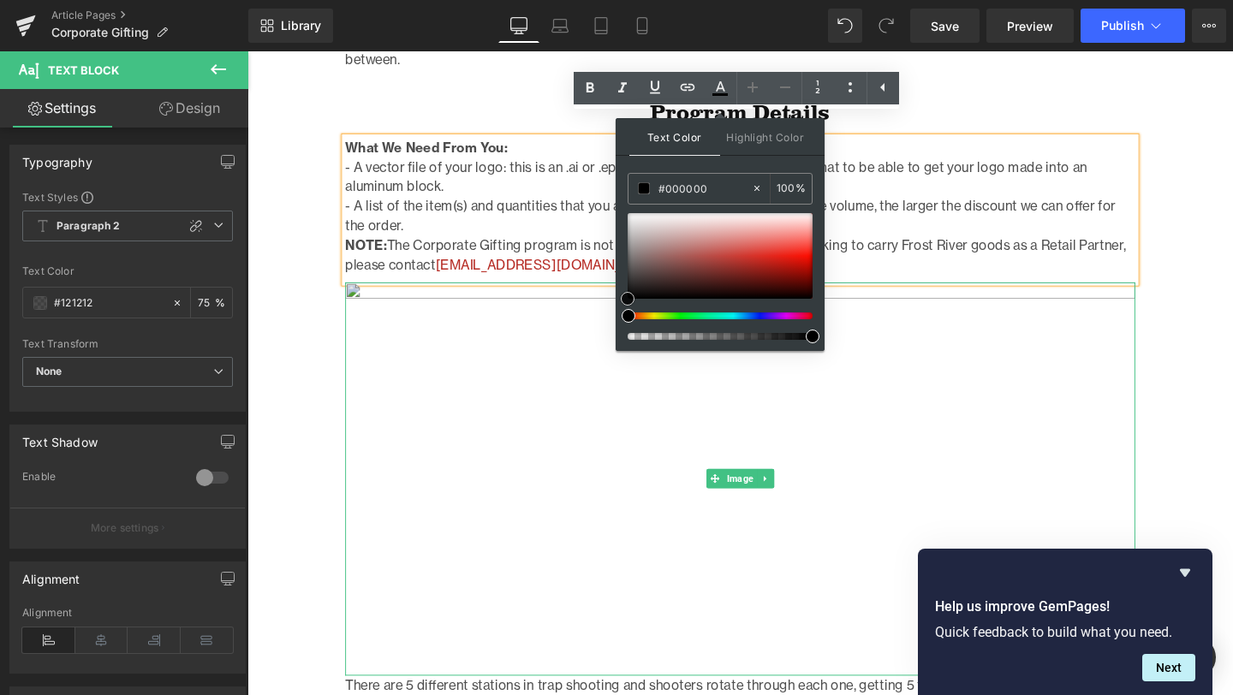
drag, startPoint x: 997, startPoint y: 310, endPoint x: 615, endPoint y: 330, distance: 382.3
click at [628, 299] on link at bounding box center [628, 299] width 0 height 0
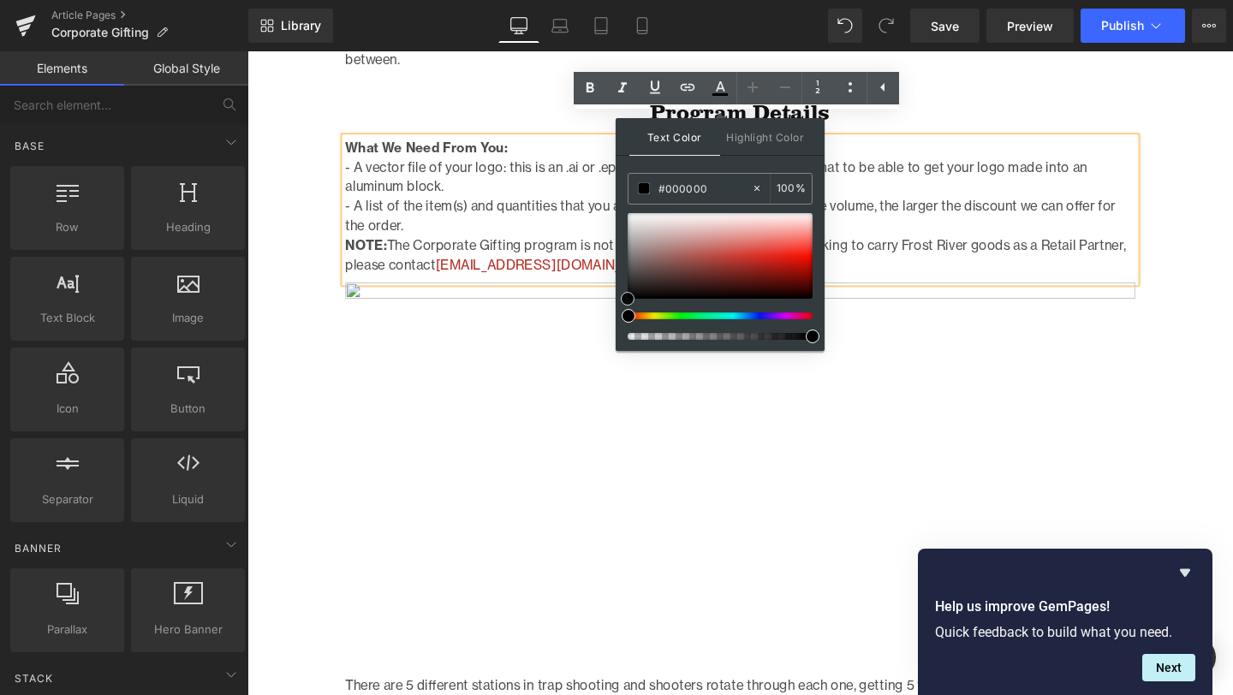
click at [281, 241] on div "Corporate Gifting Heading Row Image Photo by Jonny Gios Text Block Home / Corpo…" at bounding box center [765, 587] width 1036 height 2512
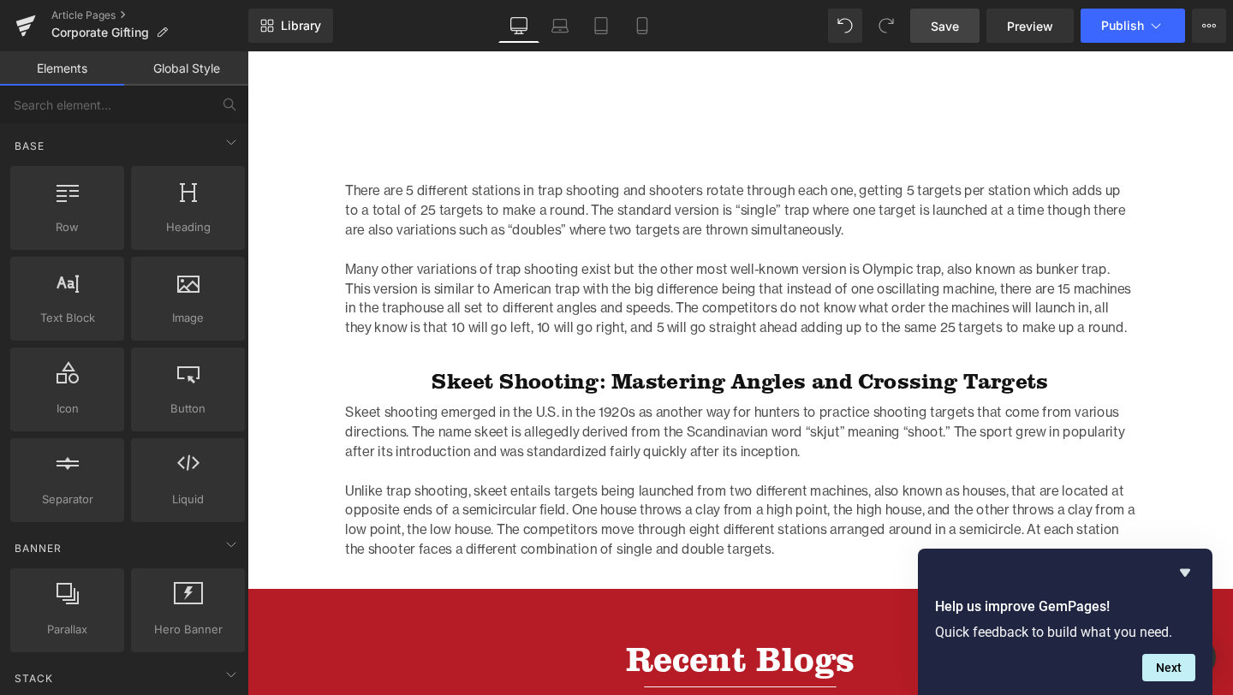
scroll to position [1394, 0]
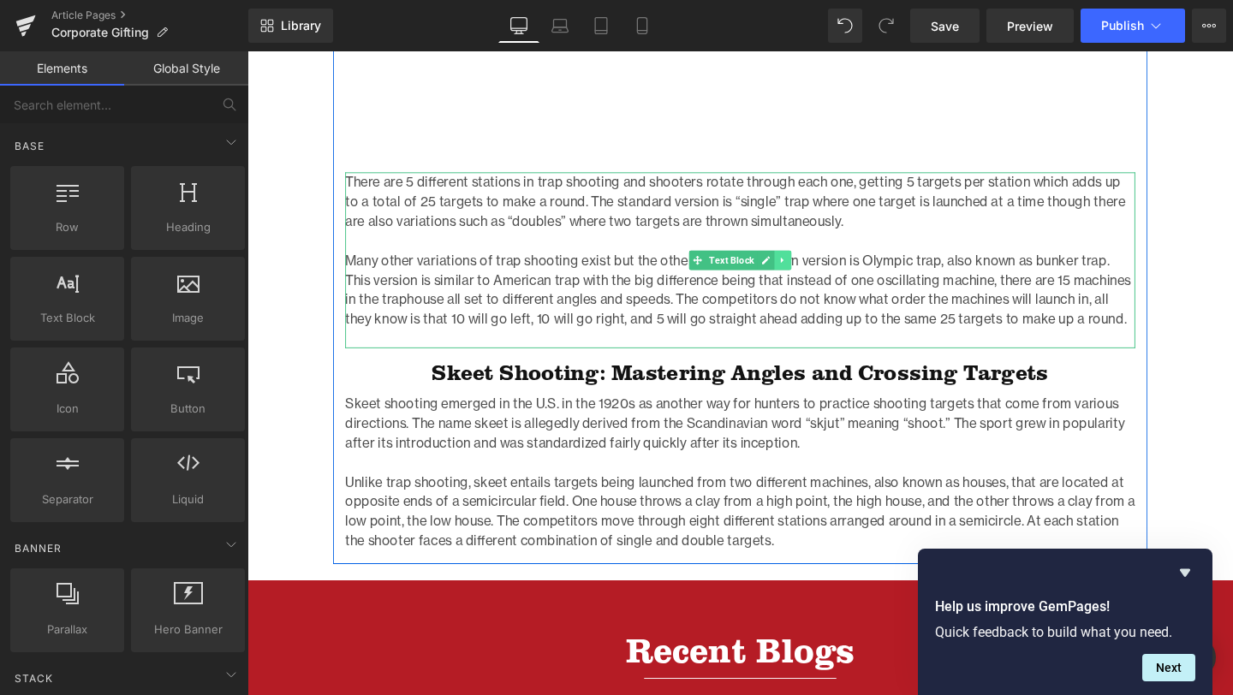
click at [812, 261] on link at bounding box center [810, 271] width 18 height 21
click at [817, 266] on icon at bounding box center [818, 271] width 9 height 10
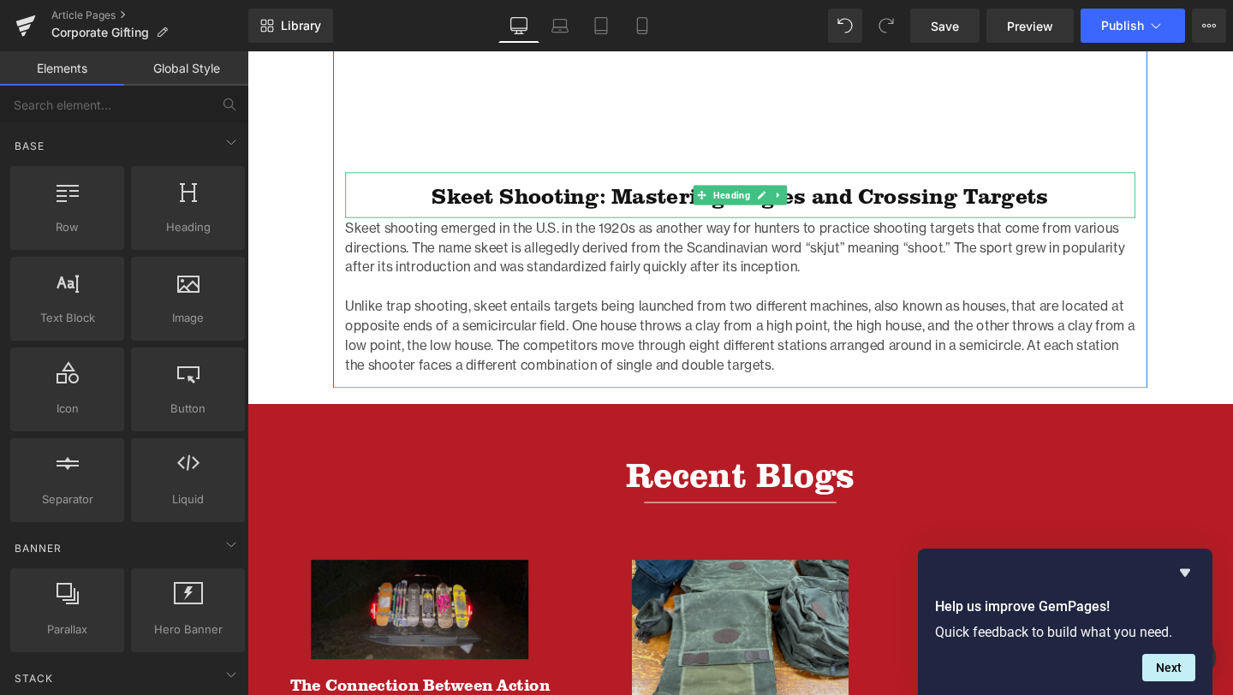
click at [425, 191] on h2 "Skeet Shooting: Mastering Angles and Crossing Targets" at bounding box center [765, 204] width 830 height 27
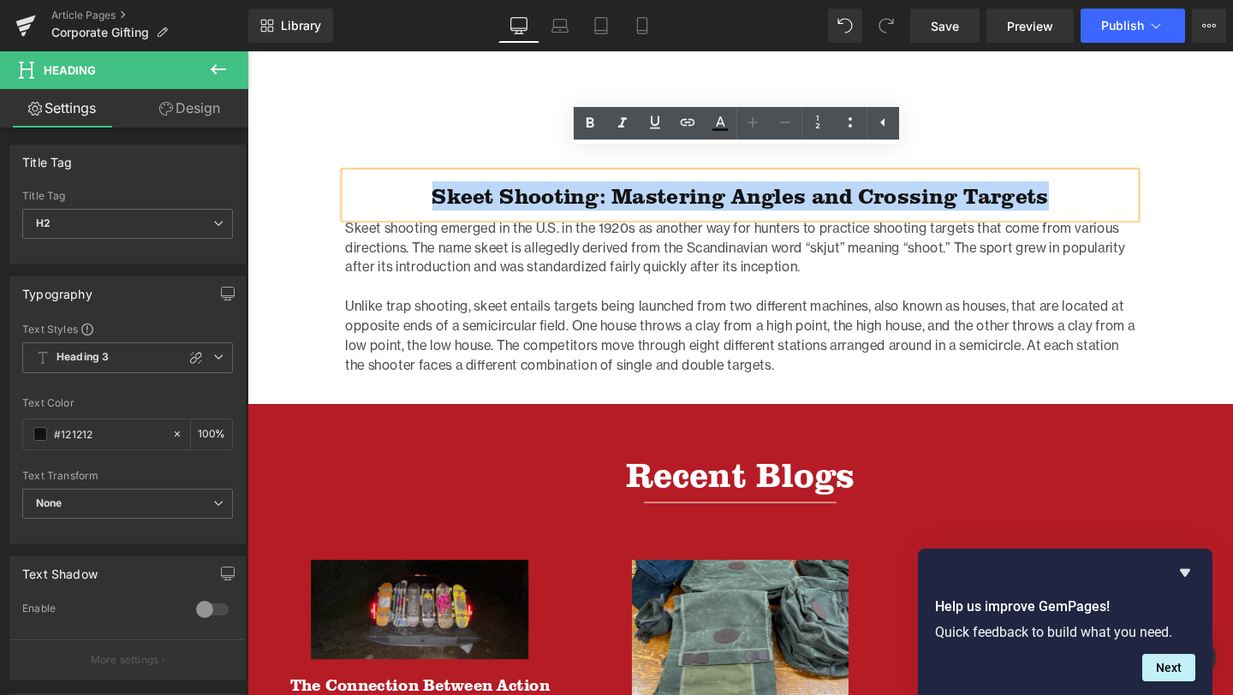
drag, startPoint x: 431, startPoint y: 181, endPoint x: 445, endPoint y: 225, distance: 46.6
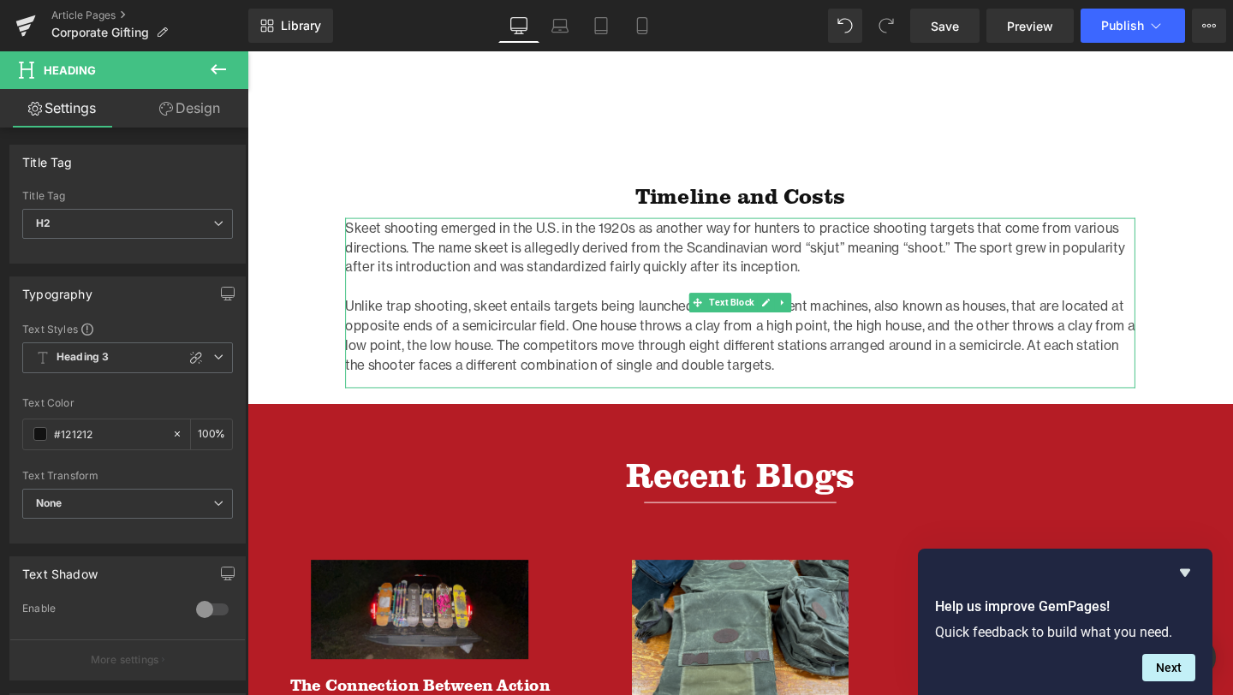
click at [498, 309] on p "Unlike trap shooting, skeet entails targets being launched from two different m…" at bounding box center [765, 350] width 830 height 82
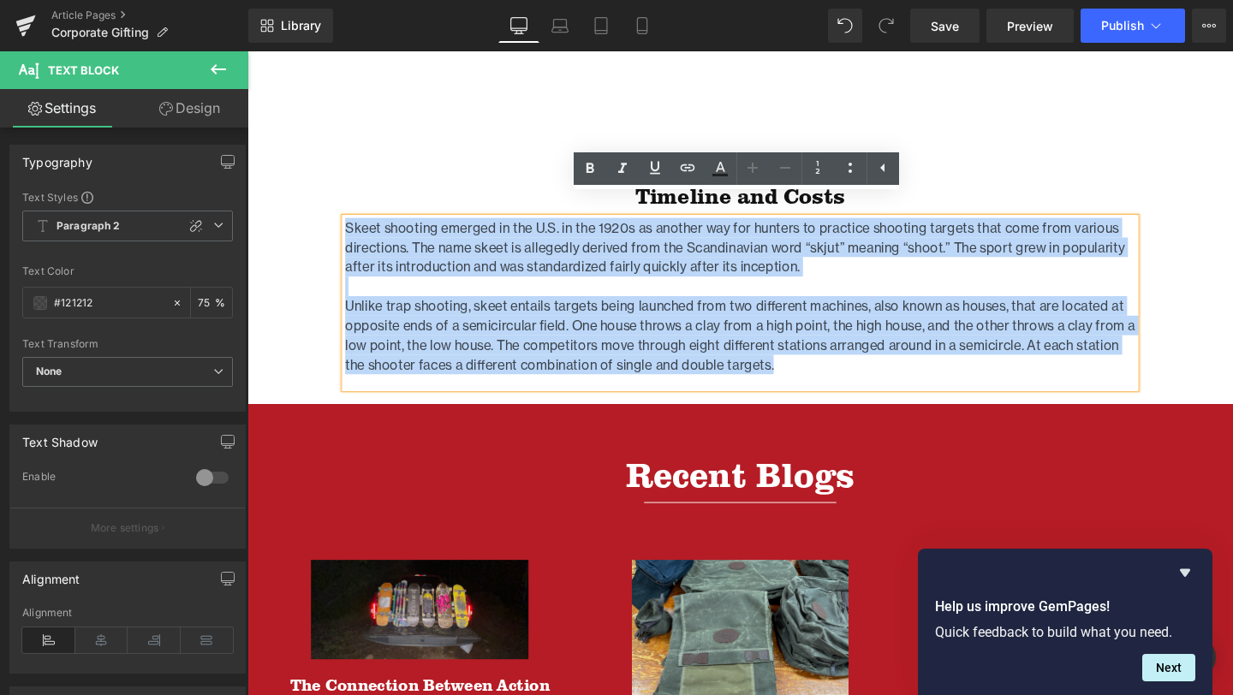
drag, startPoint x: 793, startPoint y: 366, endPoint x: 298, endPoint y: 218, distance: 516.3
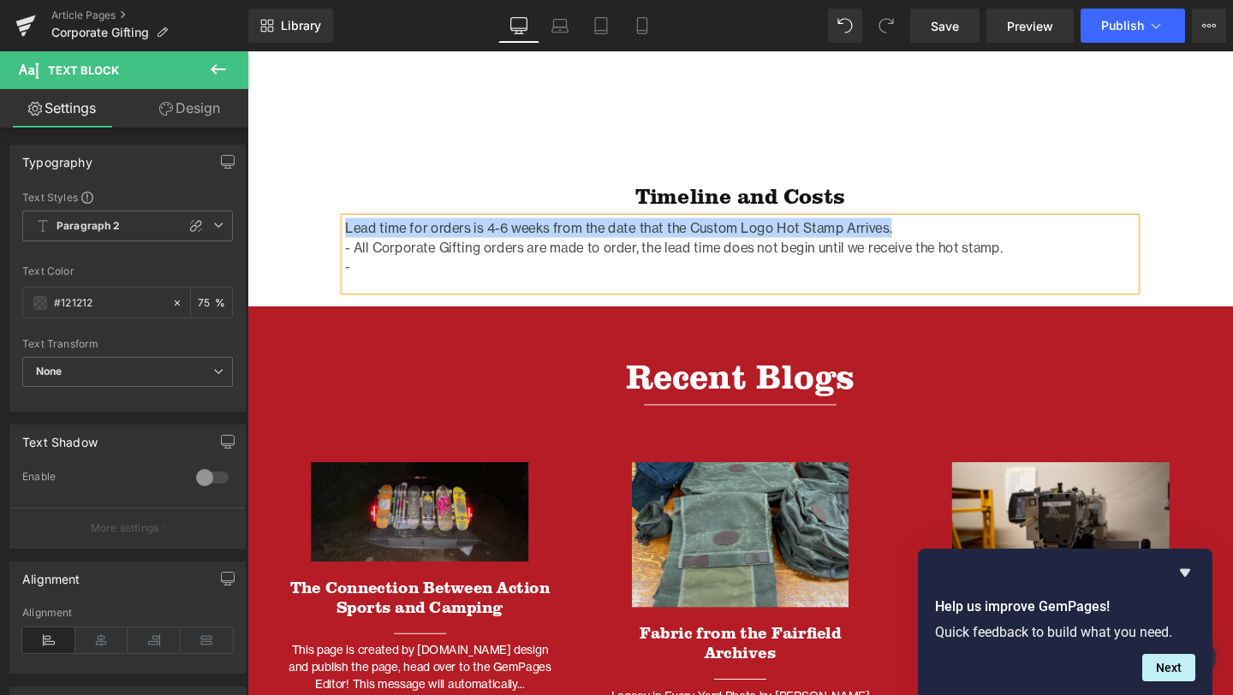
drag, startPoint x: 922, startPoint y: 212, endPoint x: 342, endPoint y: 203, distance: 579.7
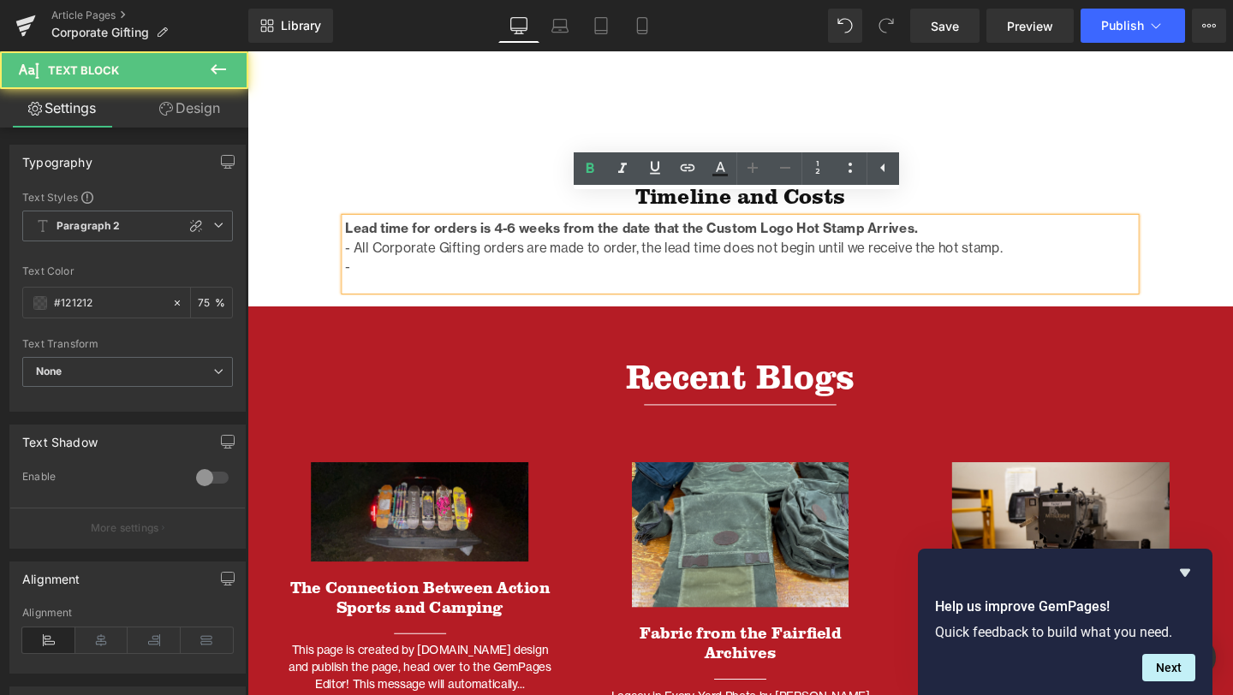
click at [424, 268] on p "-" at bounding box center [765, 278] width 830 height 21
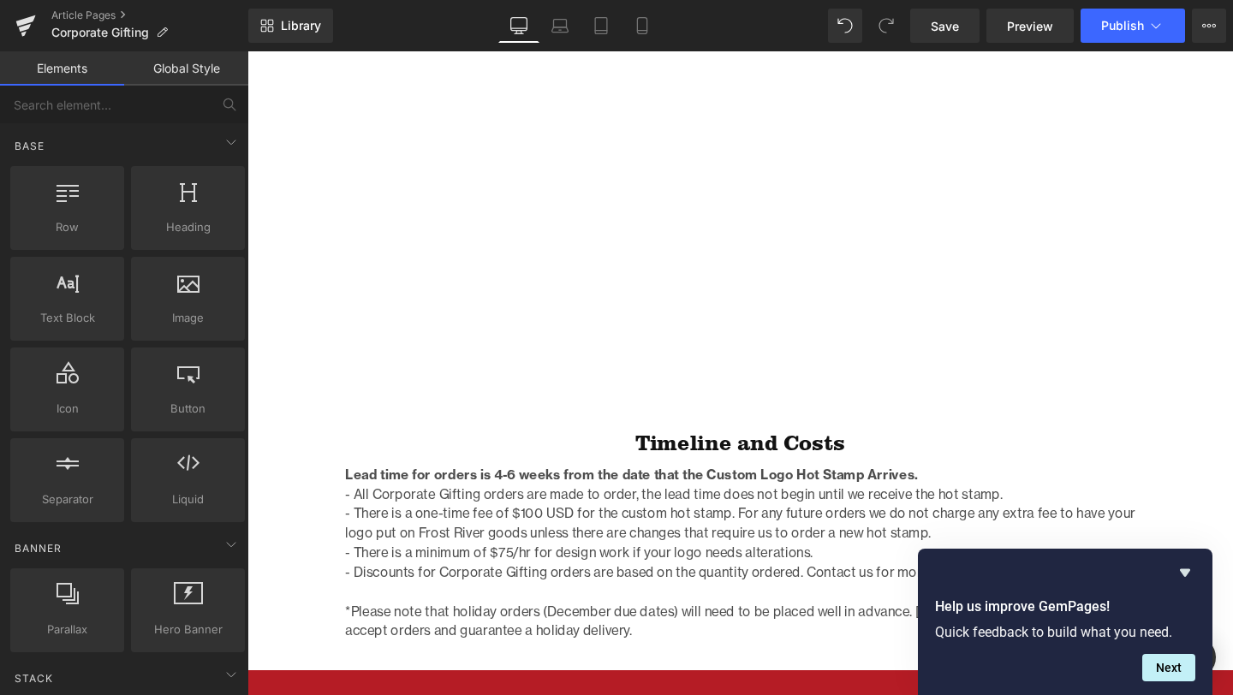
scroll to position [1140, 0]
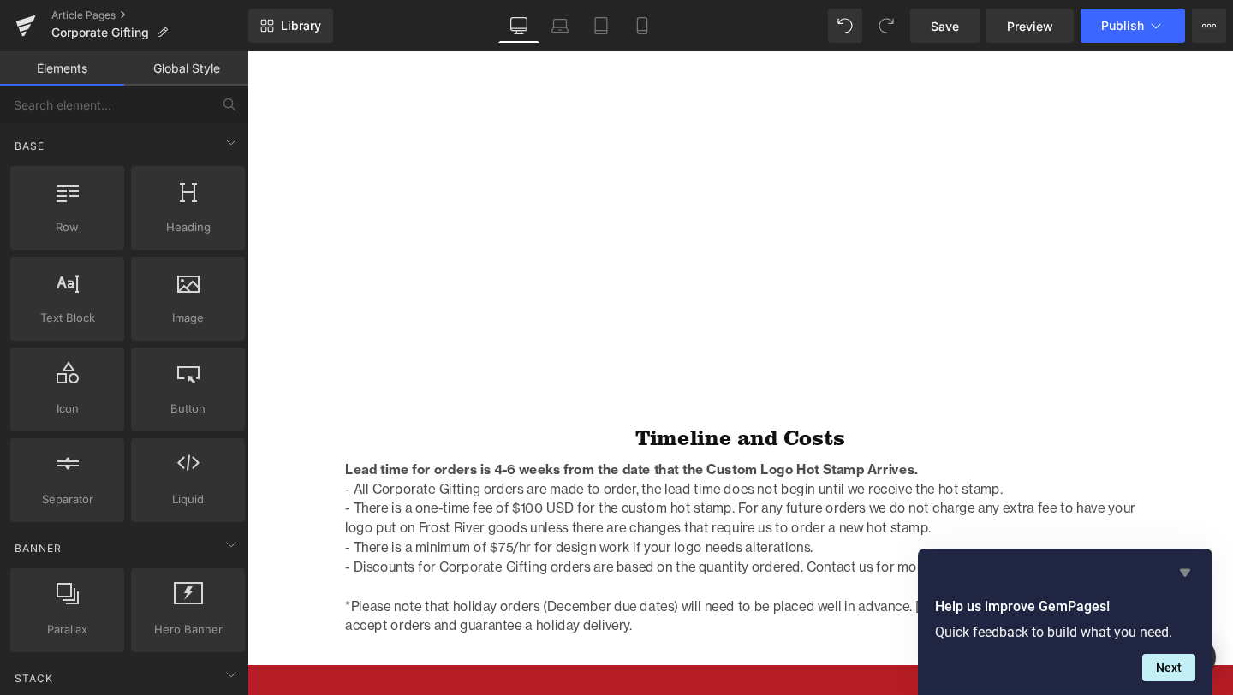
click at [1184, 573] on icon "Hide survey" at bounding box center [1185, 573] width 10 height 8
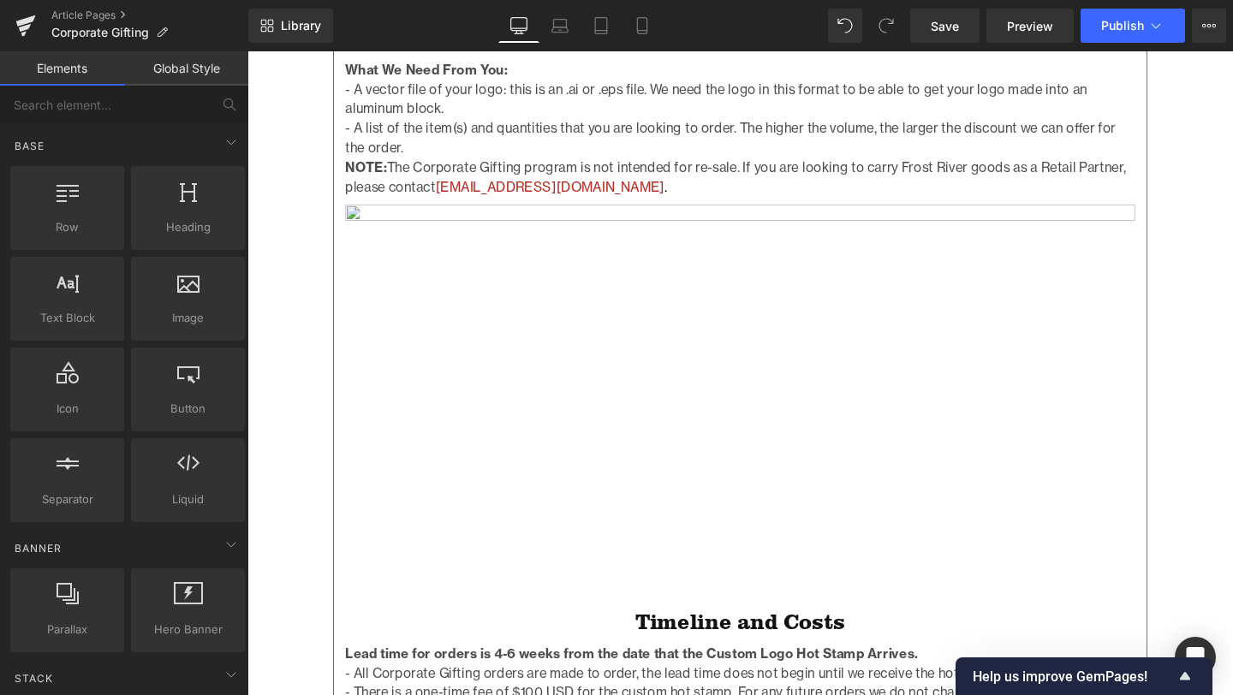
scroll to position [948, 0]
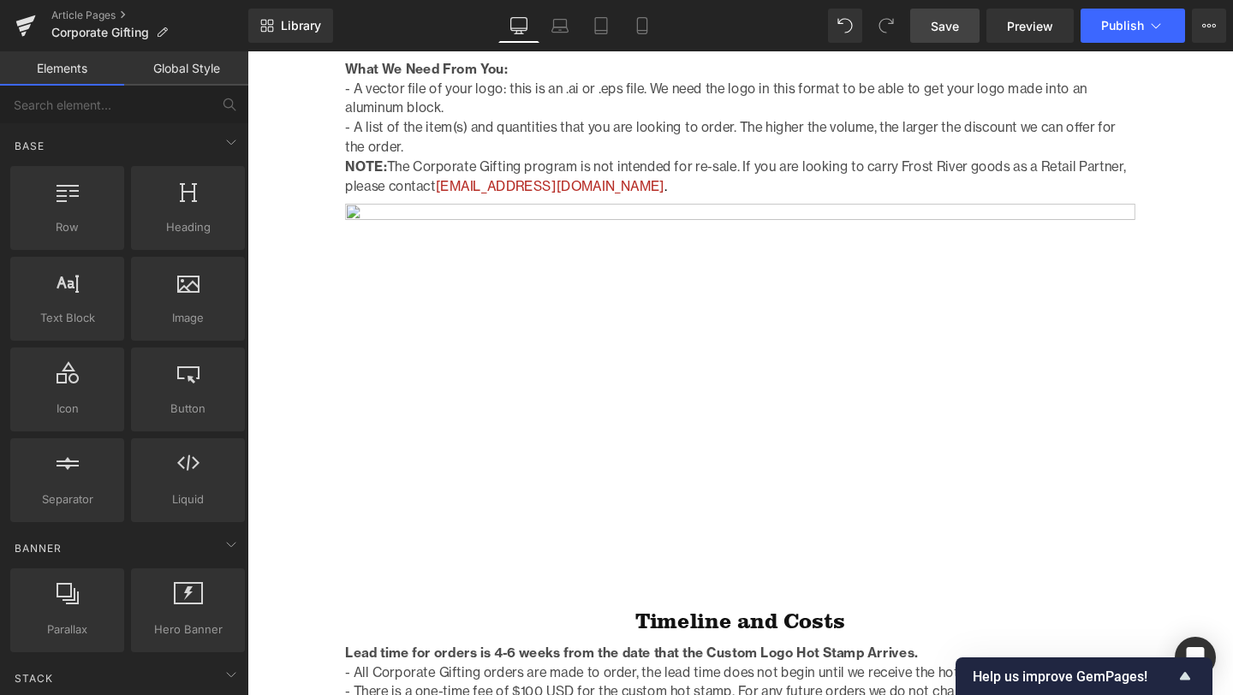
click at [962, 37] on link "Save" at bounding box center [944, 26] width 69 height 34
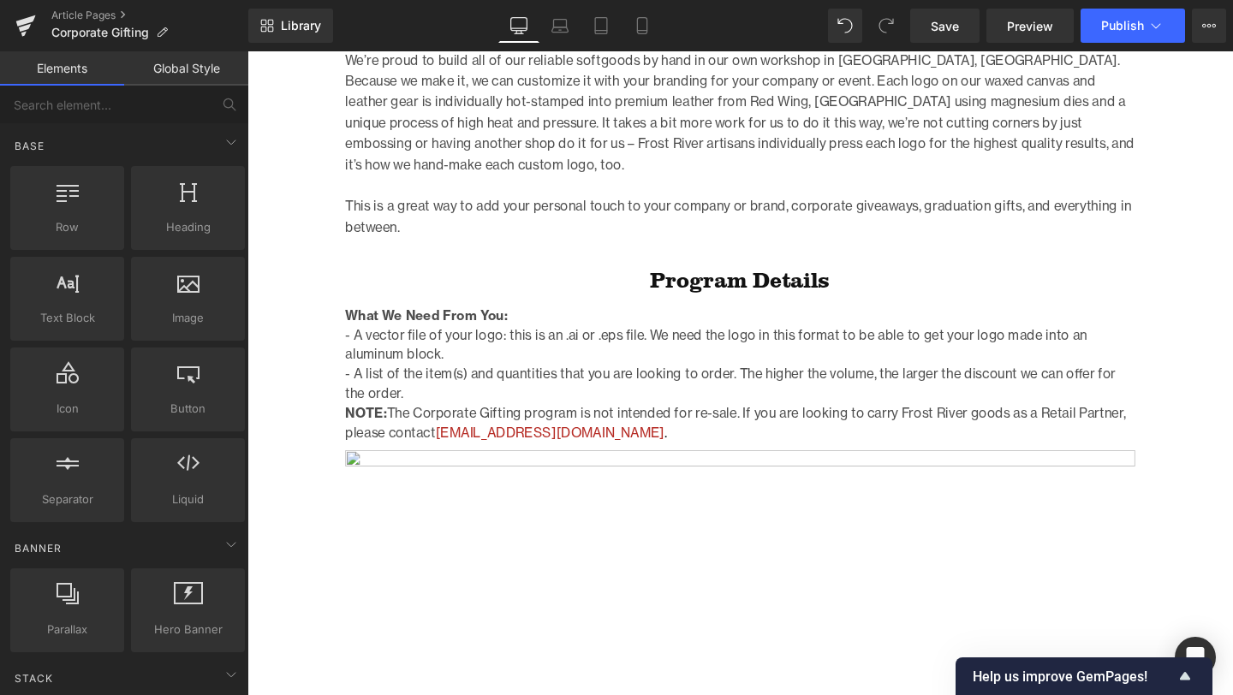
scroll to position [1003, 0]
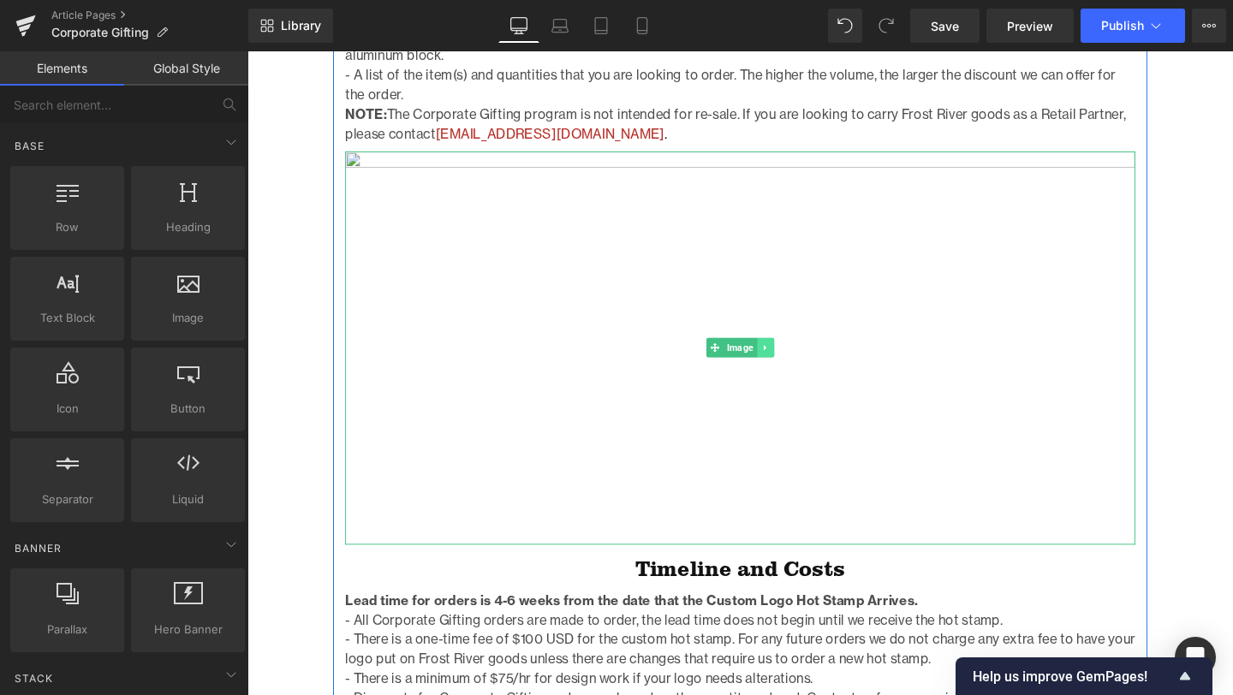
click at [795, 358] on icon at bounding box center [791, 363] width 9 height 10
click at [804, 359] on icon at bounding box center [800, 363] width 9 height 9
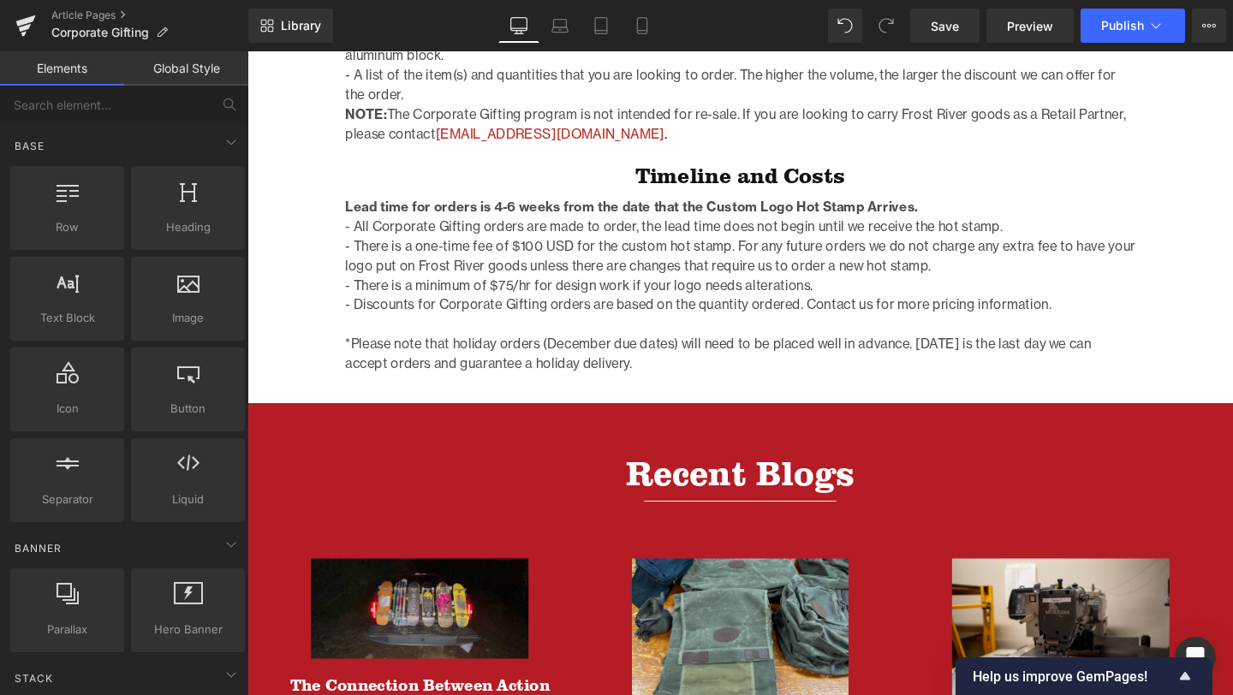
click at [325, 242] on div "Corporate Gifting Heading Row Image Photo by Jonny Gios Text Block Home / Corpo…" at bounding box center [765, 161] width 1036 height 1934
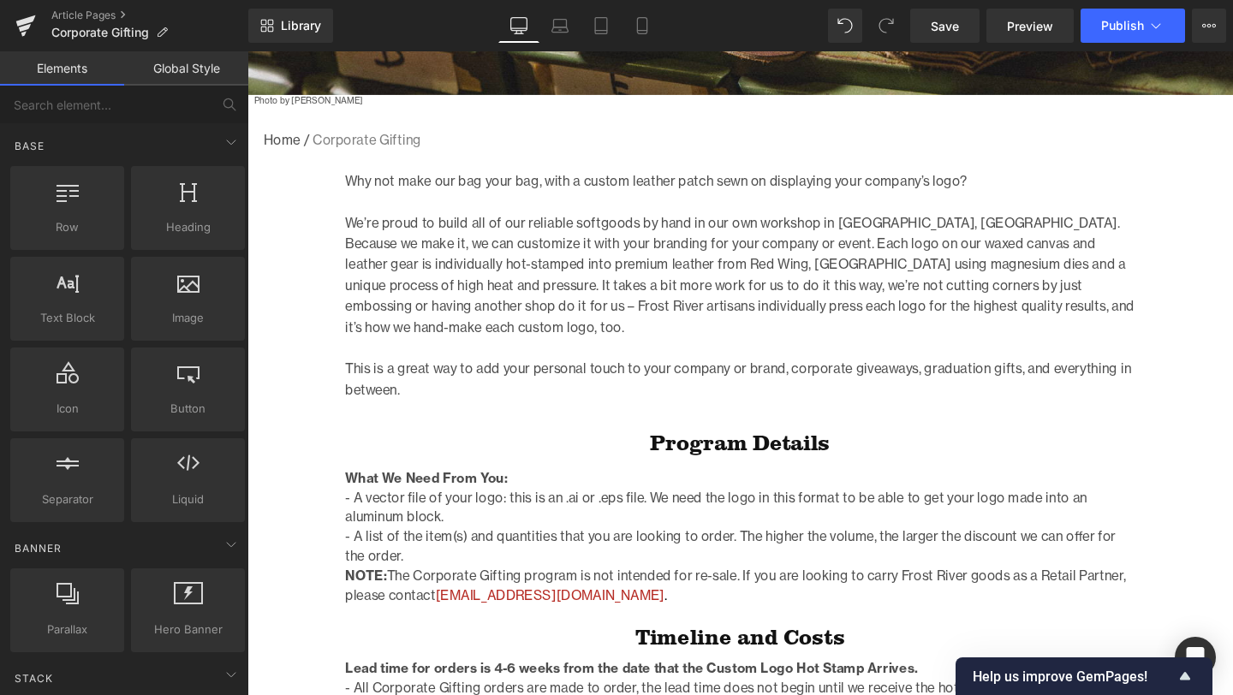
scroll to position [516, 0]
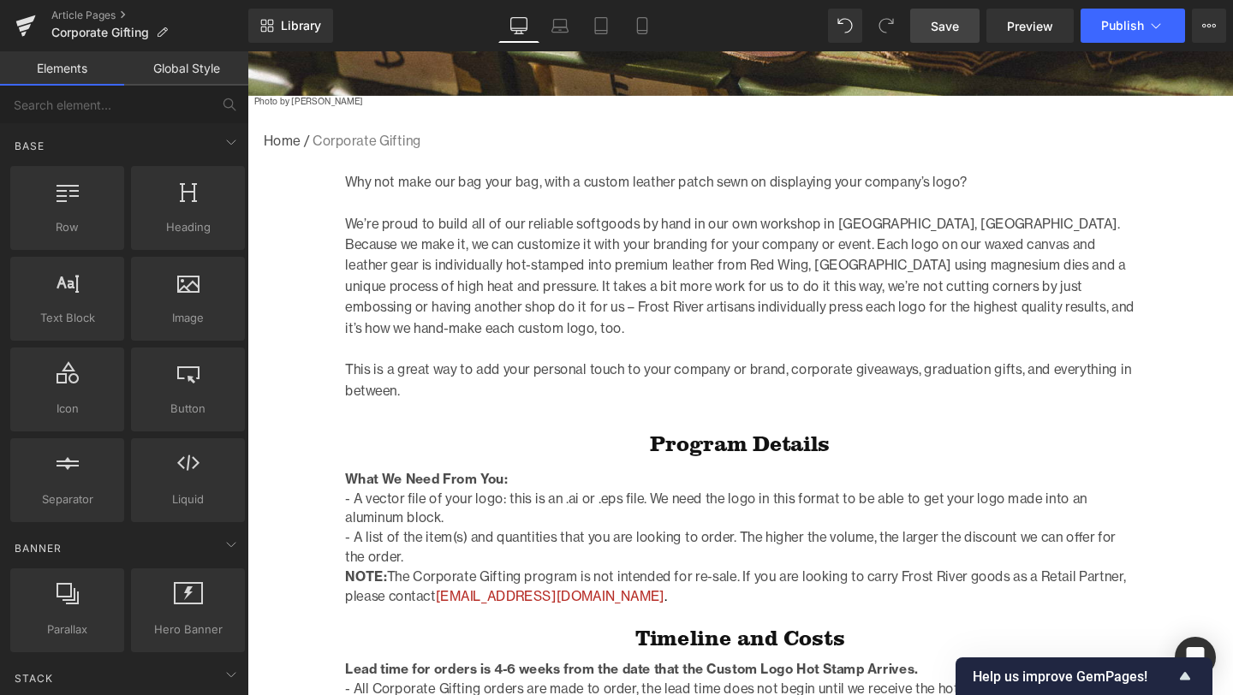
click at [954, 24] on span "Save" at bounding box center [945, 26] width 28 height 18
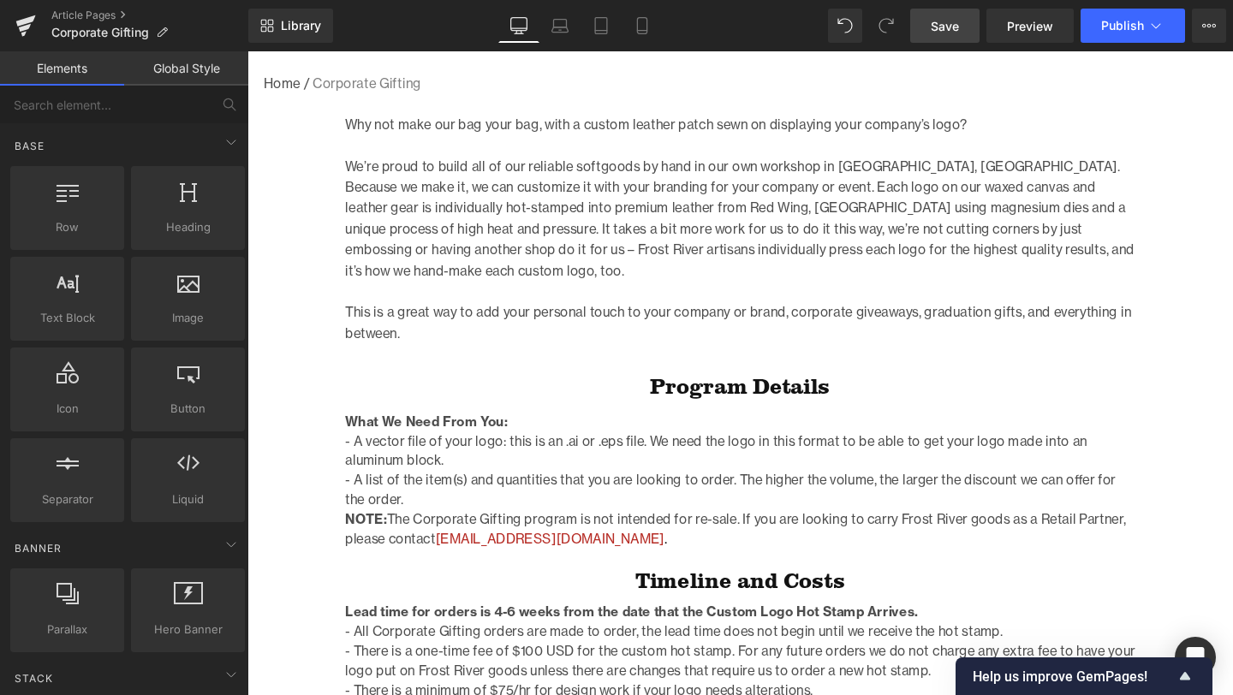
scroll to position [579, 0]
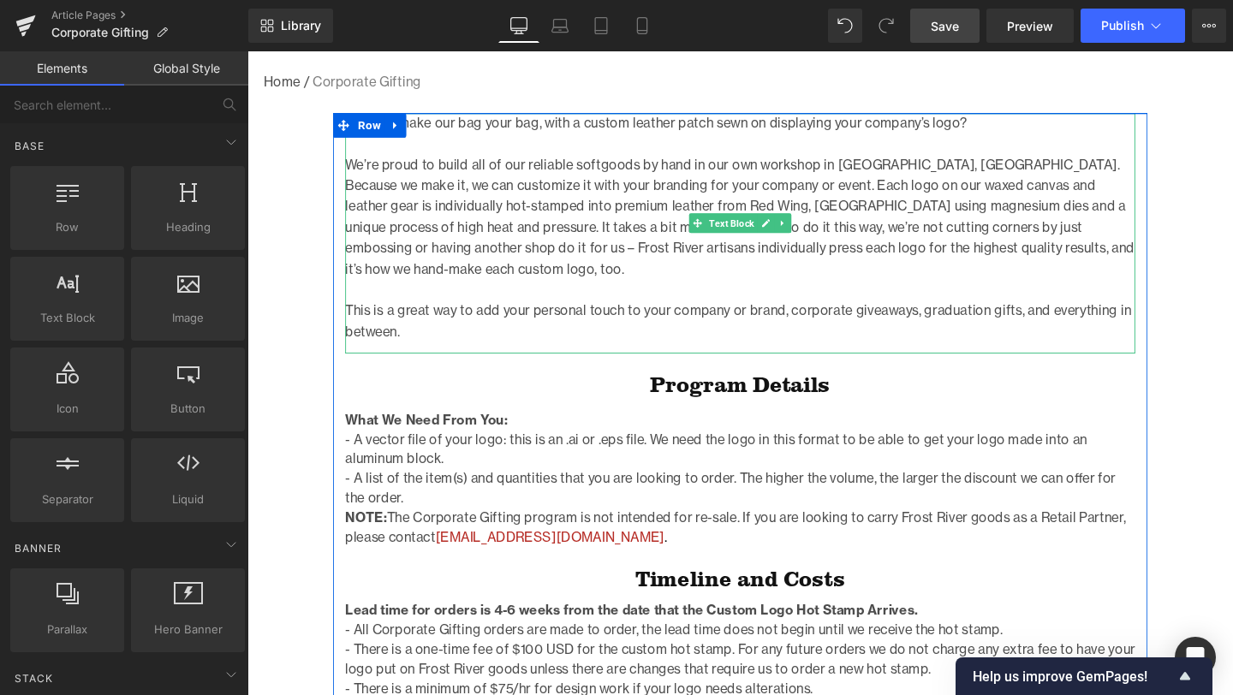
click at [895, 217] on p "We’re proud to build all of our reliable softgoods by hand in our own workshop …" at bounding box center [765, 226] width 830 height 132
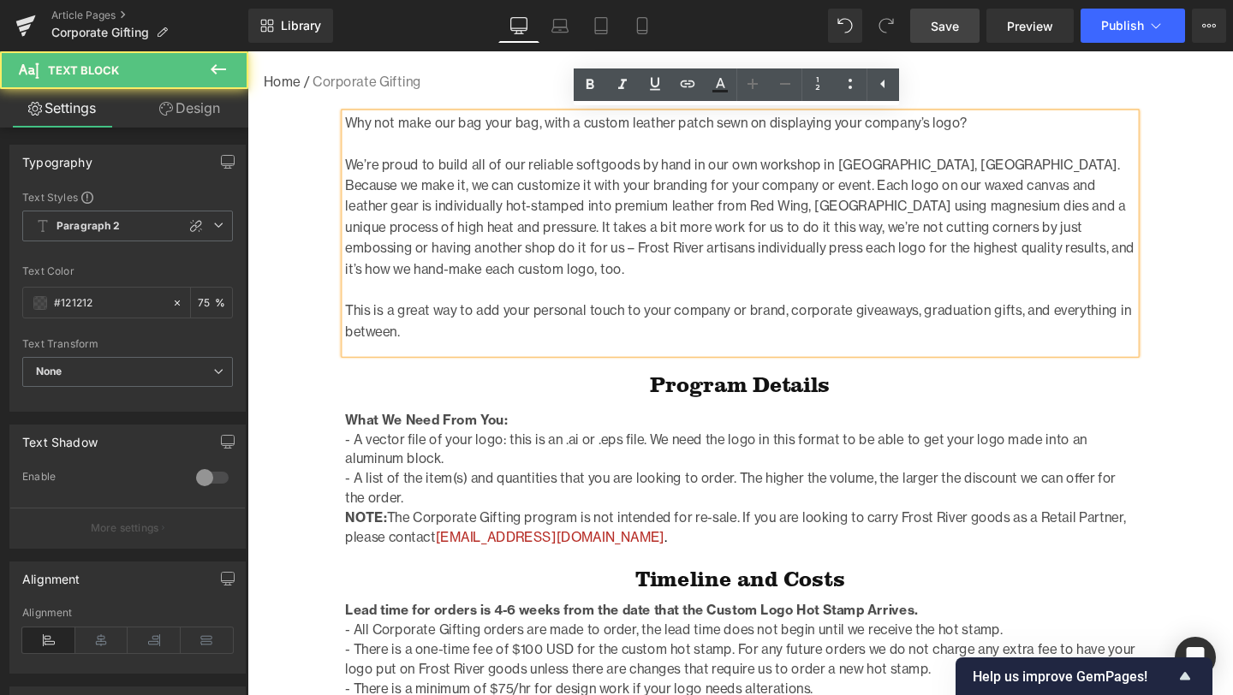
click at [779, 215] on p "We’re proud to build all of our reliable softgoods by hand in our own workshop …" at bounding box center [765, 226] width 830 height 132
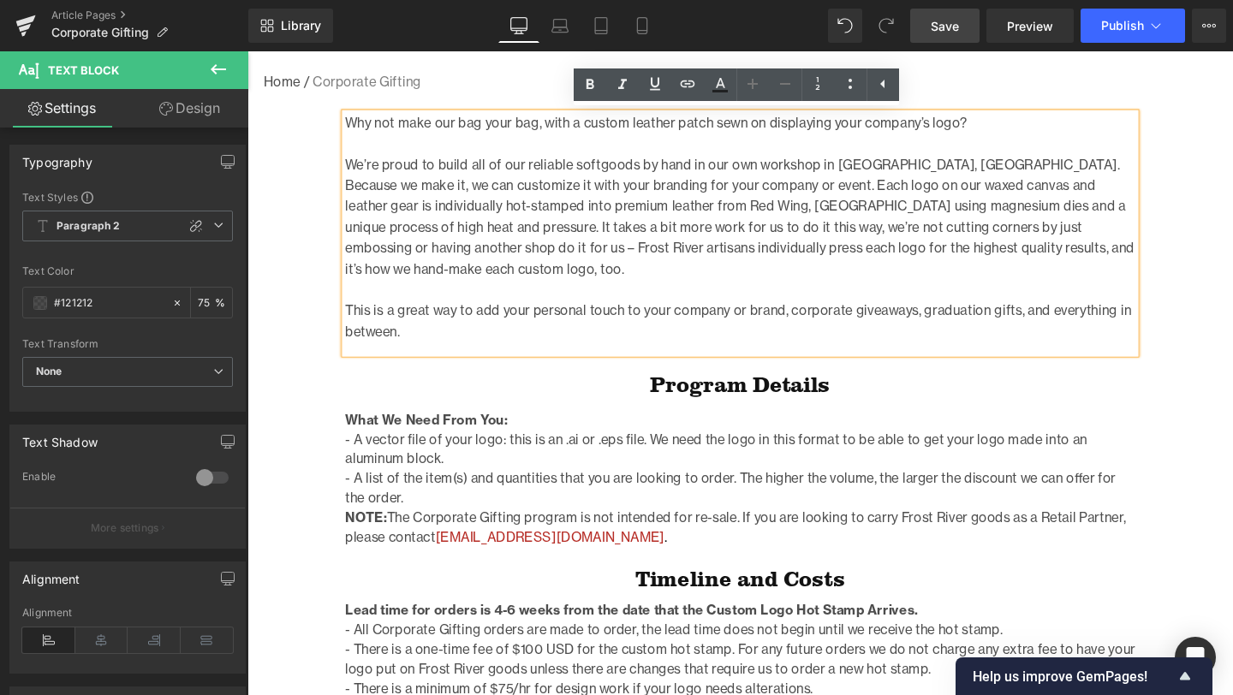
click at [810, 244] on p "We’re proud to build all of our reliable softgoods by hand in our own workshop …" at bounding box center [765, 226] width 830 height 132
click at [1232, 265] on div "Corporate Gifting Heading Row Image Photo by Jonny Gios Text Block Home / Corpo…" at bounding box center [765, 584] width 1036 height 1934
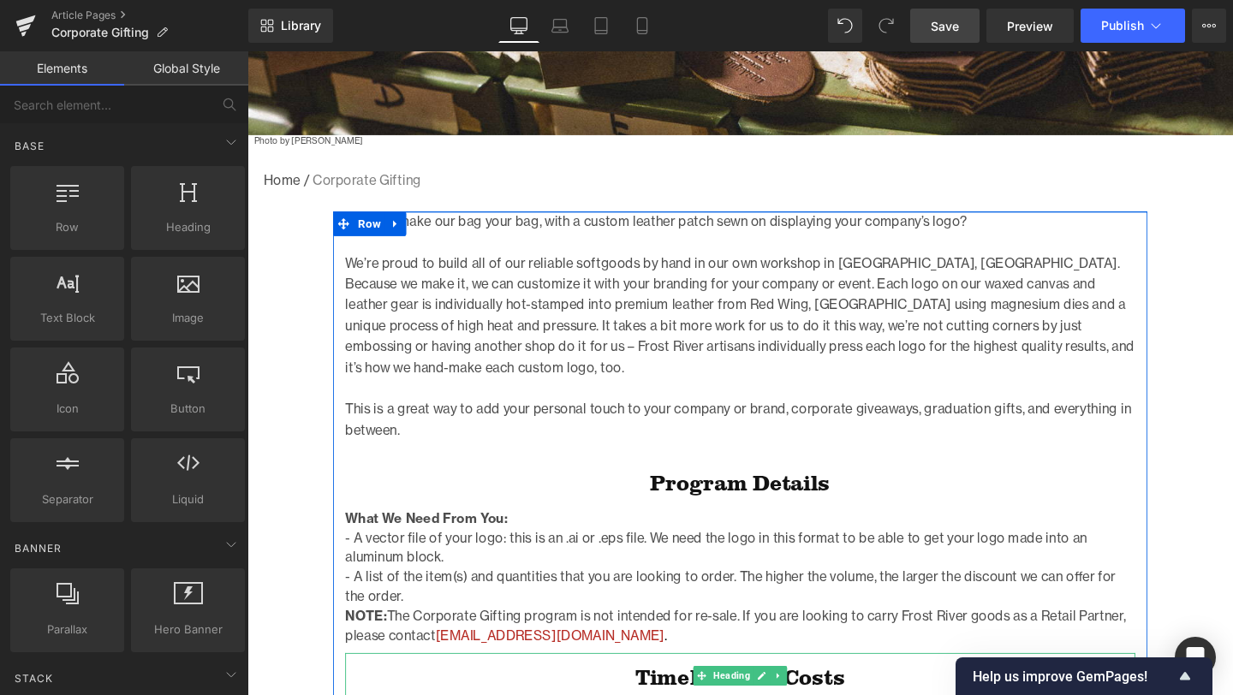
scroll to position [342, 0]
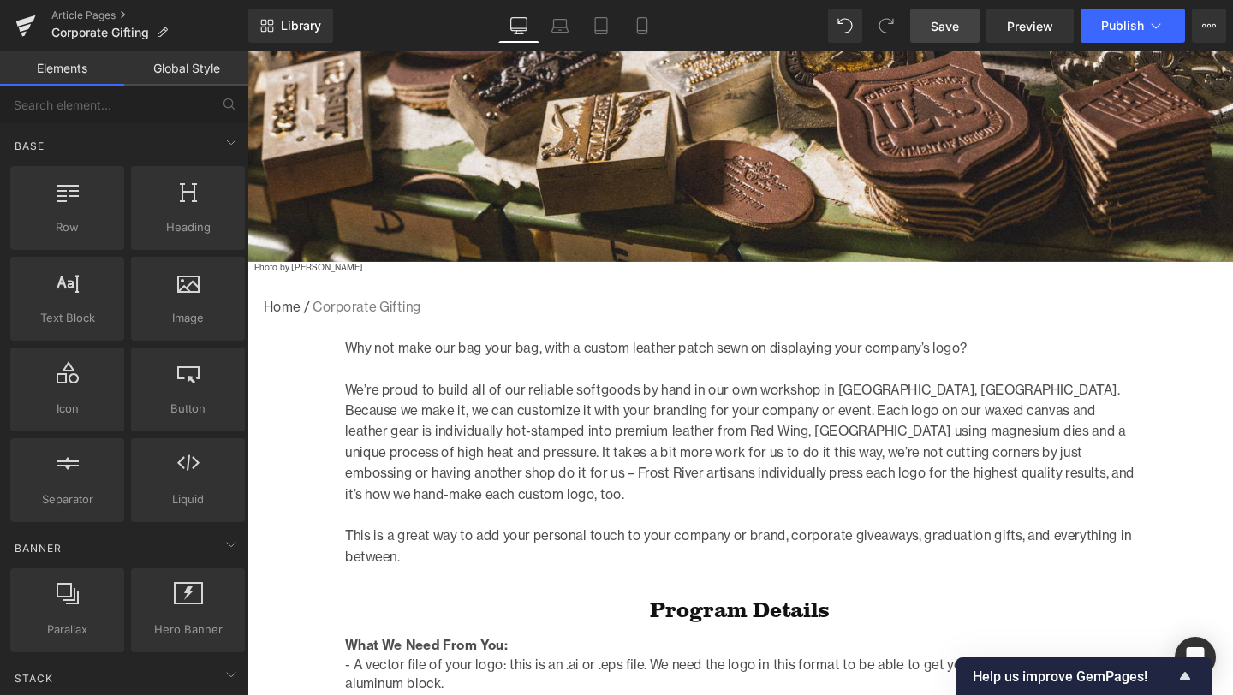
click at [948, 30] on span "Save" at bounding box center [945, 26] width 28 height 18
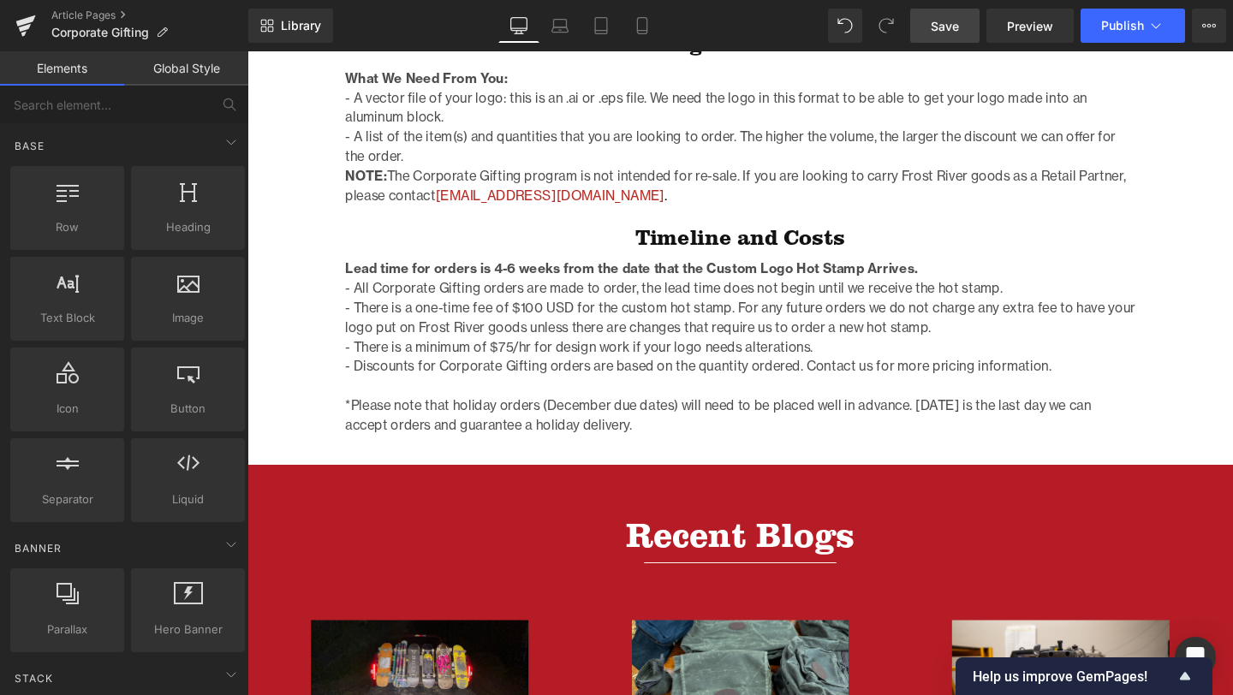
scroll to position [955, 0]
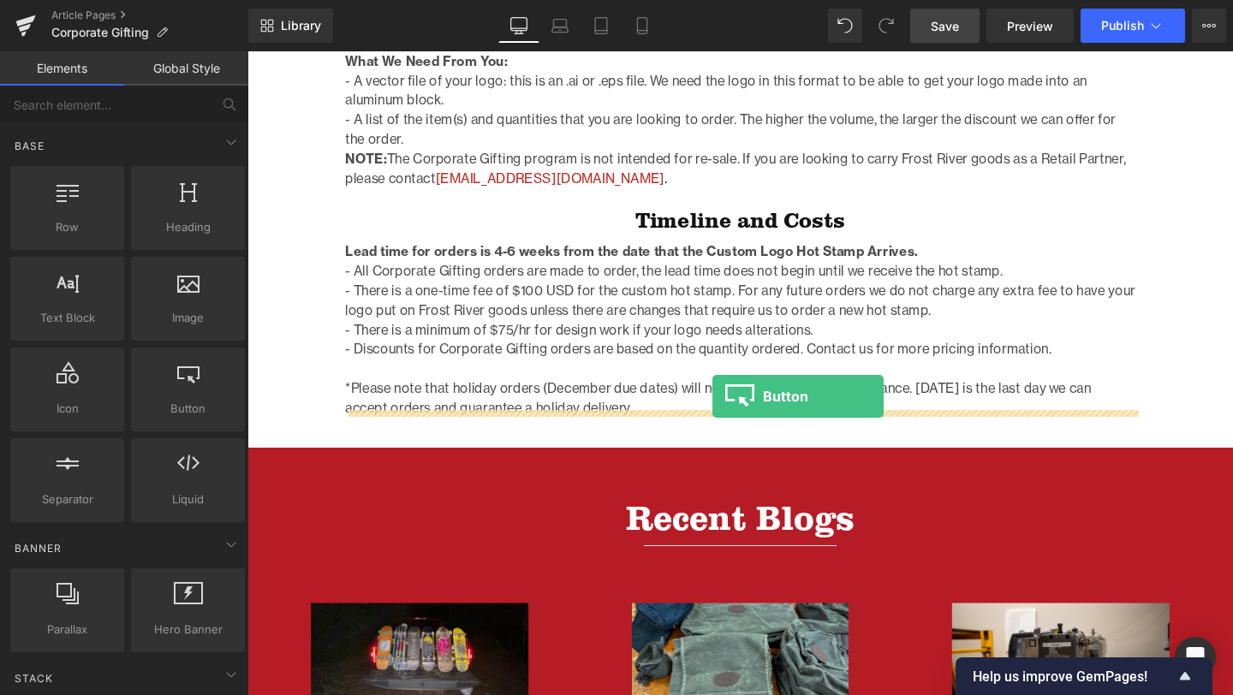
drag, startPoint x: 420, startPoint y: 441, endPoint x: 736, endPoint y: 415, distance: 317.8
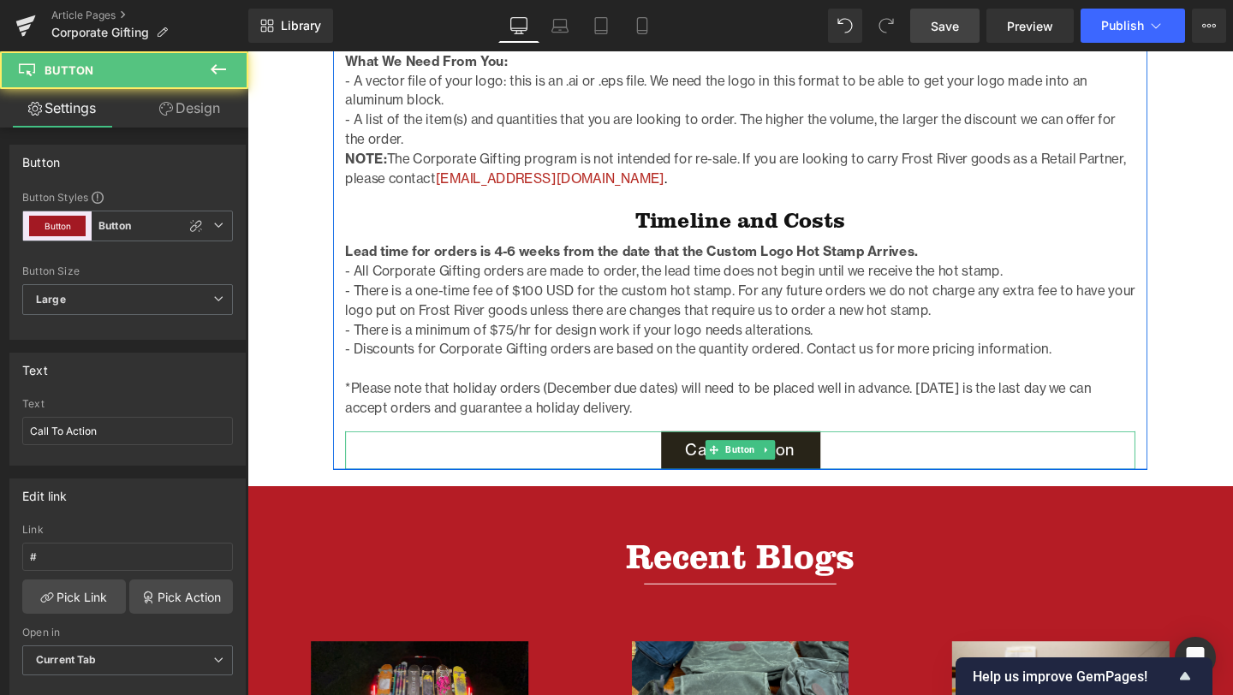
click at [708, 451] on link "Call To Action" at bounding box center [765, 471] width 167 height 40
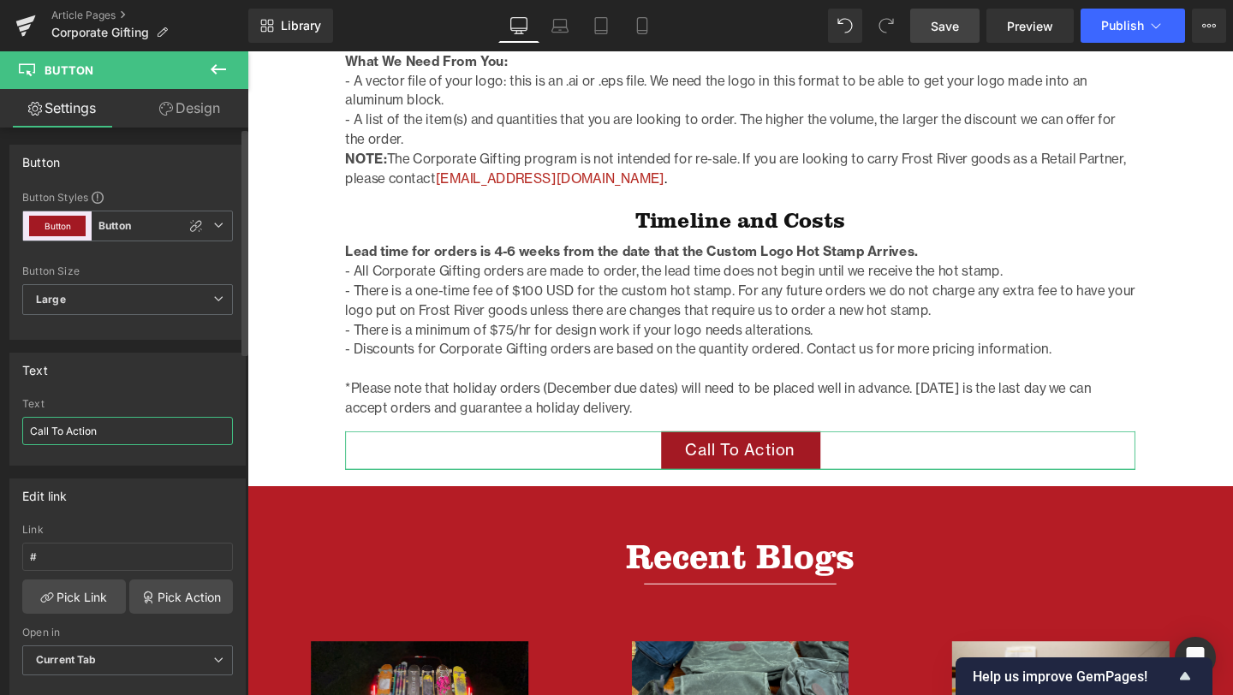
drag, startPoint x: 118, startPoint y: 428, endPoint x: 1, endPoint y: 426, distance: 117.3
click at [0, 426] on div "Text Call To Action Text Call To Action" at bounding box center [128, 403] width 256 height 126
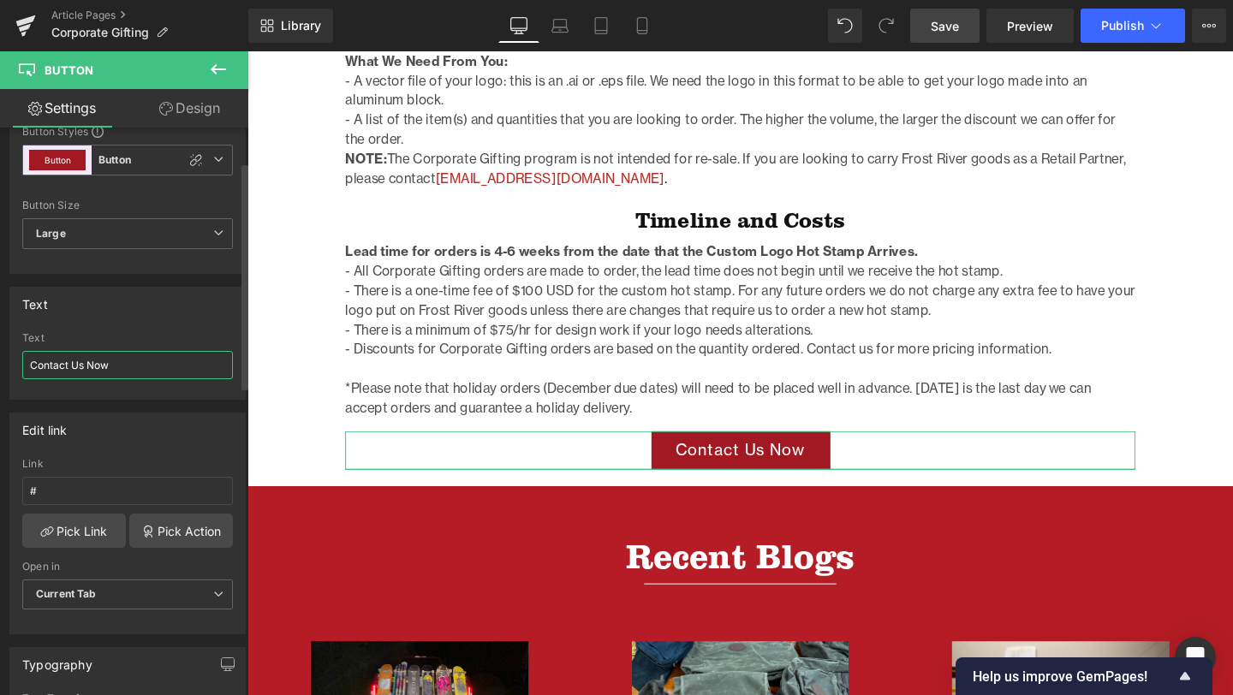
scroll to position [86, 0]
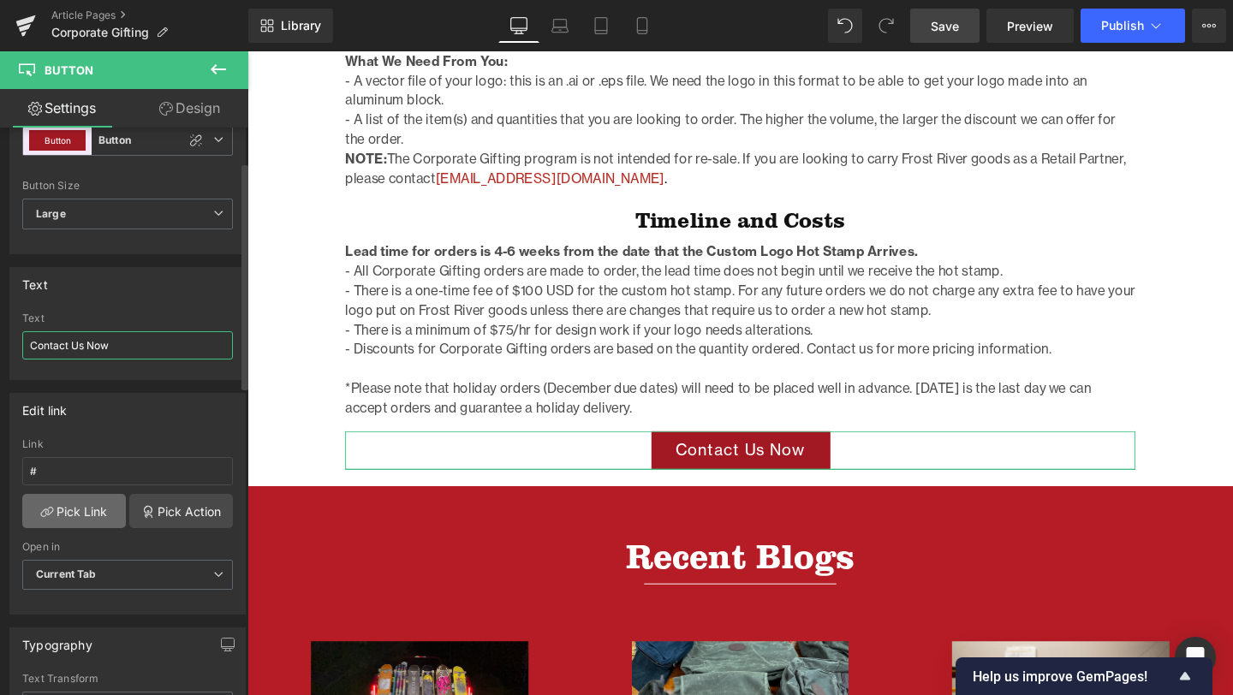
type input "Contact Us Now"
click at [80, 514] on link "Pick Link" at bounding box center [74, 511] width 104 height 34
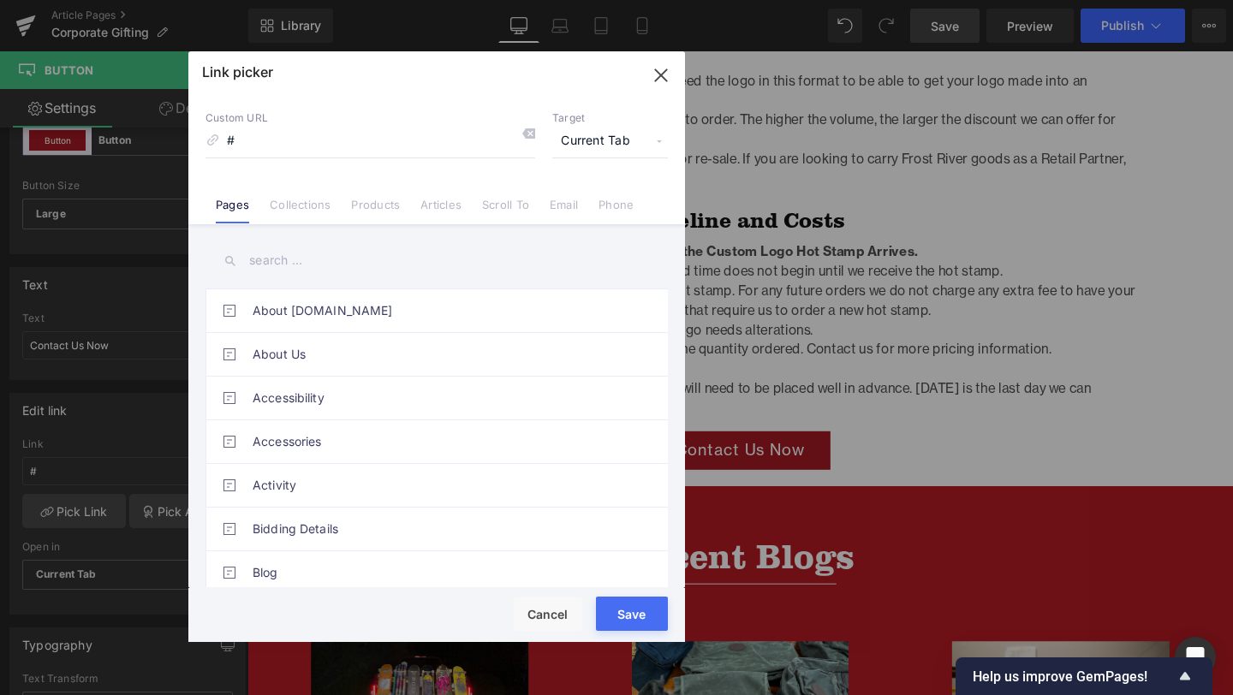
click at [298, 244] on input "text" at bounding box center [436, 260] width 462 height 39
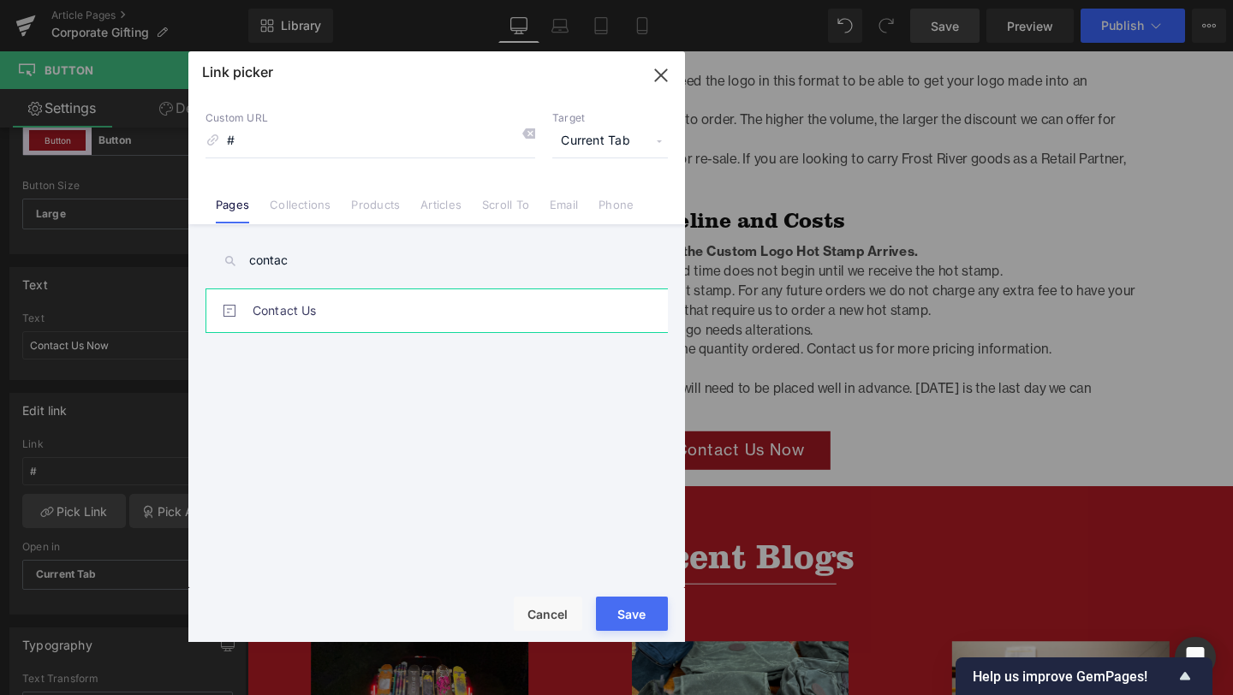
type input "contac"
click at [322, 303] on link "Contact Us" at bounding box center [441, 310] width 377 height 43
type input "/pages/contact-us"
click at [644, 612] on button "Save" at bounding box center [632, 614] width 72 height 34
type input "/pages/contact-us"
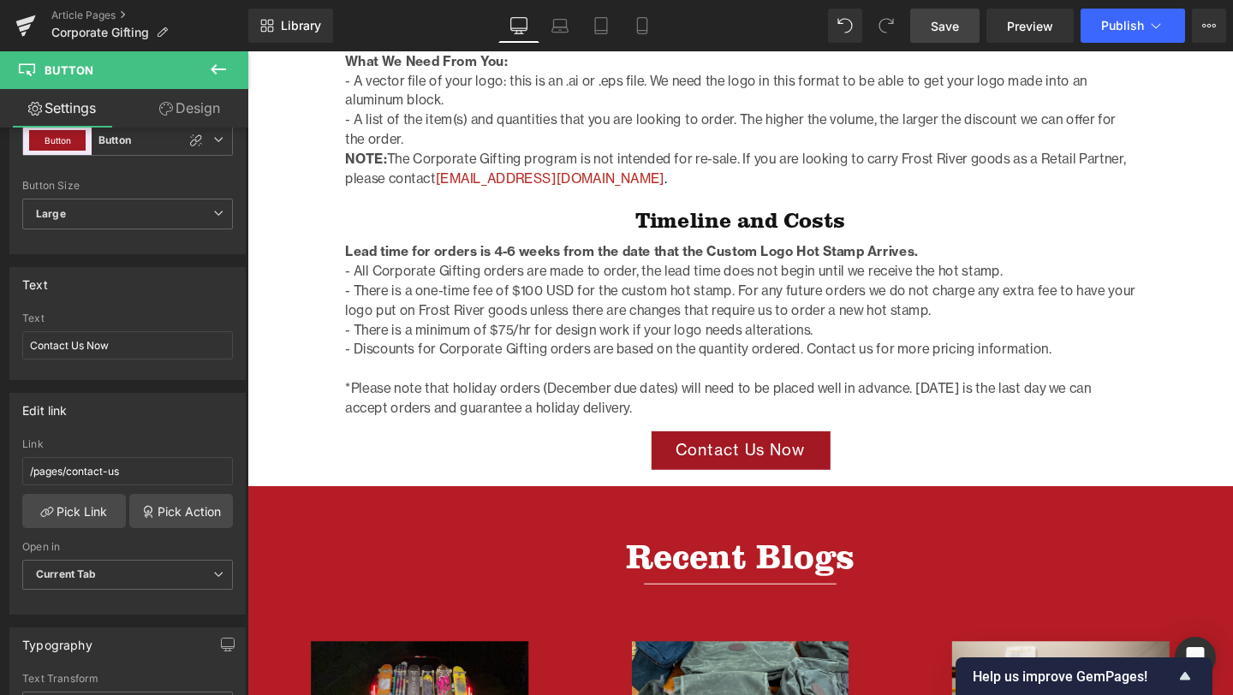
click at [935, 18] on span "Save" at bounding box center [945, 26] width 28 height 18
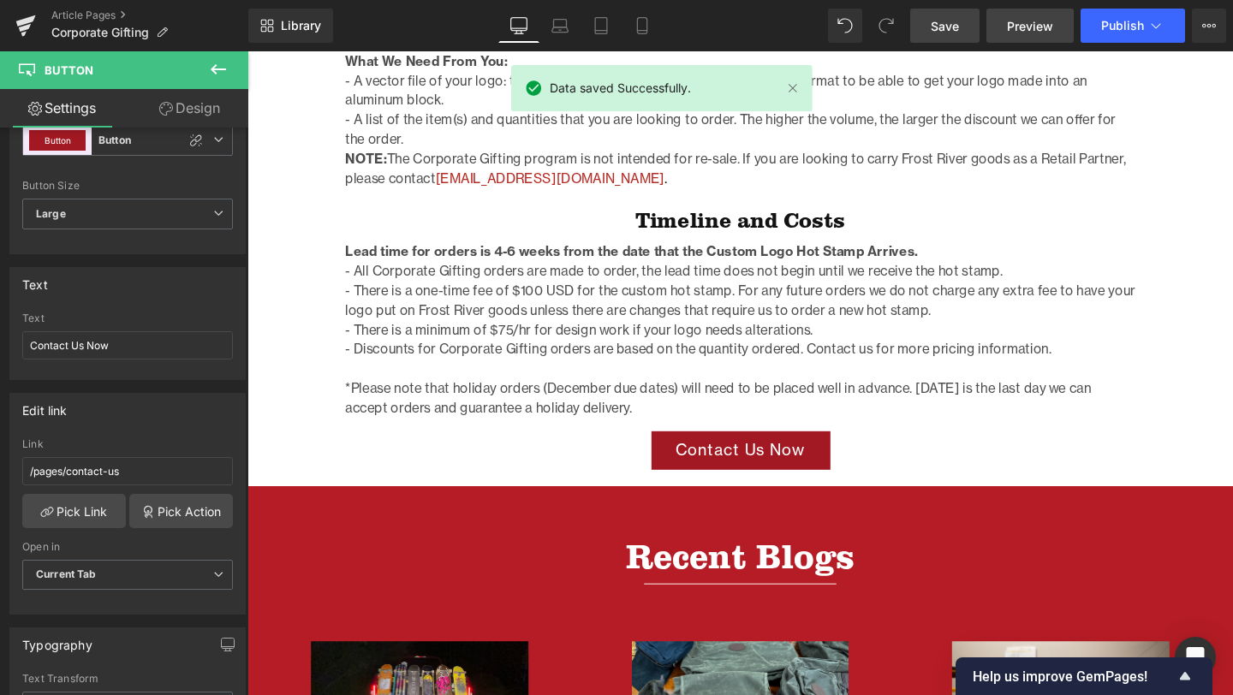
click at [1021, 35] on link "Preview" at bounding box center [1029, 26] width 87 height 34
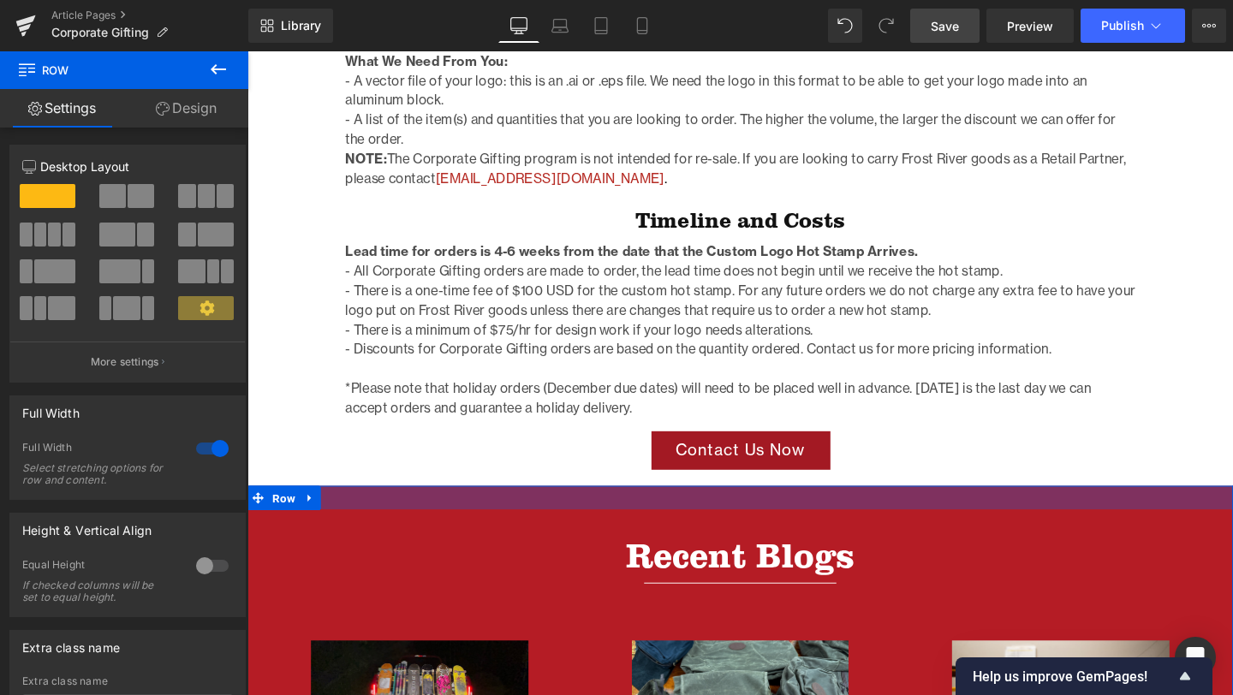
click at [731, 509] on div at bounding box center [765, 521] width 1036 height 25
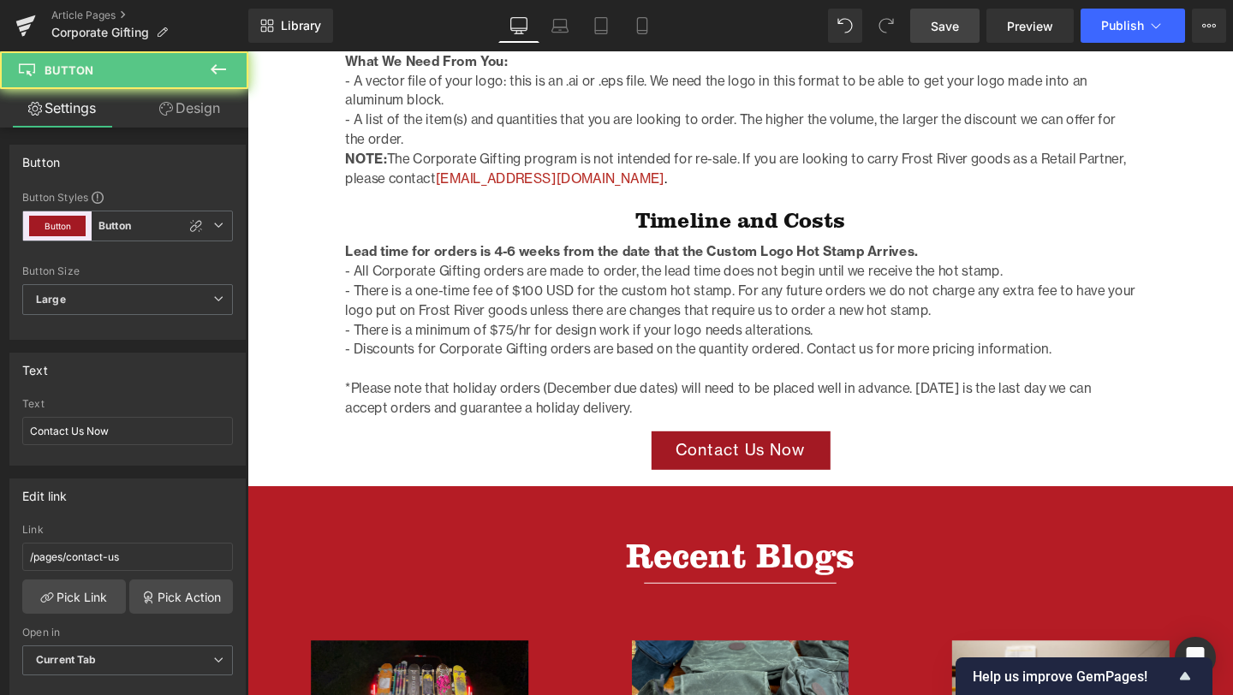
click at [598, 451] on div "Contact Us Now" at bounding box center [765, 471] width 830 height 40
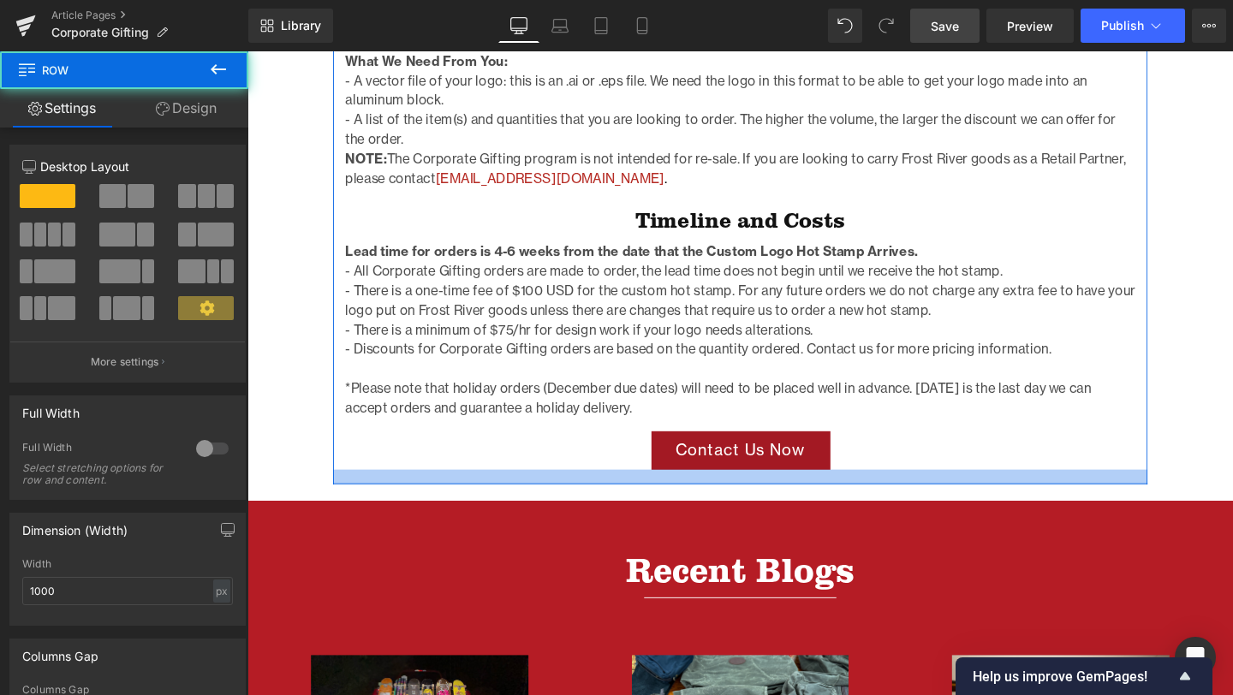
drag, startPoint x: 605, startPoint y: 465, endPoint x: 606, endPoint y: 480, distance: 15.4
click at [606, 491] on div at bounding box center [765, 498] width 856 height 15
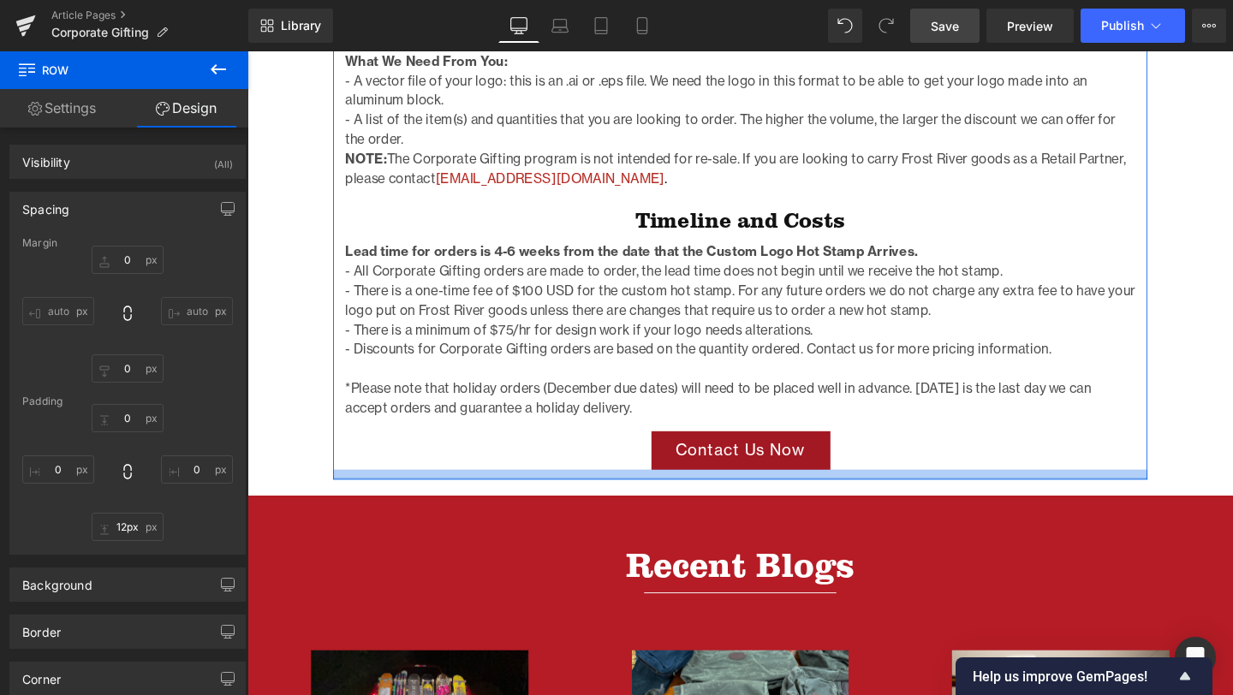
type input "11px"
click at [614, 491] on div at bounding box center [765, 496] width 856 height 10
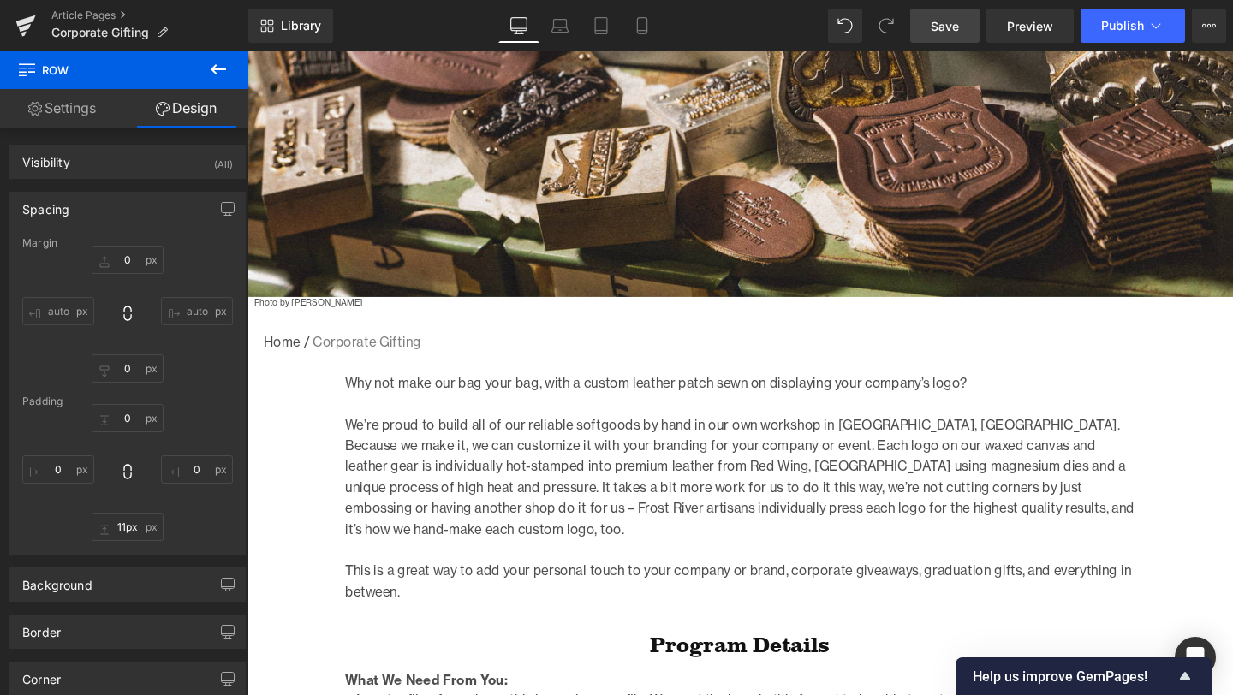
scroll to position [0, 0]
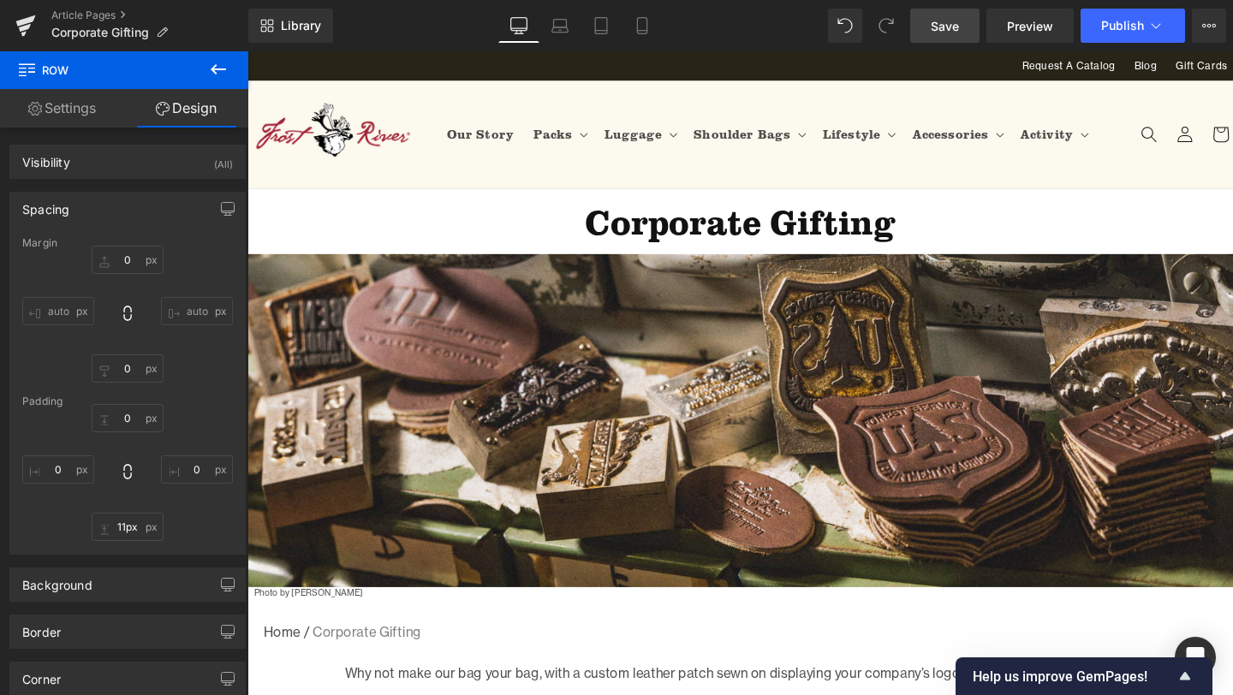
click at [943, 17] on span "Save" at bounding box center [945, 26] width 28 height 18
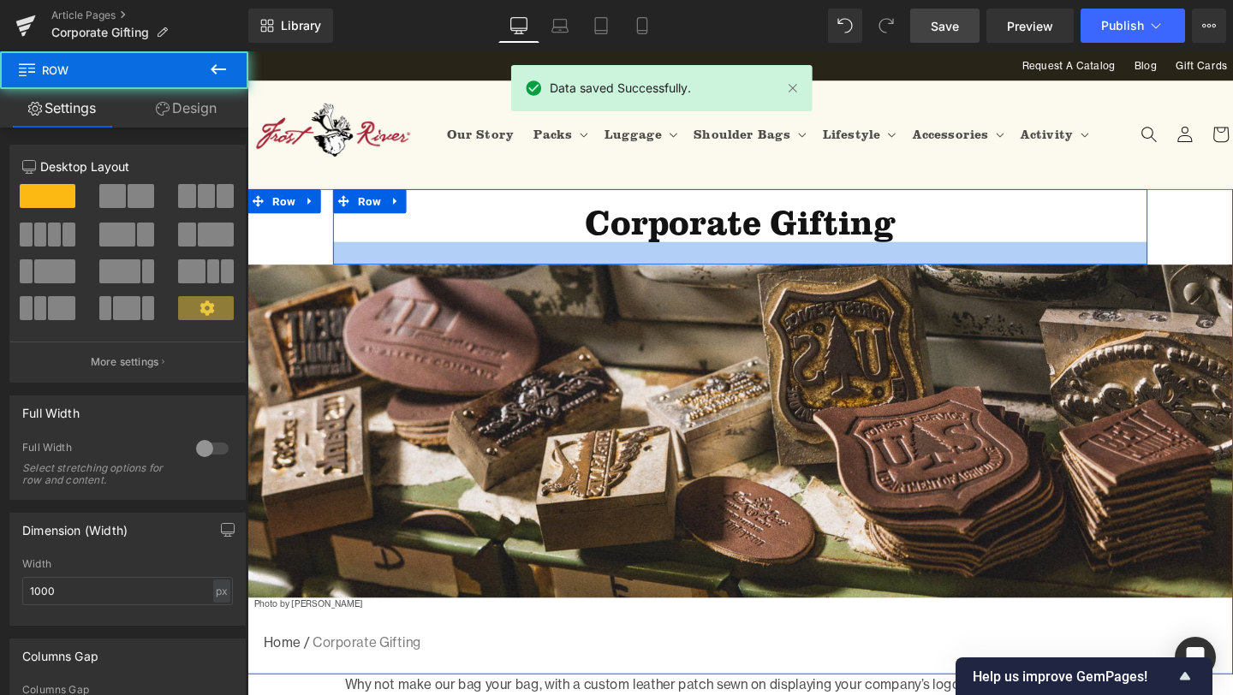
drag, startPoint x: 751, startPoint y: 260, endPoint x: 751, endPoint y: 271, distance: 11.1
click at [751, 271] on div at bounding box center [765, 264] width 856 height 24
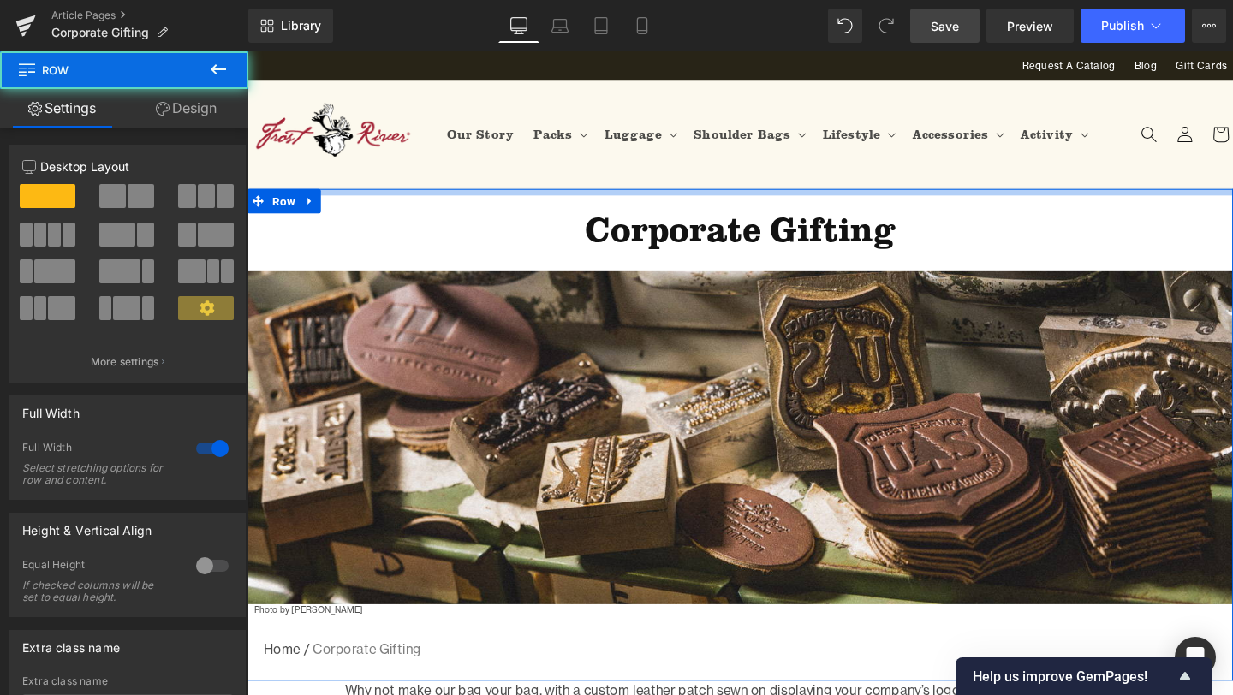
click at [771, 204] on div "Corporate Gifting Heading Row Image Photo by Jonny Gios Text Block Home / Corpo…" at bounding box center [765, 454] width 1036 height 517
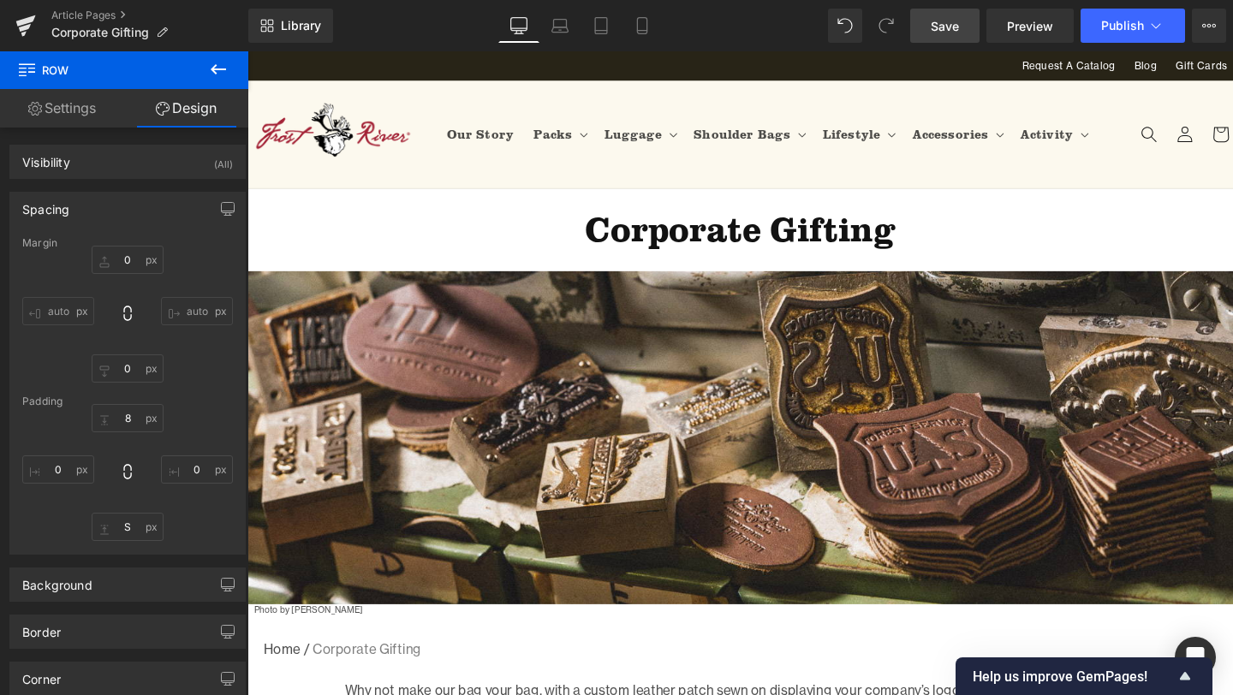
click at [959, 24] on span "Save" at bounding box center [945, 26] width 28 height 18
click at [32, 19] on icon at bounding box center [26, 20] width 20 height 11
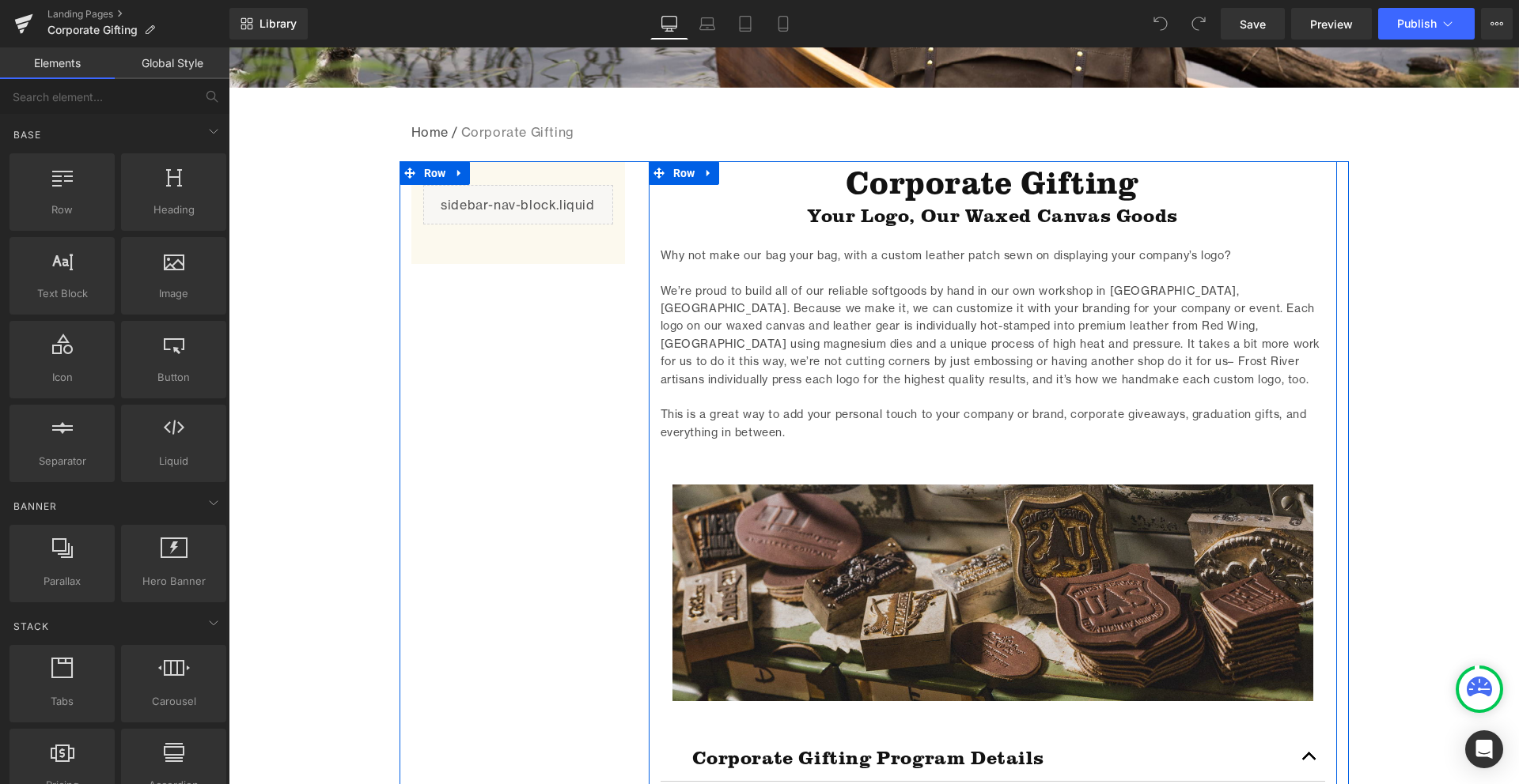
scroll to position [269, 0]
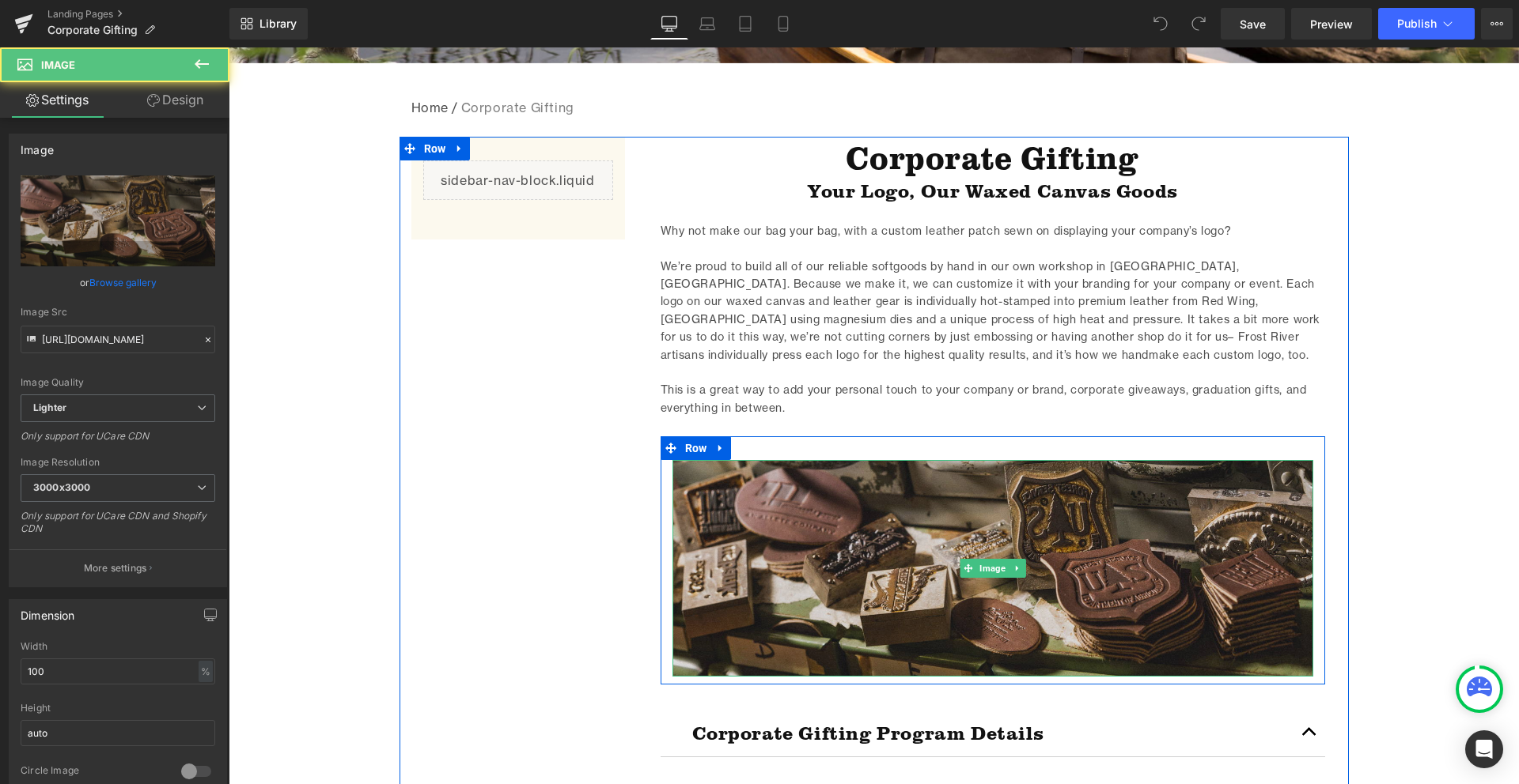
click at [972, 541] on img at bounding box center [992, 568] width 640 height 217
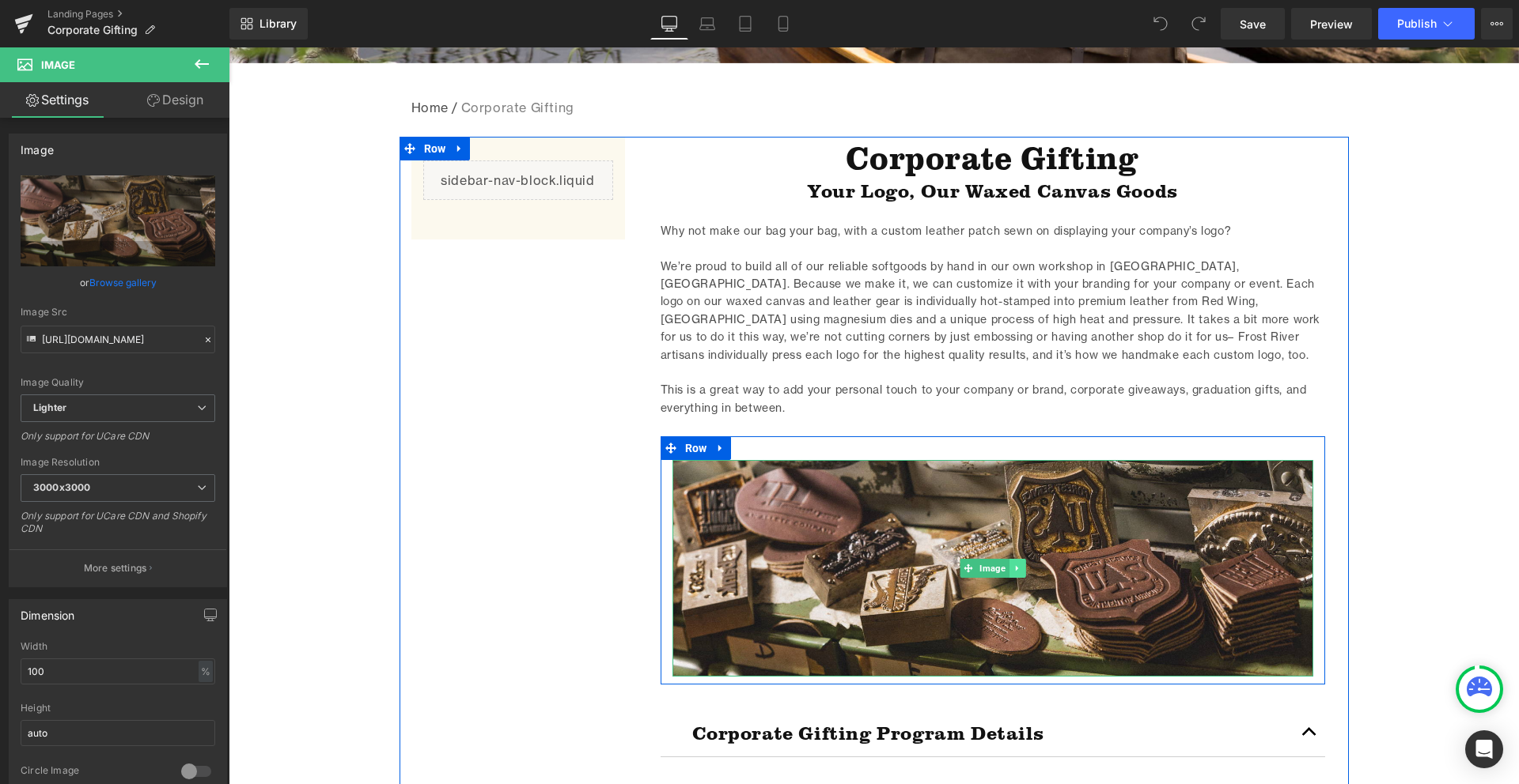
click at [1010, 569] on link at bounding box center [1017, 568] width 17 height 19
click at [1006, 567] on icon at bounding box center [1008, 567] width 8 height 8
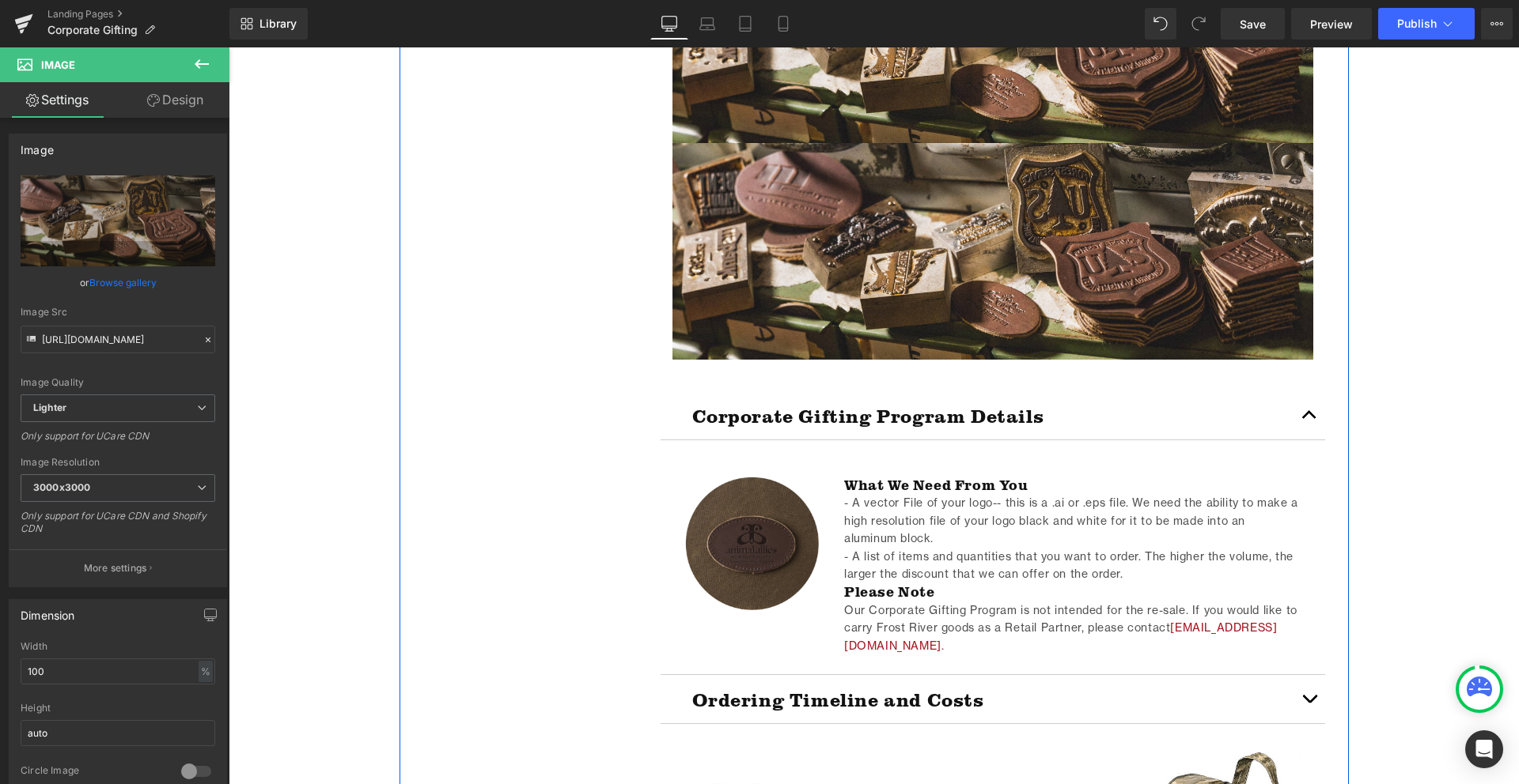
scroll to position [834, 0]
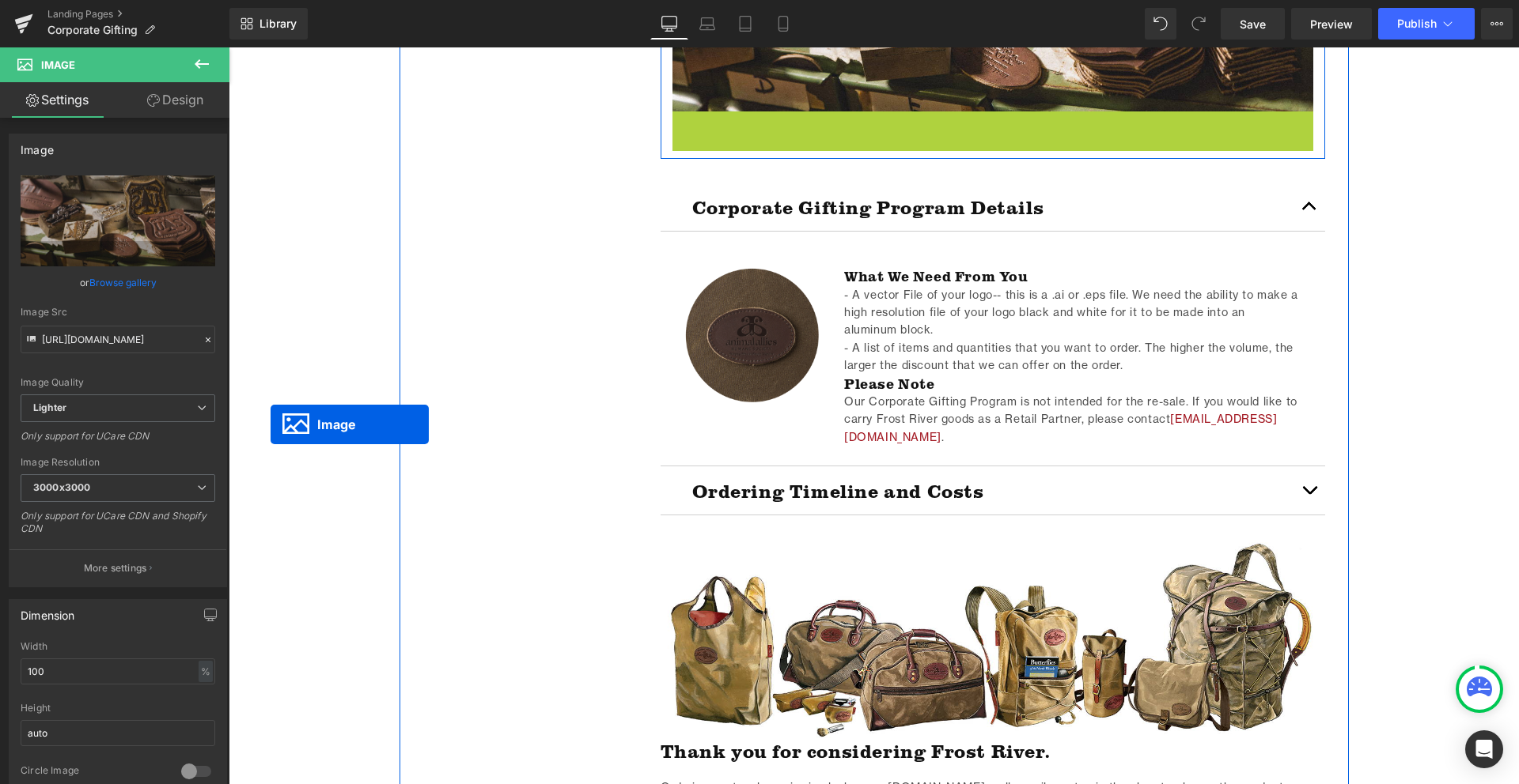
drag, startPoint x: 966, startPoint y: 217, endPoint x: -442, endPoint y: 889, distance: 1560.1
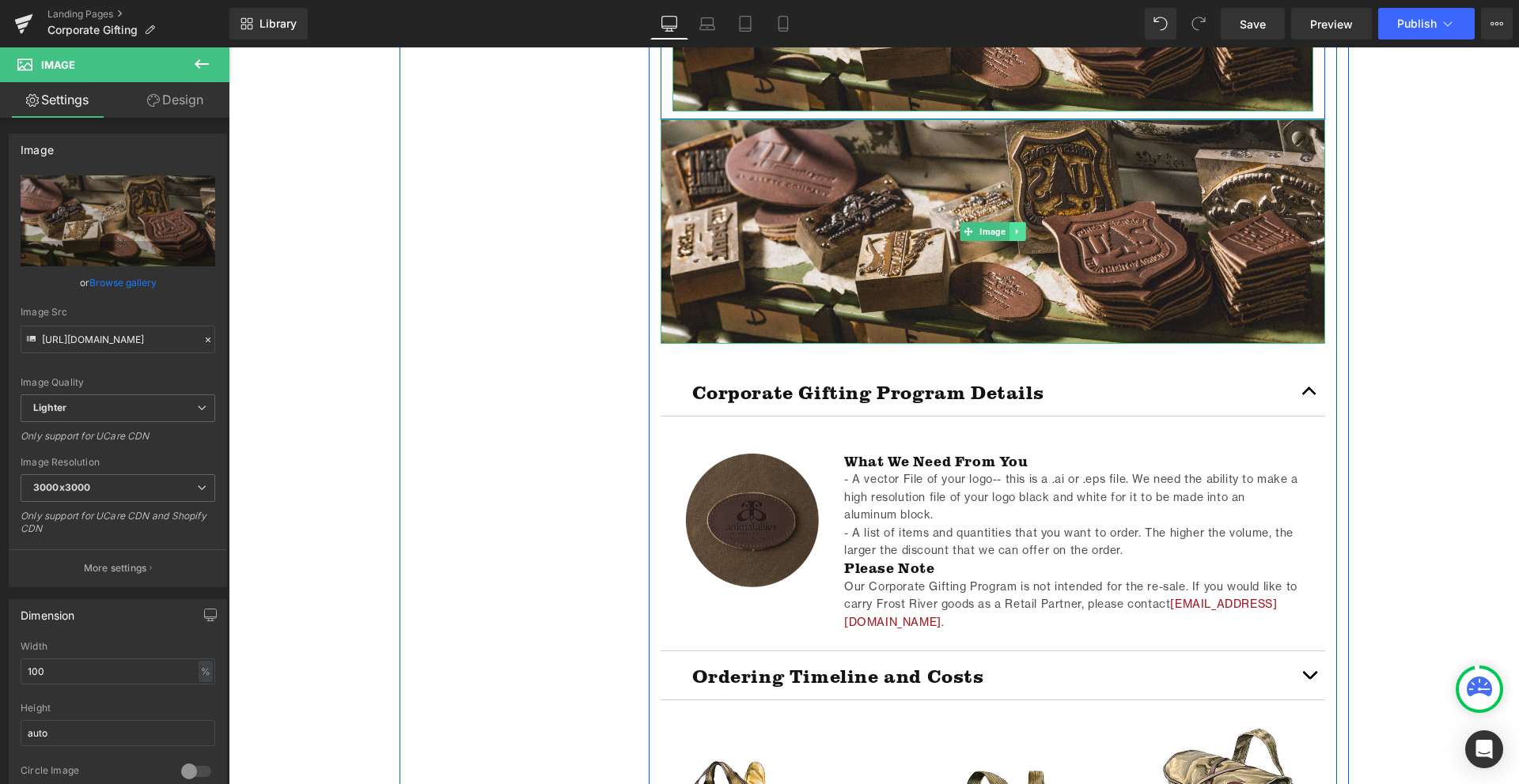
click at [1022, 226] on link at bounding box center [1017, 232] width 17 height 19
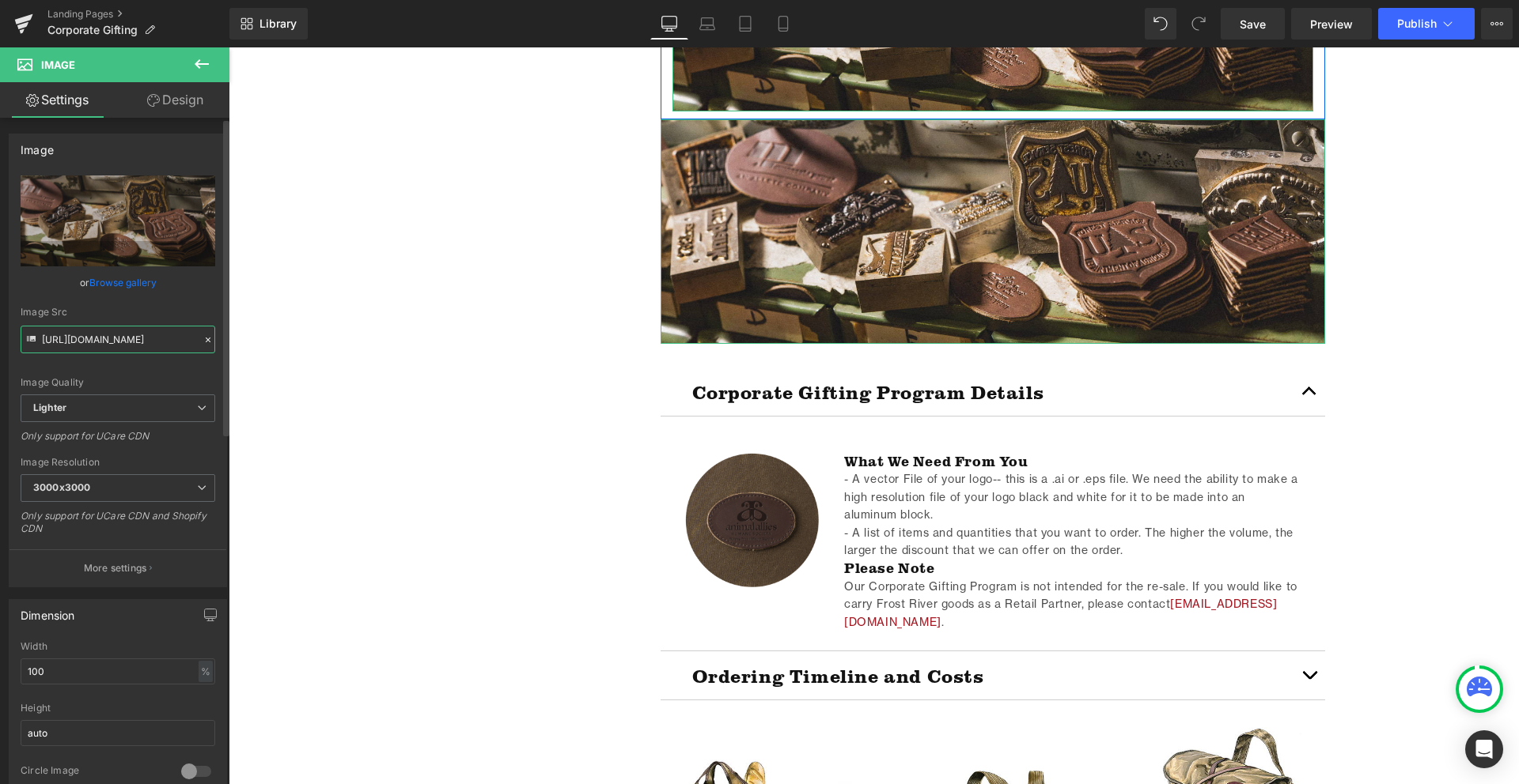
click at [139, 341] on input "https://ucarecdn.com/033eef81-f391-443a-b730-1b89ac5ac9a1/-/format/auto/-/previ…" at bounding box center [117, 340] width 195 height 28
click at [29, 338] on icon at bounding box center [30, 339] width 8 height 6
drag, startPoint x: 270, startPoint y: 386, endPoint x: 241, endPoint y: 400, distance: 32.2
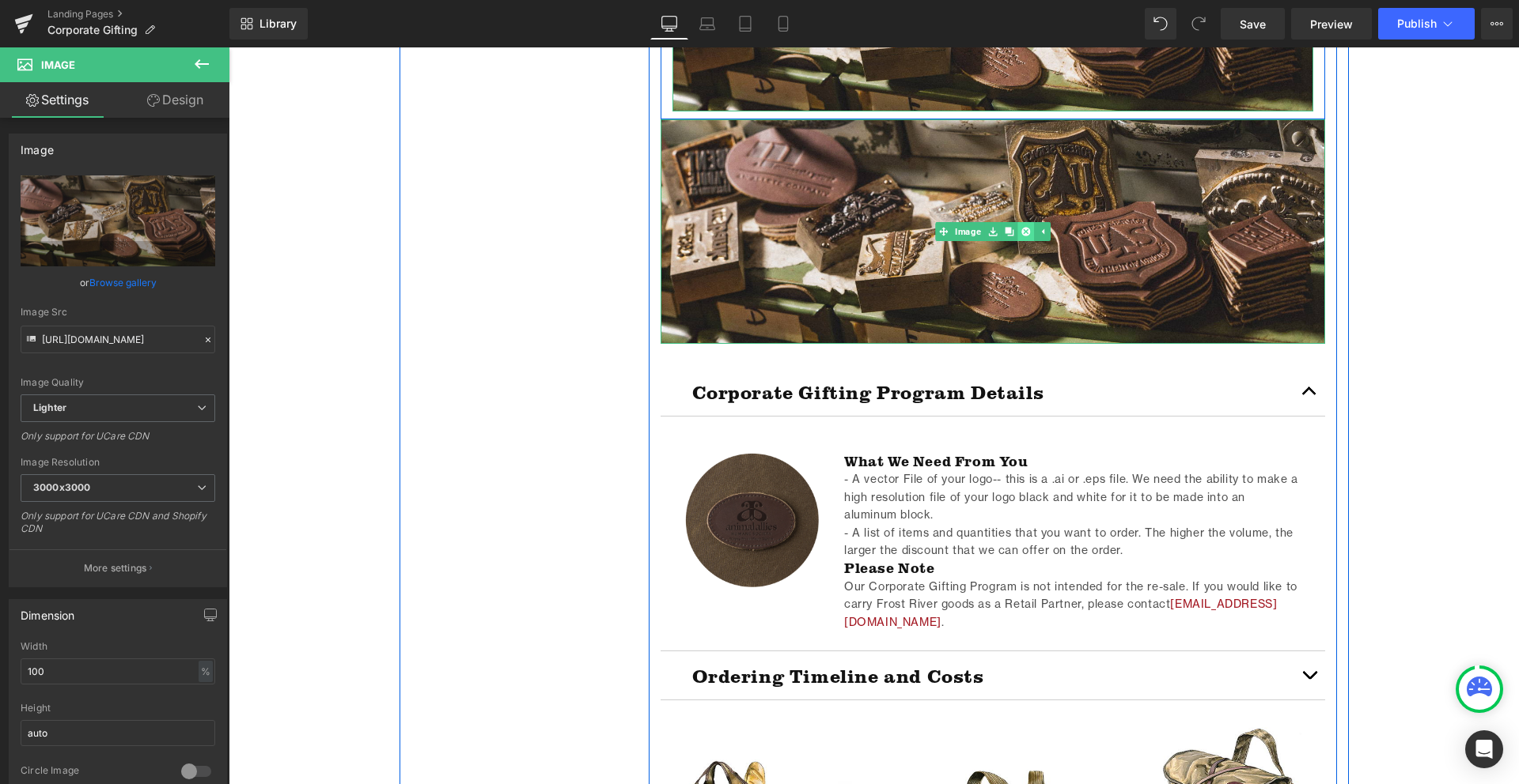
click at [1027, 233] on icon at bounding box center [1024, 231] width 8 height 8
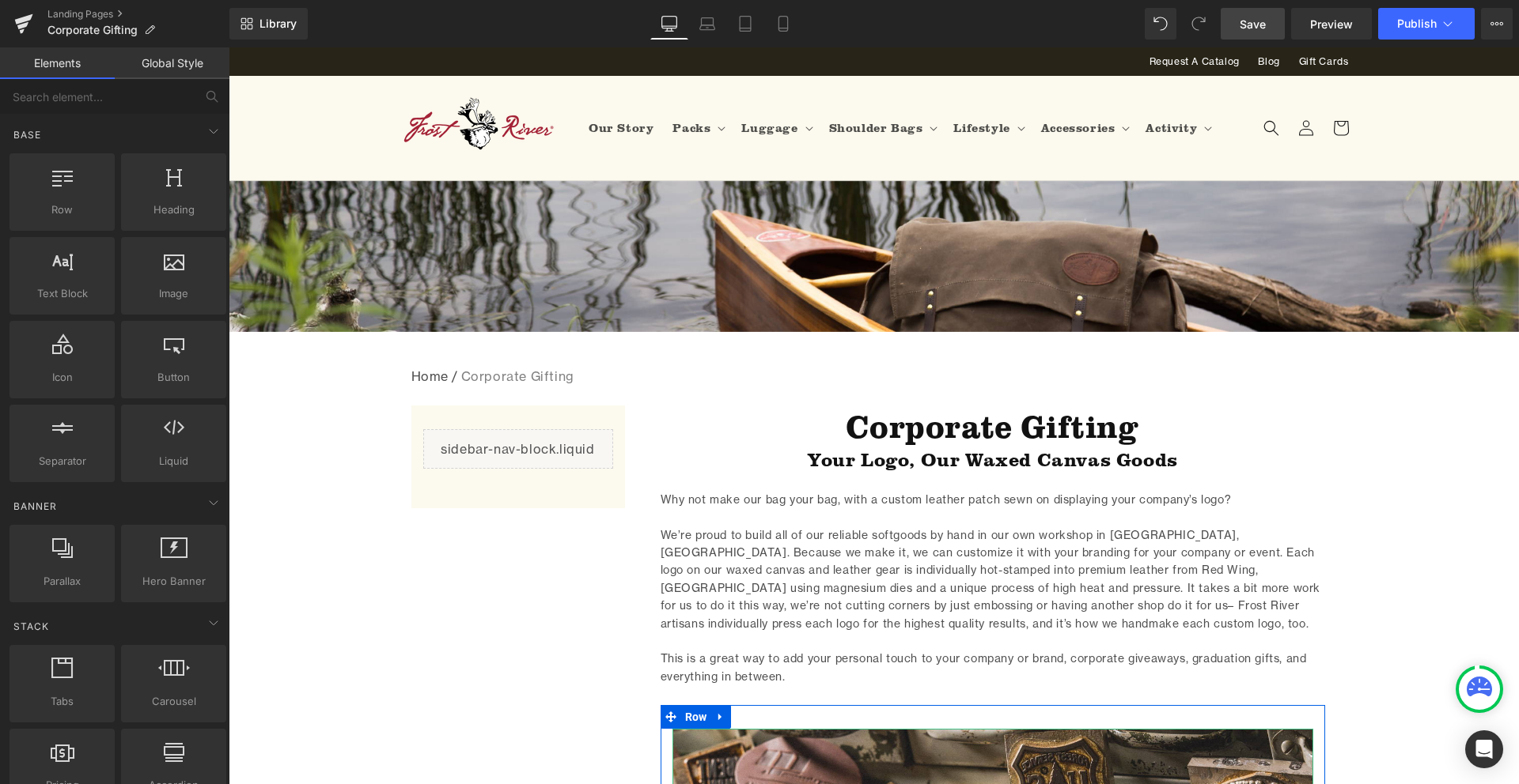
click at [1244, 24] on span "Save" at bounding box center [1253, 24] width 26 height 17
click at [79, 14] on link "Landing Pages" at bounding box center [138, 15] width 182 height 13
